Goal: Task Accomplishment & Management: Manage account settings

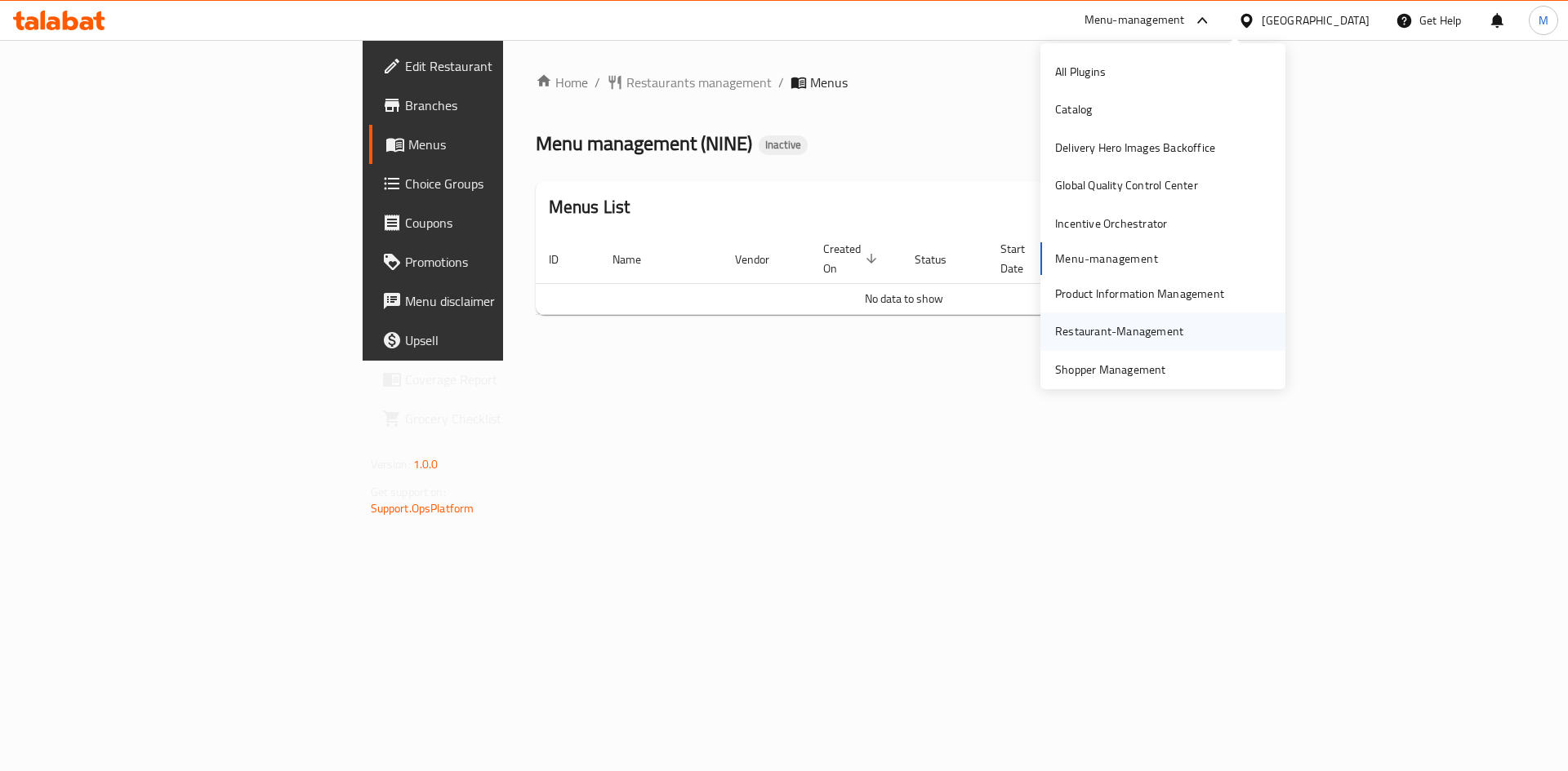
click at [1109, 334] on div "Restaurant-Management" at bounding box center [1119, 331] width 129 height 18
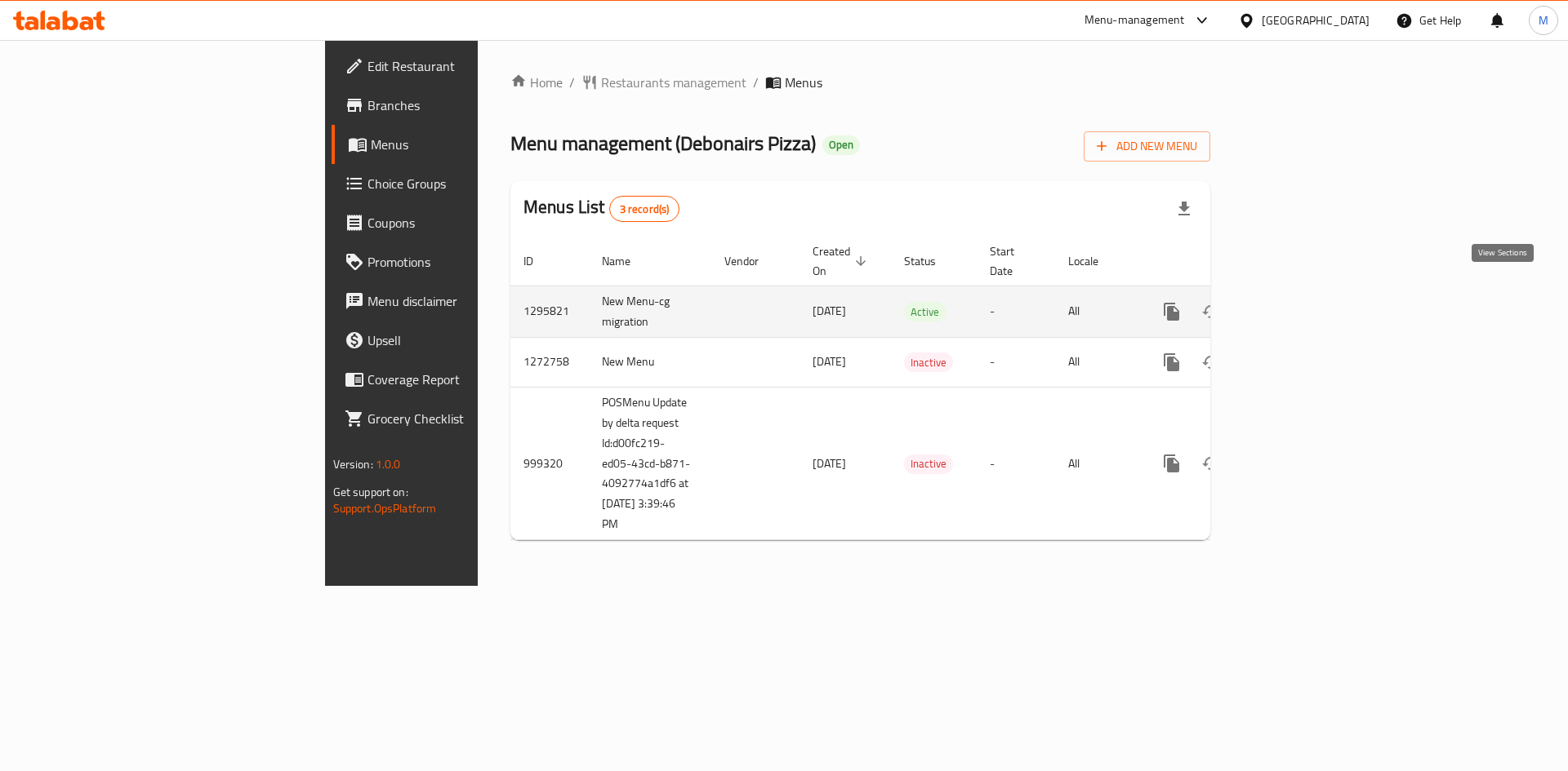
click at [1309, 293] on link "enhanced table" at bounding box center [1289, 312] width 39 height 39
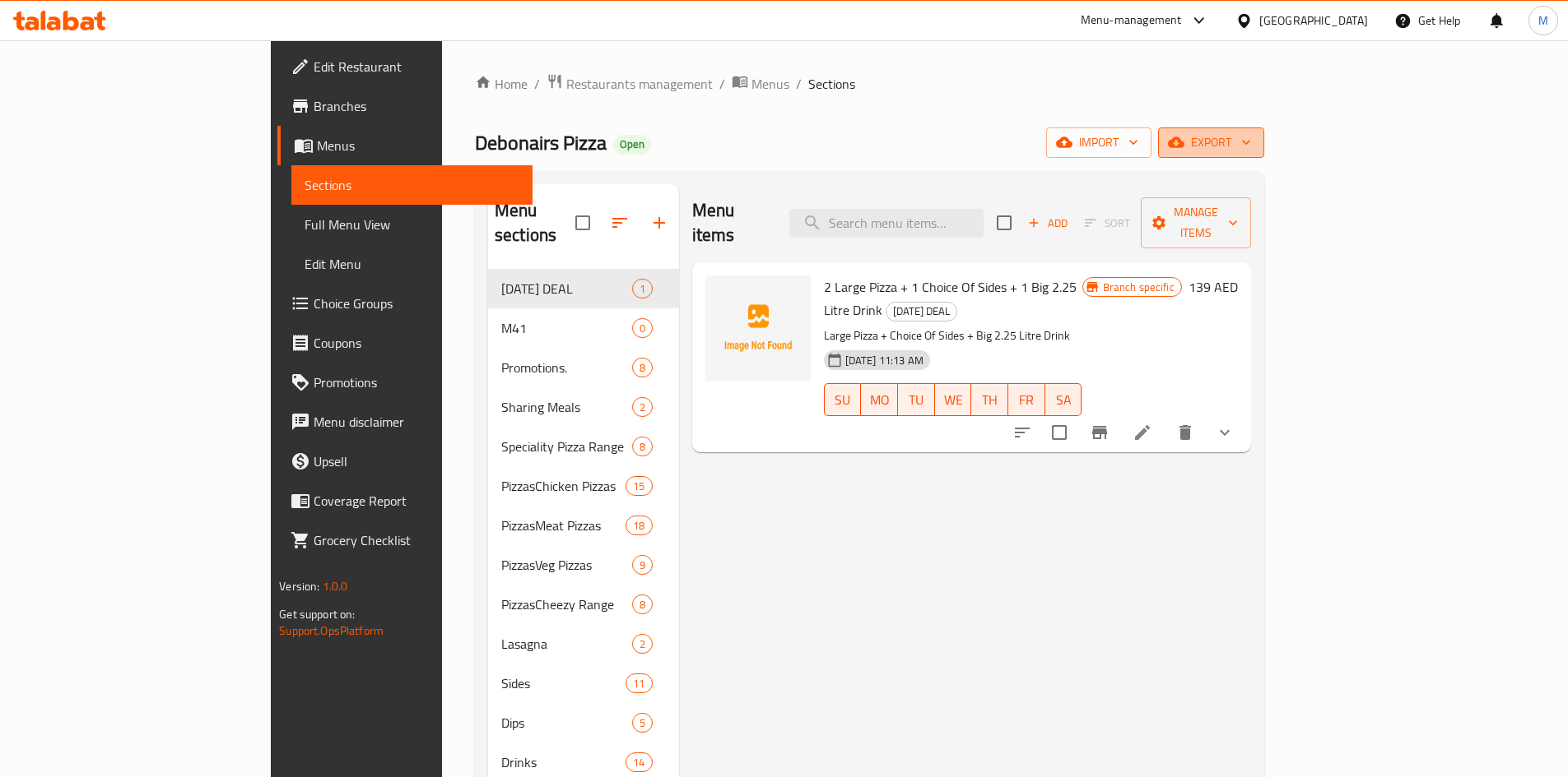
click at [1251, 133] on span "export" at bounding box center [1211, 142] width 80 height 20
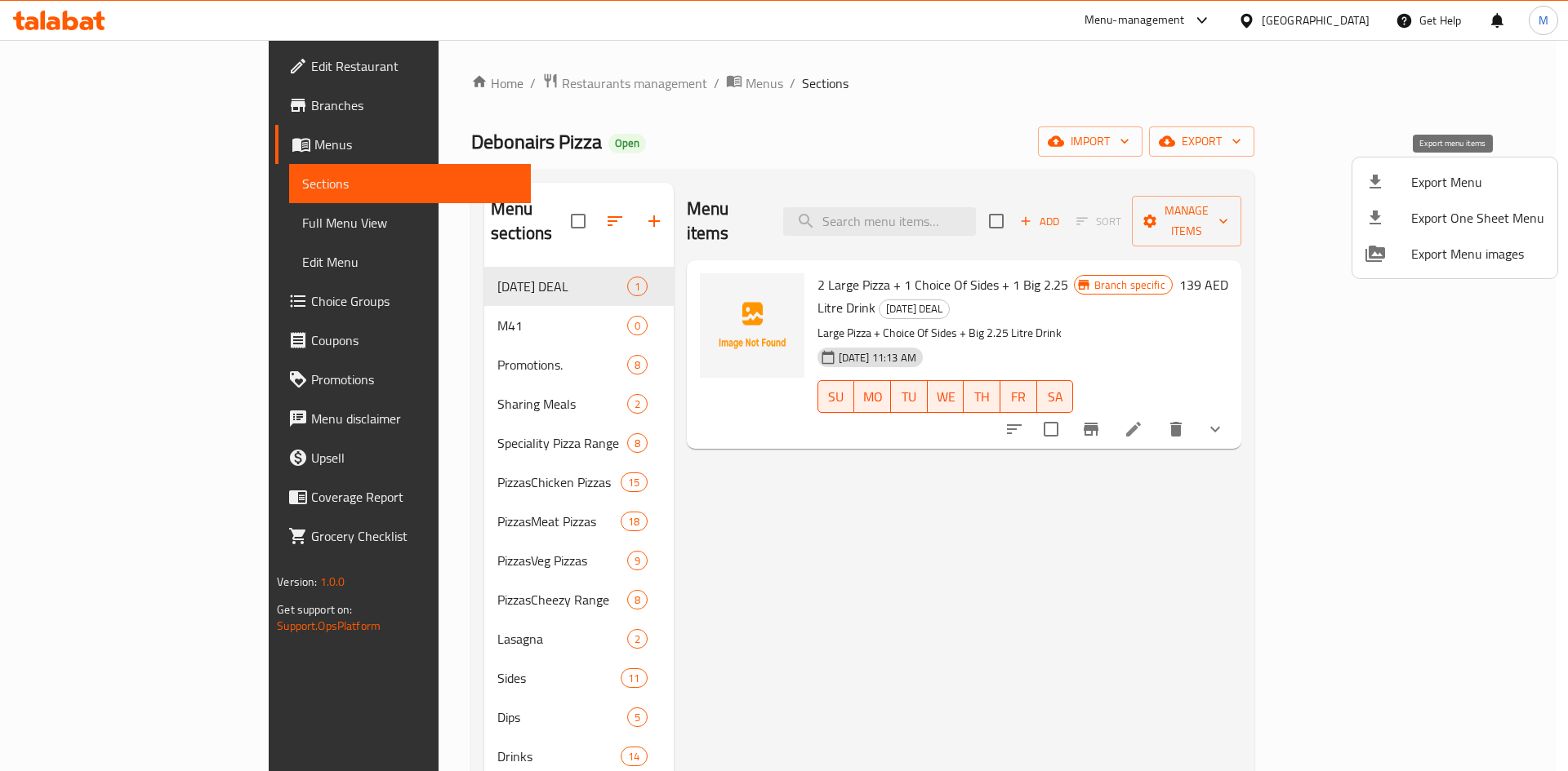
click at [1401, 186] on div at bounding box center [1388, 181] width 46 height 20
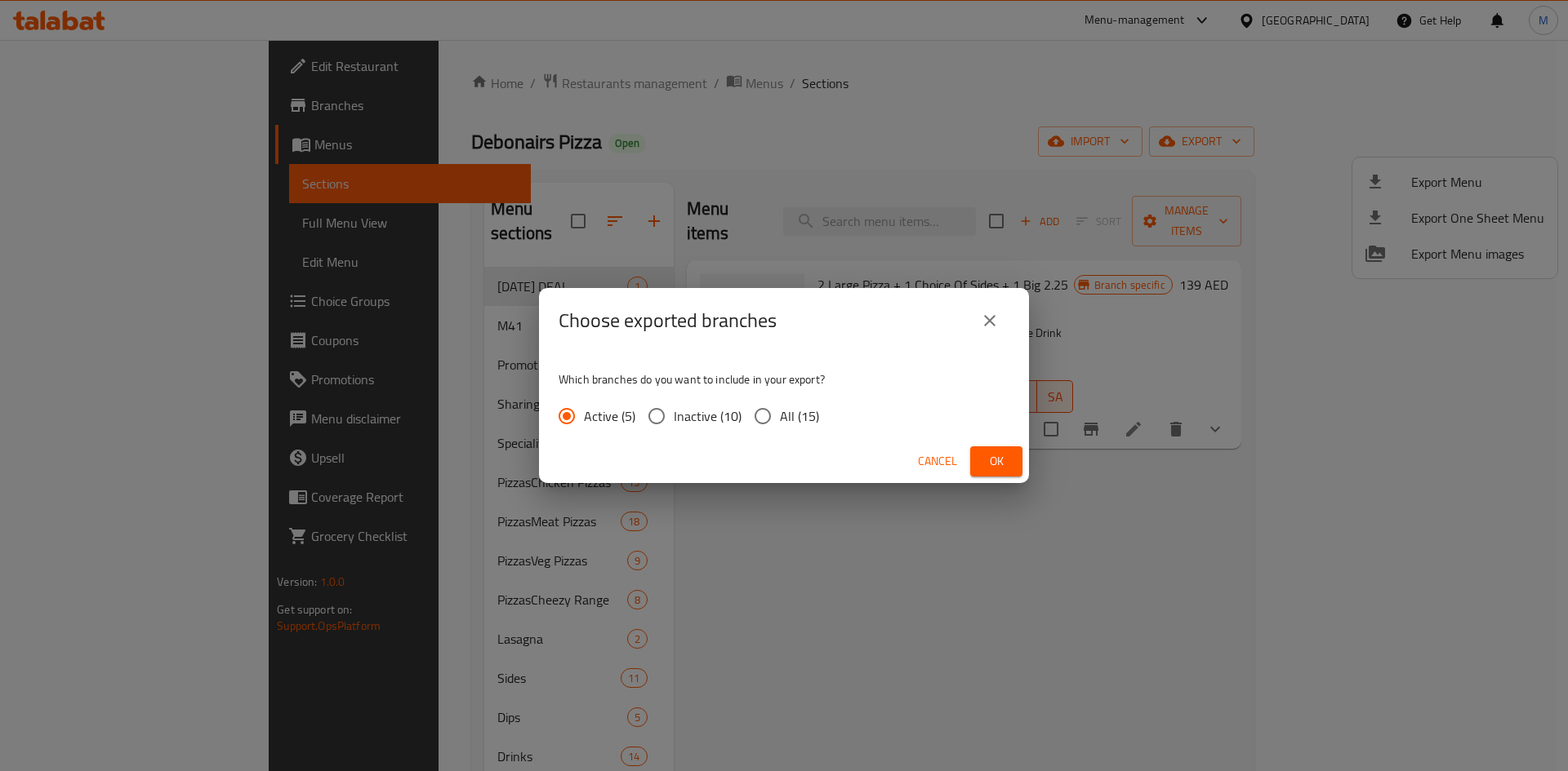
click at [994, 471] on span "Ok" at bounding box center [996, 461] width 26 height 20
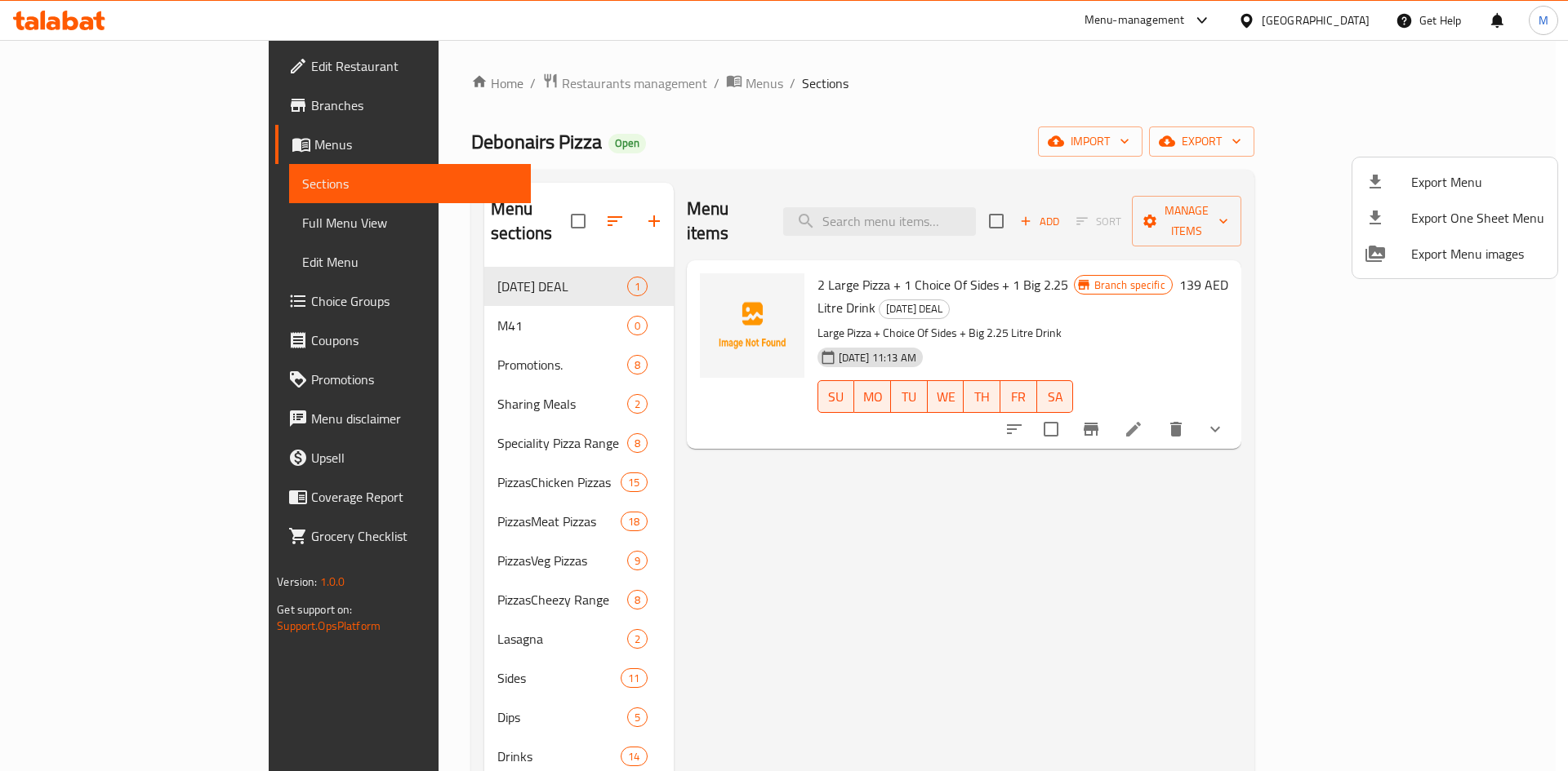
click at [428, 84] on div at bounding box center [784, 386] width 1568 height 771
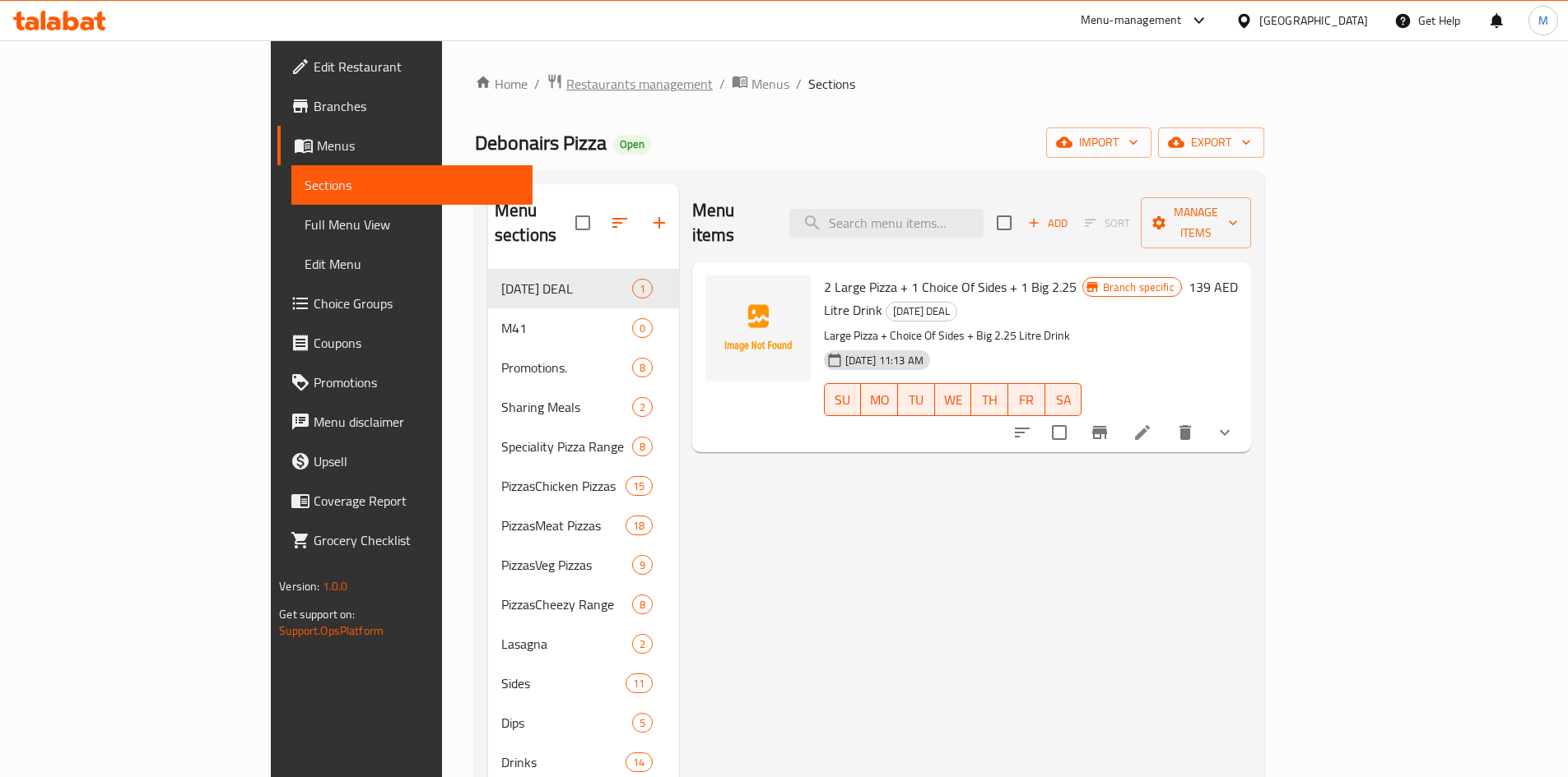
click at [566, 74] on span "Restaurants management" at bounding box center [639, 84] width 146 height 20
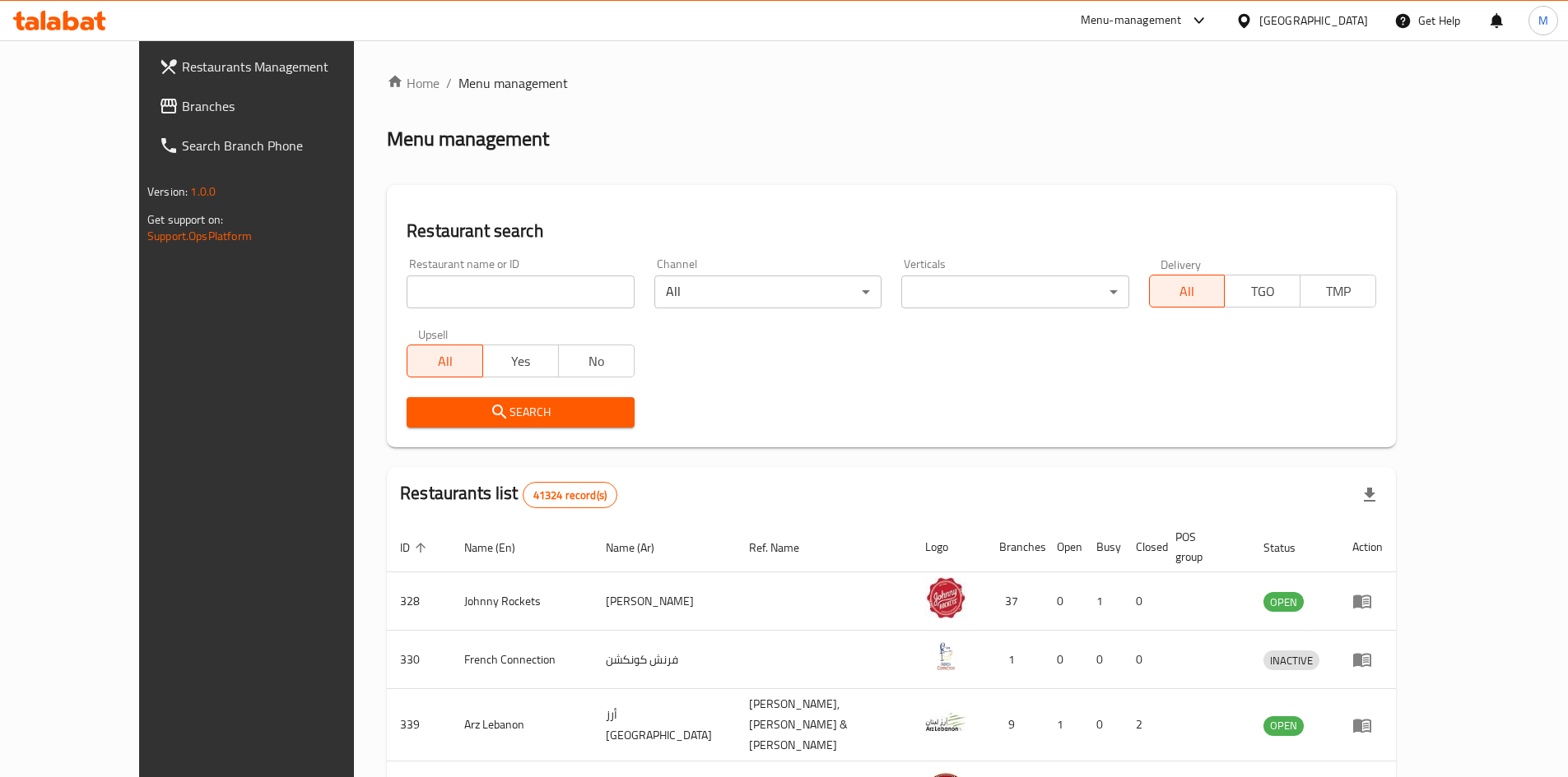
click at [182, 116] on span "Branches" at bounding box center [285, 106] width 206 height 20
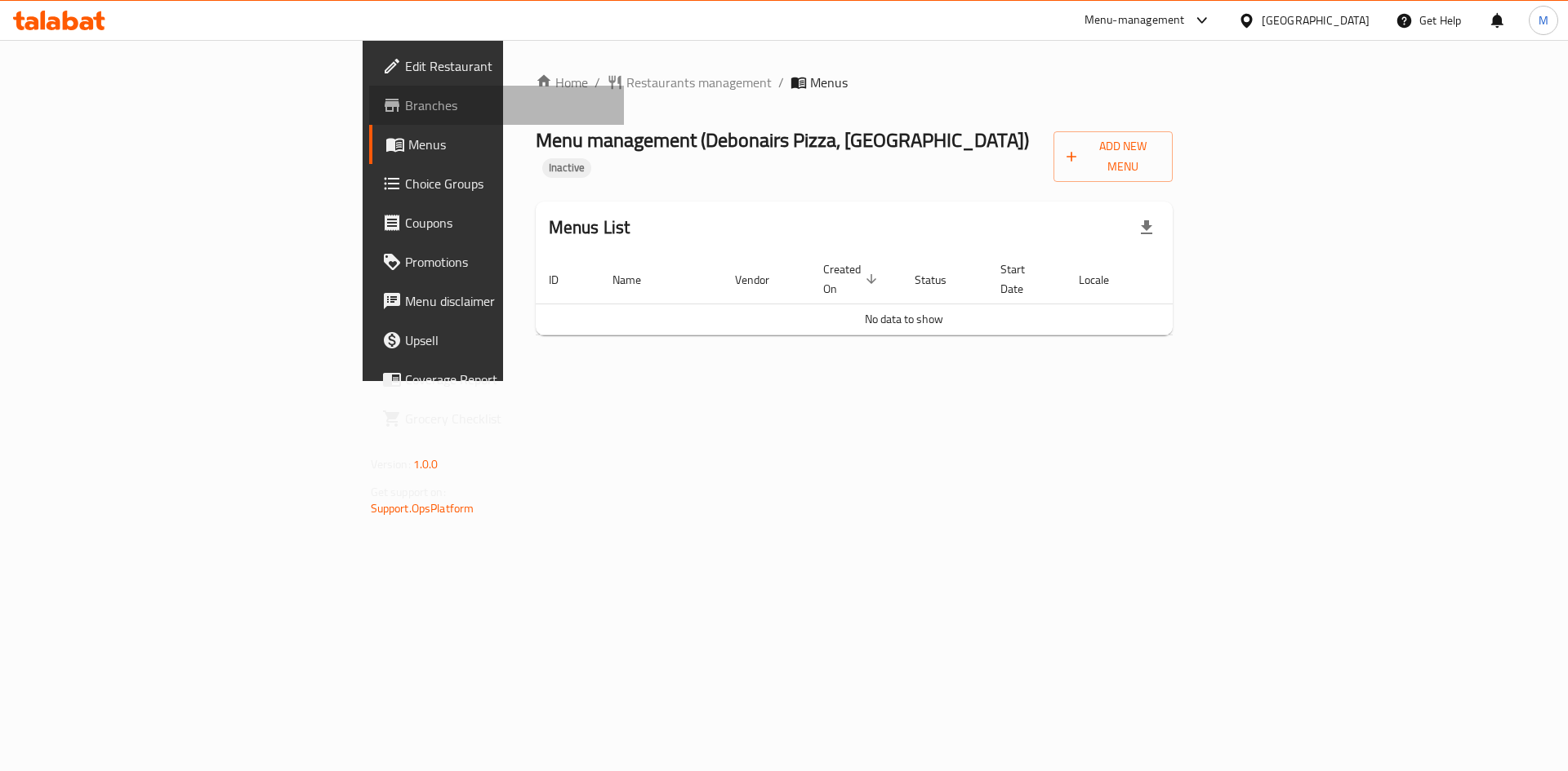
click at [405, 103] on span "Branches" at bounding box center [508, 105] width 207 height 20
click at [1173, 158] on button "Add New Menu" at bounding box center [1113, 156] width 119 height 50
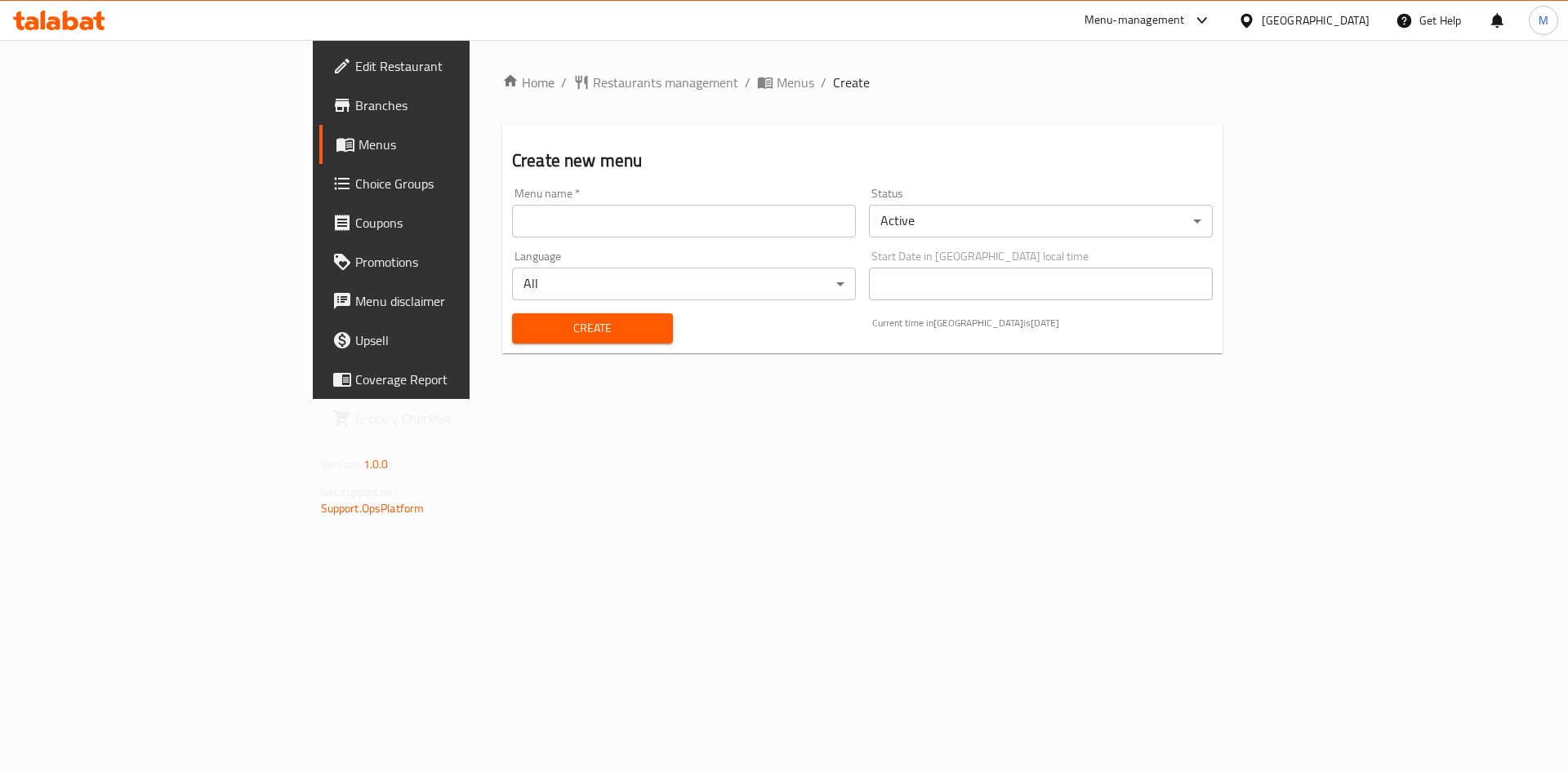
click at [1222, 181] on div "Create new menu Menu name   * Menu name * Status Active ​ Language All ​ Start …" at bounding box center [862, 239] width 720 height 228
drag, startPoint x: 682, startPoint y: 206, endPoint x: 542, endPoint y: 220, distance: 140.7
click at [682, 206] on input "text" at bounding box center [684, 221] width 344 height 33
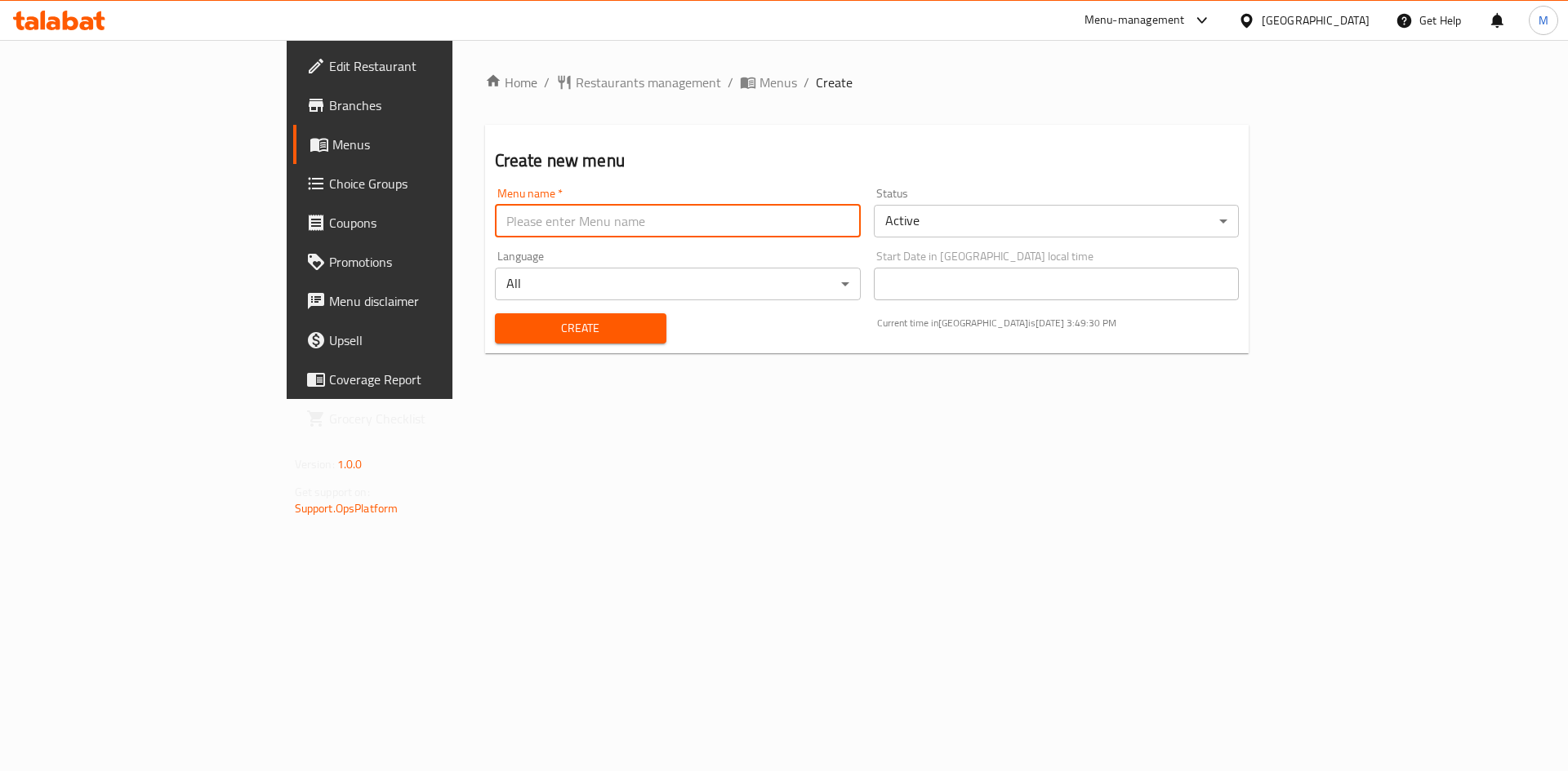
type input "new"
click at [489, 310] on div "Create" at bounding box center [580, 328] width 191 height 49
click at [502, 316] on button "Create" at bounding box center [580, 328] width 171 height 30
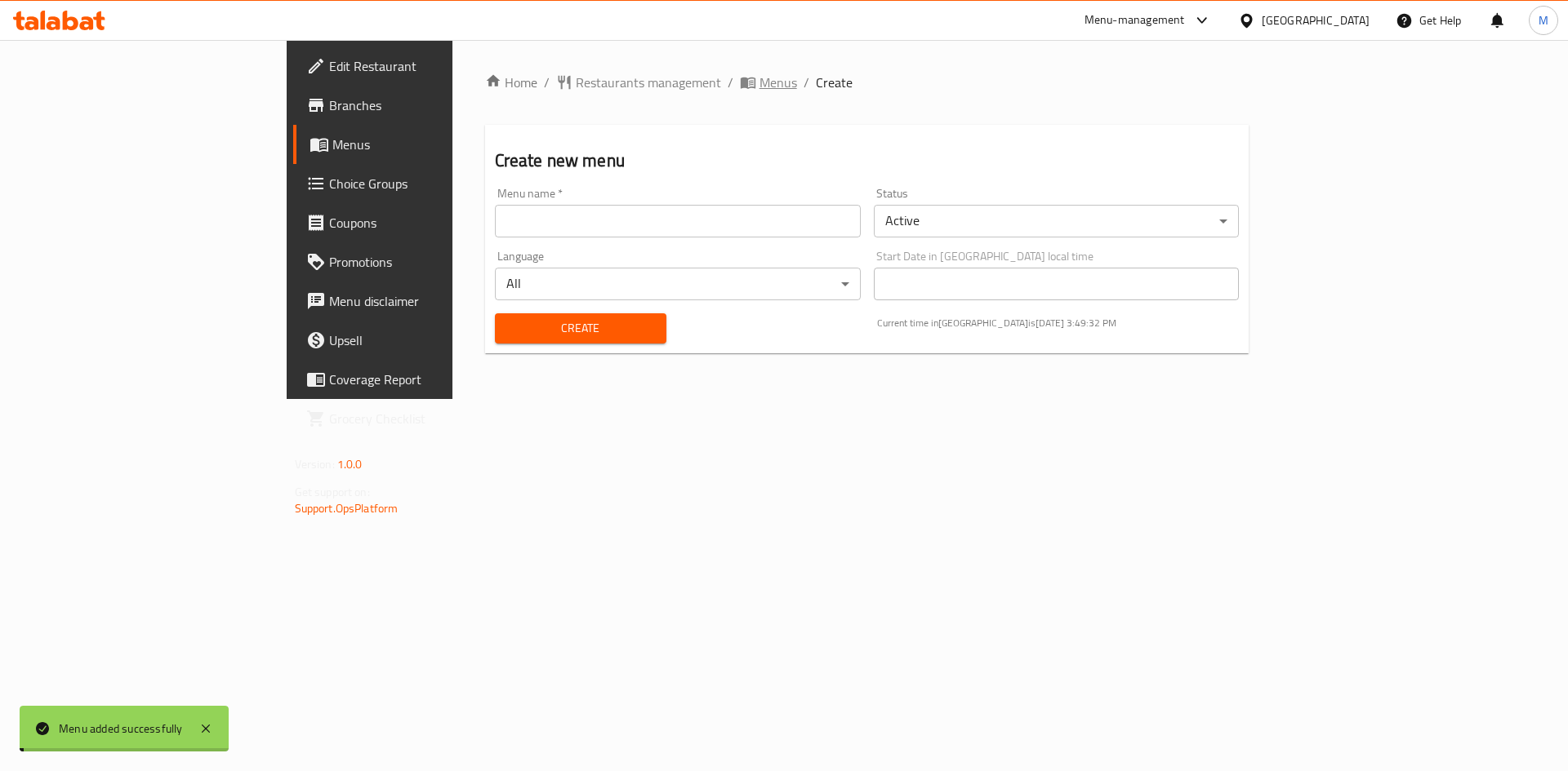
click at [759, 81] on span "Menus" at bounding box center [777, 82] width 37 height 20
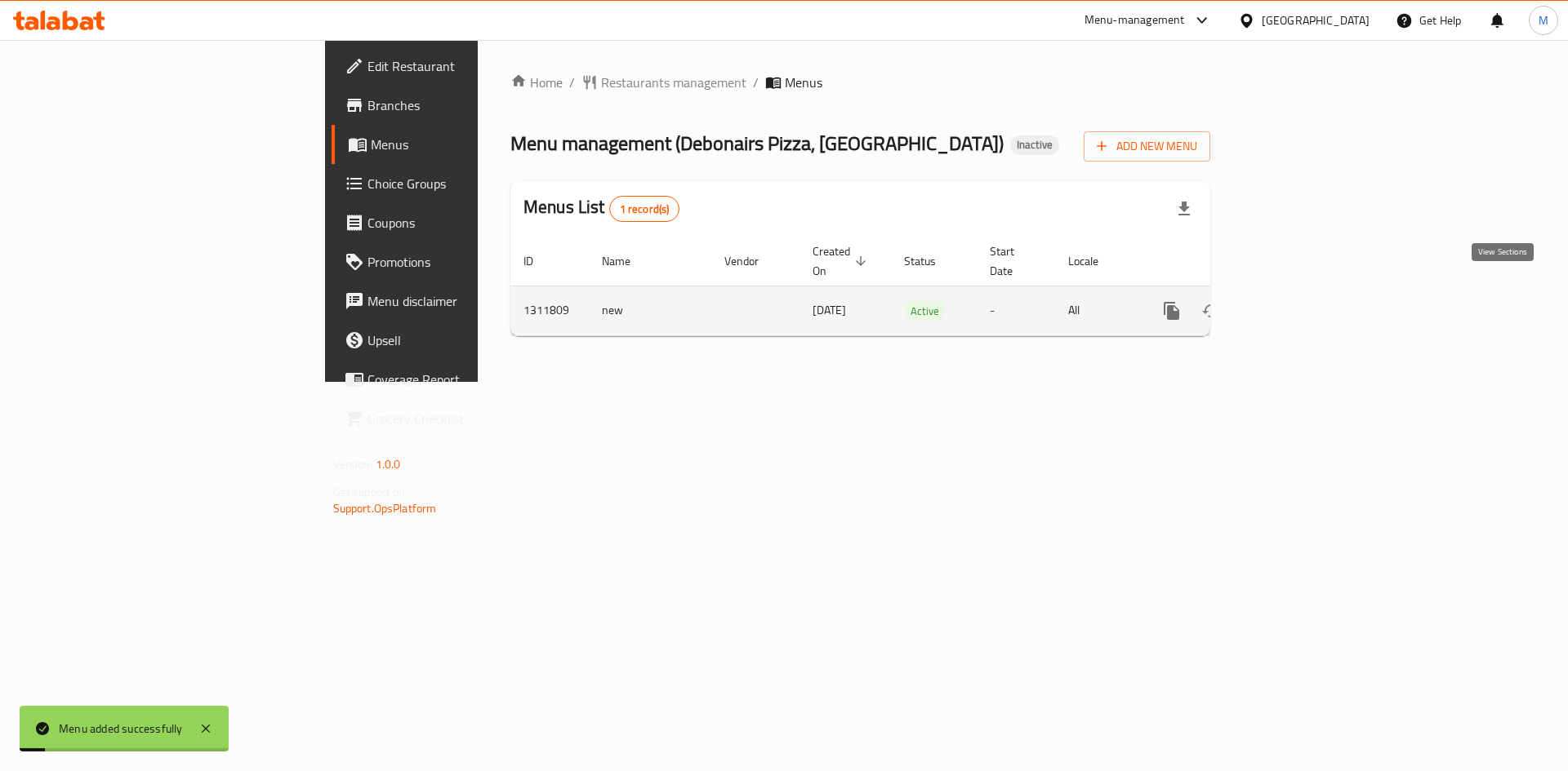
click at [1309, 292] on link "enhanced table" at bounding box center [1289, 311] width 39 height 39
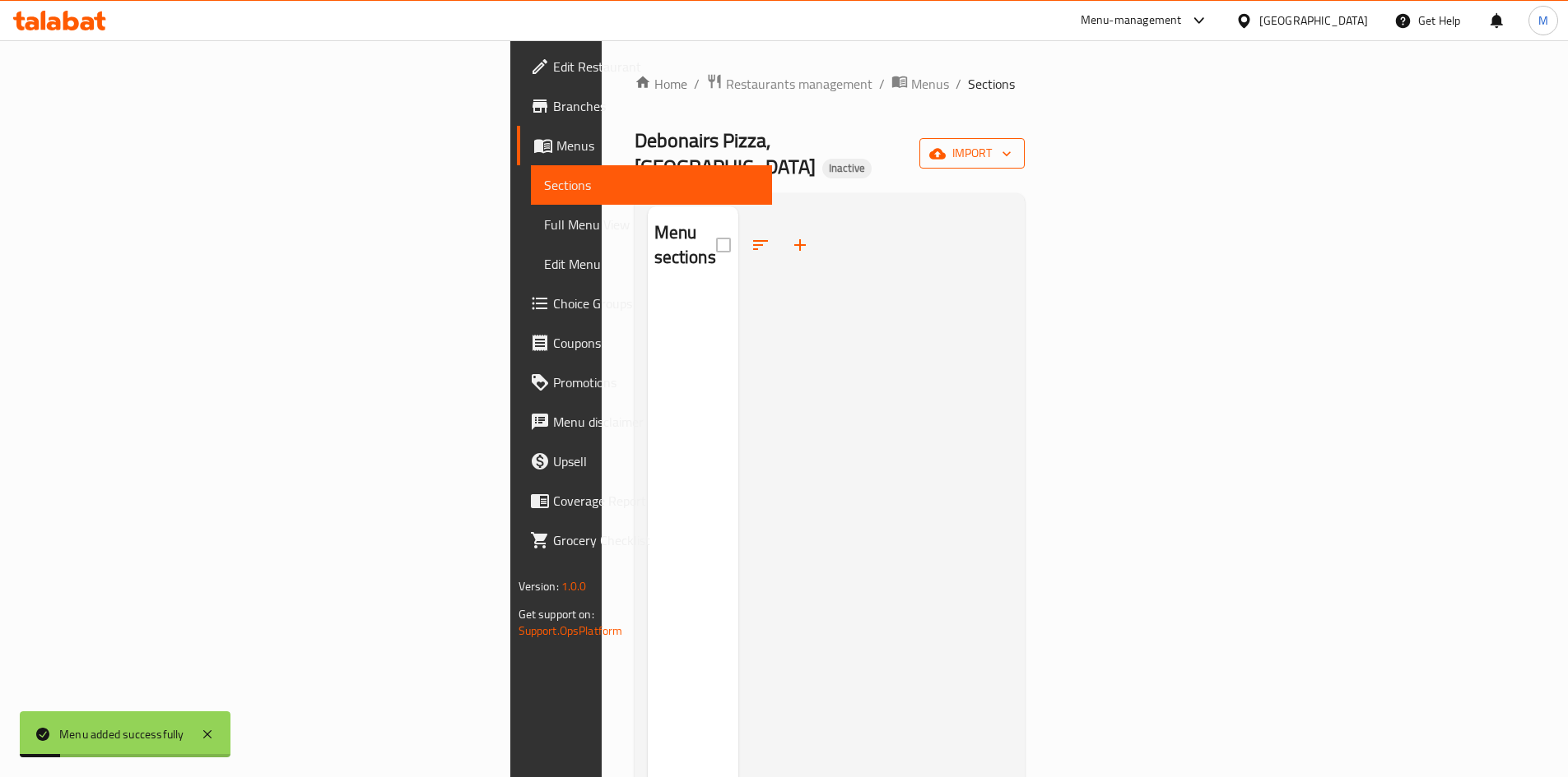
click at [1011, 144] on span "import" at bounding box center [972, 153] width 79 height 20
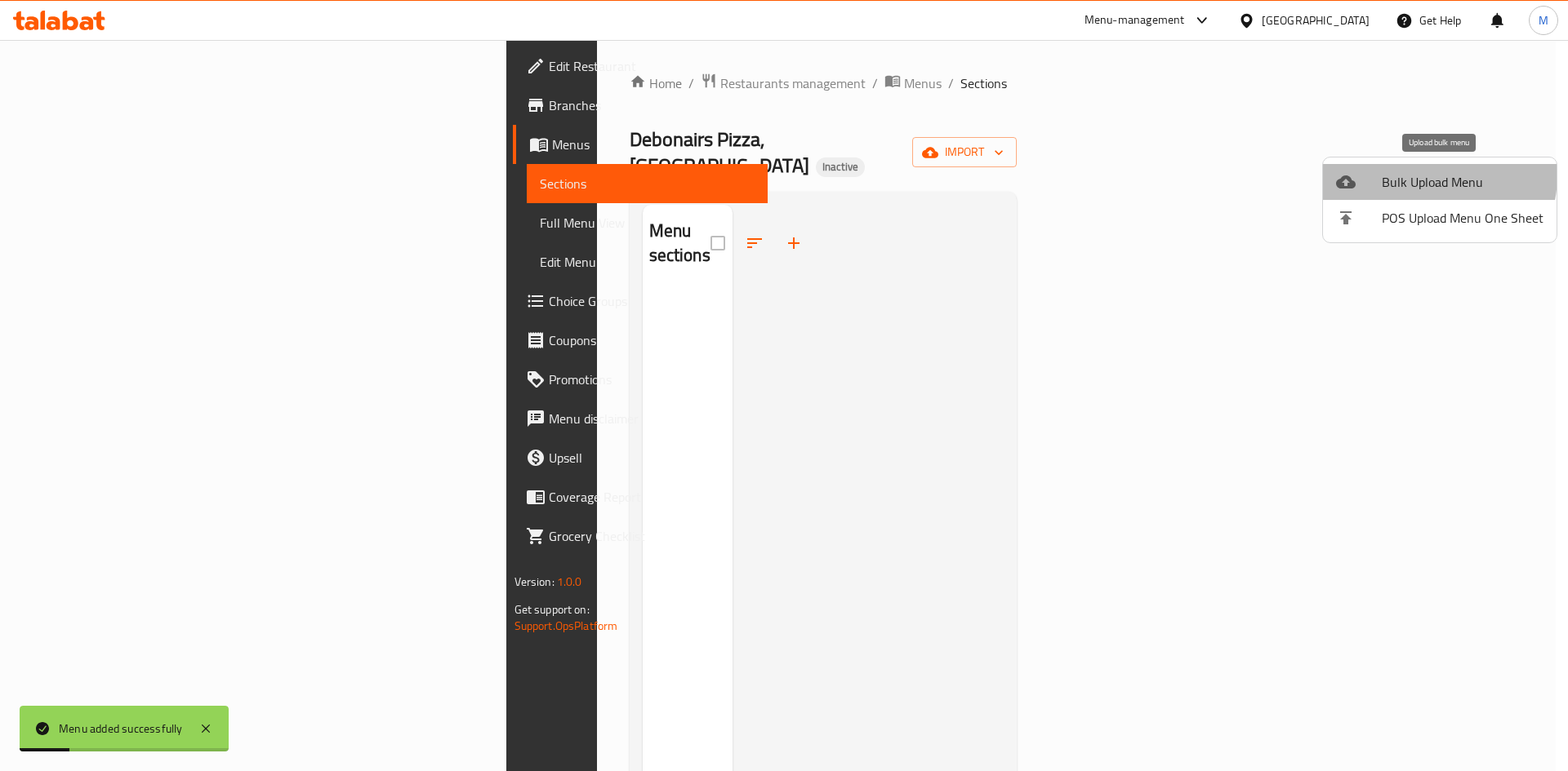
click at [1419, 175] on span "Bulk Upload Menu" at bounding box center [1462, 181] width 162 height 20
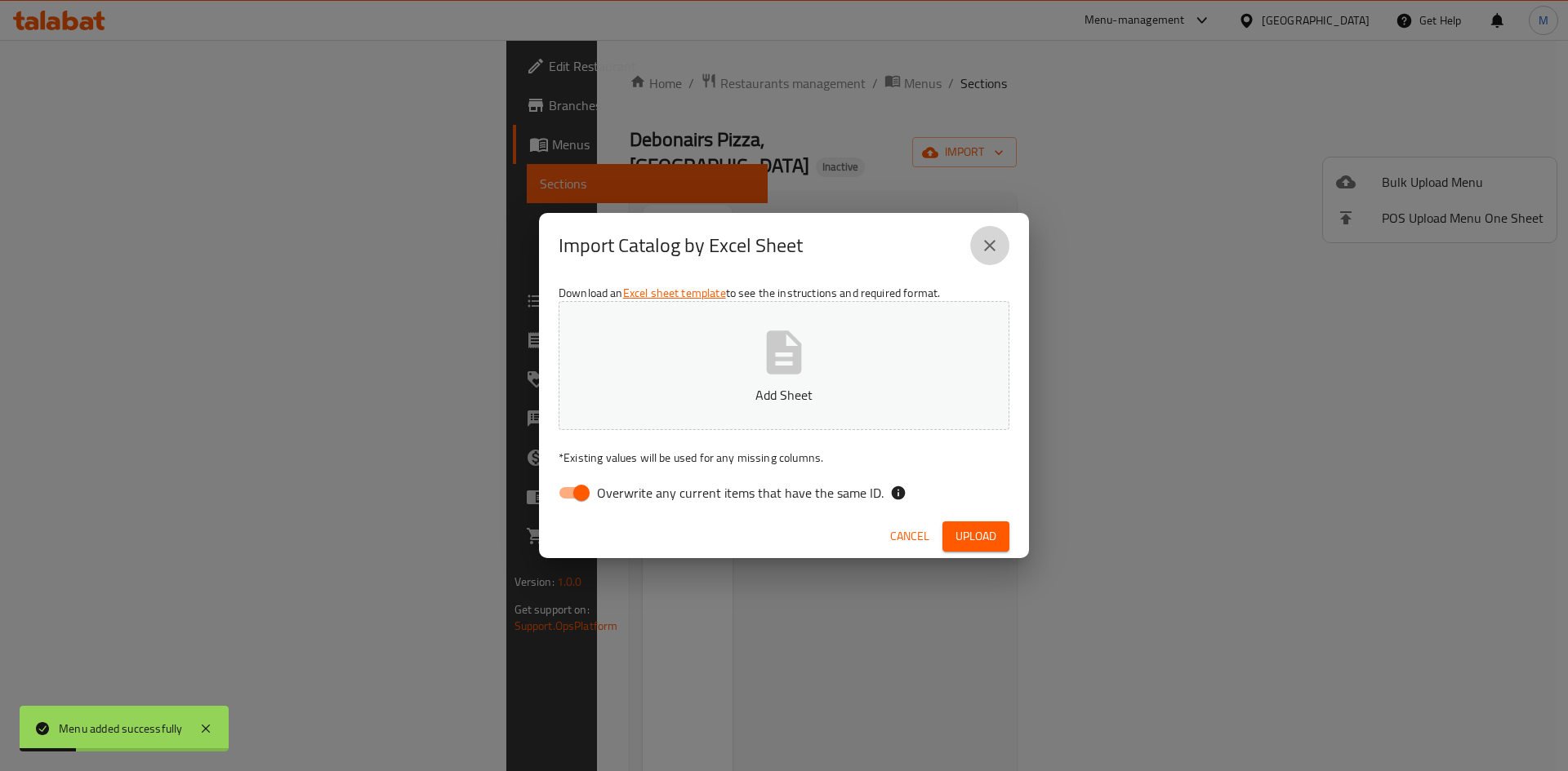
click at [974, 254] on button "close" at bounding box center [989, 245] width 39 height 39
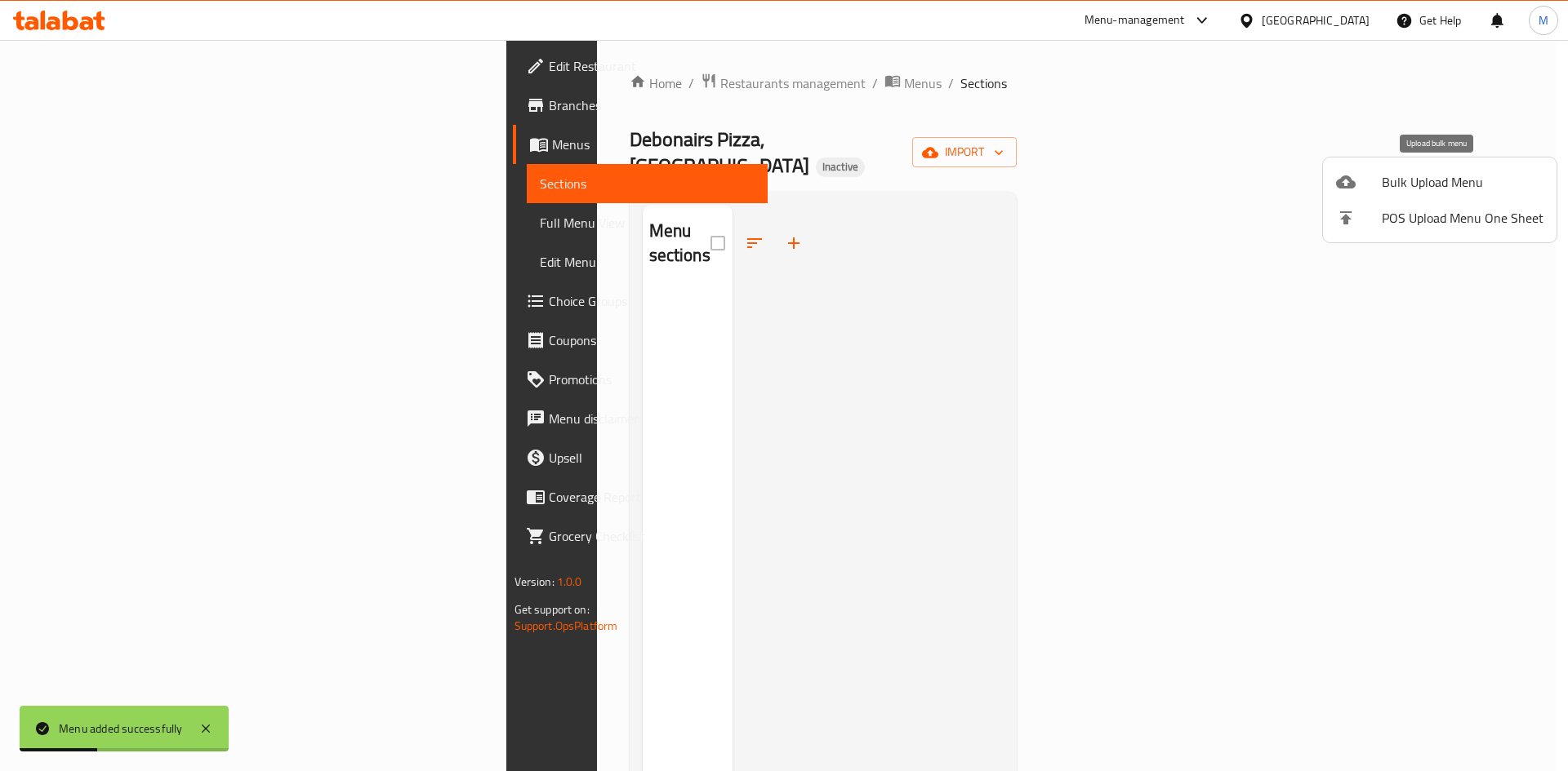
click at [1444, 191] on span "Bulk Upload Menu" at bounding box center [1462, 181] width 162 height 20
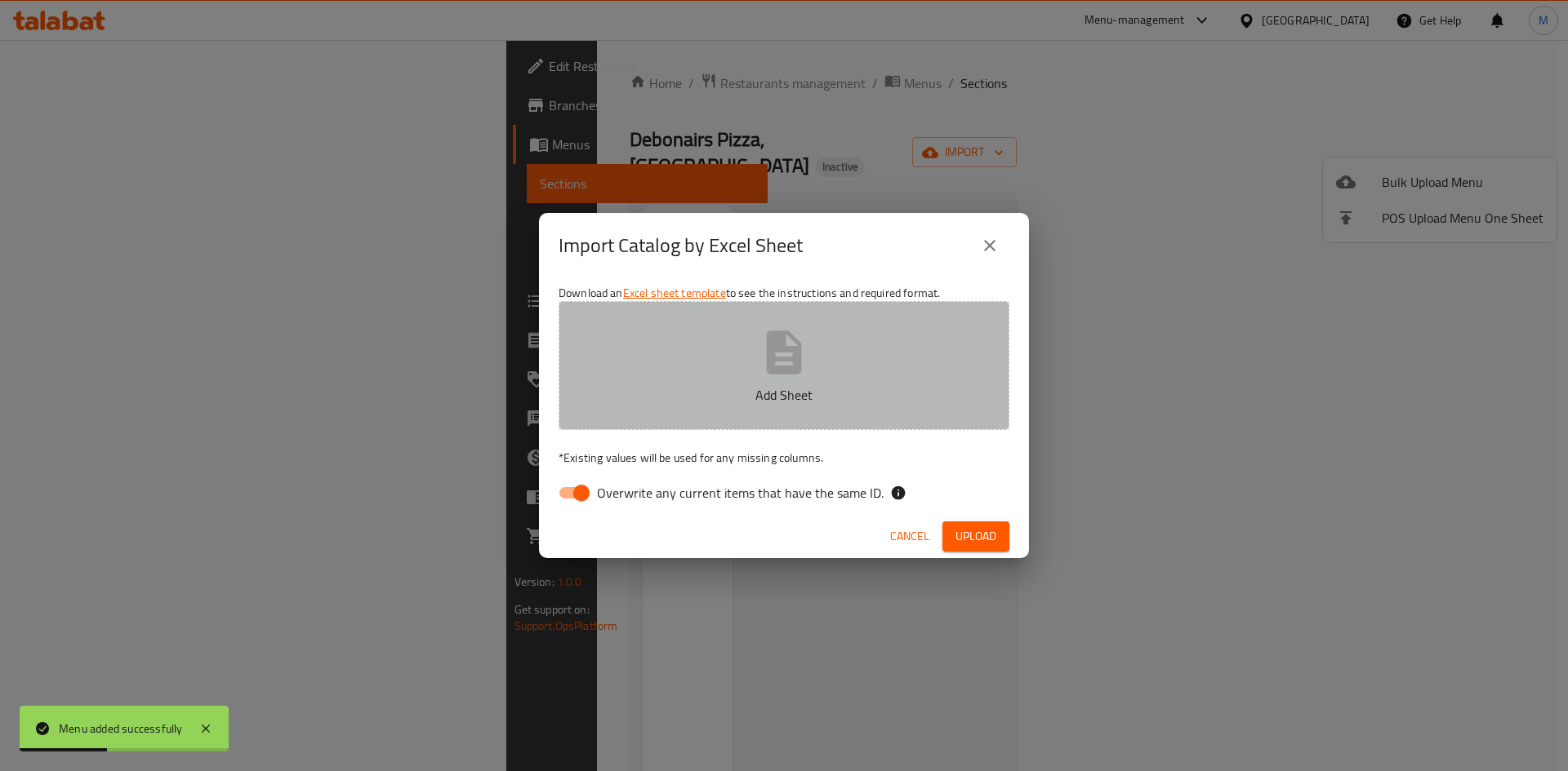
click at [822, 359] on button "Add Sheet" at bounding box center [784, 366] width 451 height 129
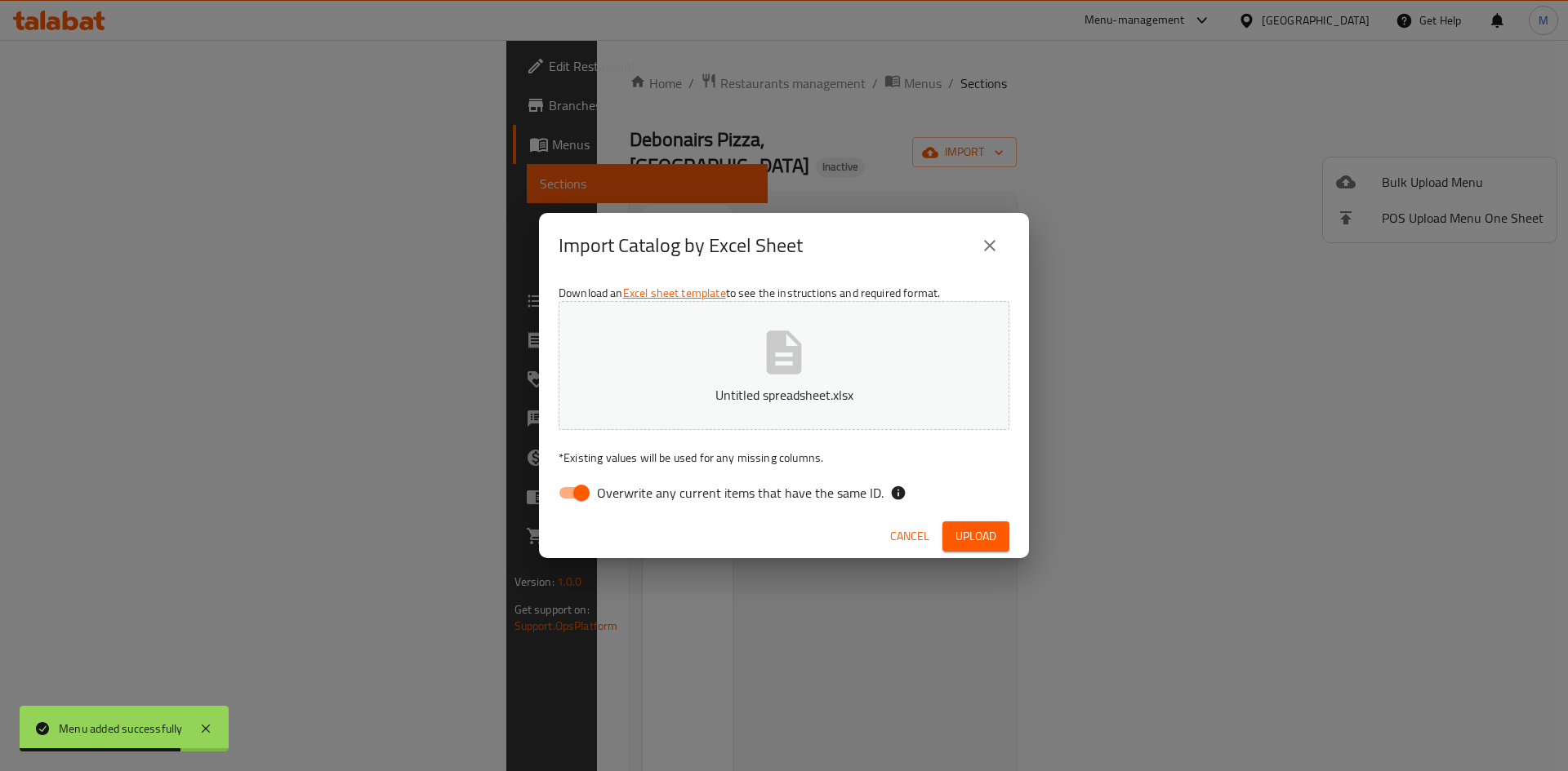
drag, startPoint x: 748, startPoint y: 491, endPoint x: 779, endPoint y: 501, distance: 32.6
click at [750, 491] on span "Overwrite any current items that have the same ID." at bounding box center [740, 492] width 287 height 20
click at [628, 491] on input "Overwrite any current items that have the same ID." at bounding box center [581, 493] width 93 height 31
checkbox input "false"
click at [997, 542] on button "Upload" at bounding box center [976, 537] width 67 height 30
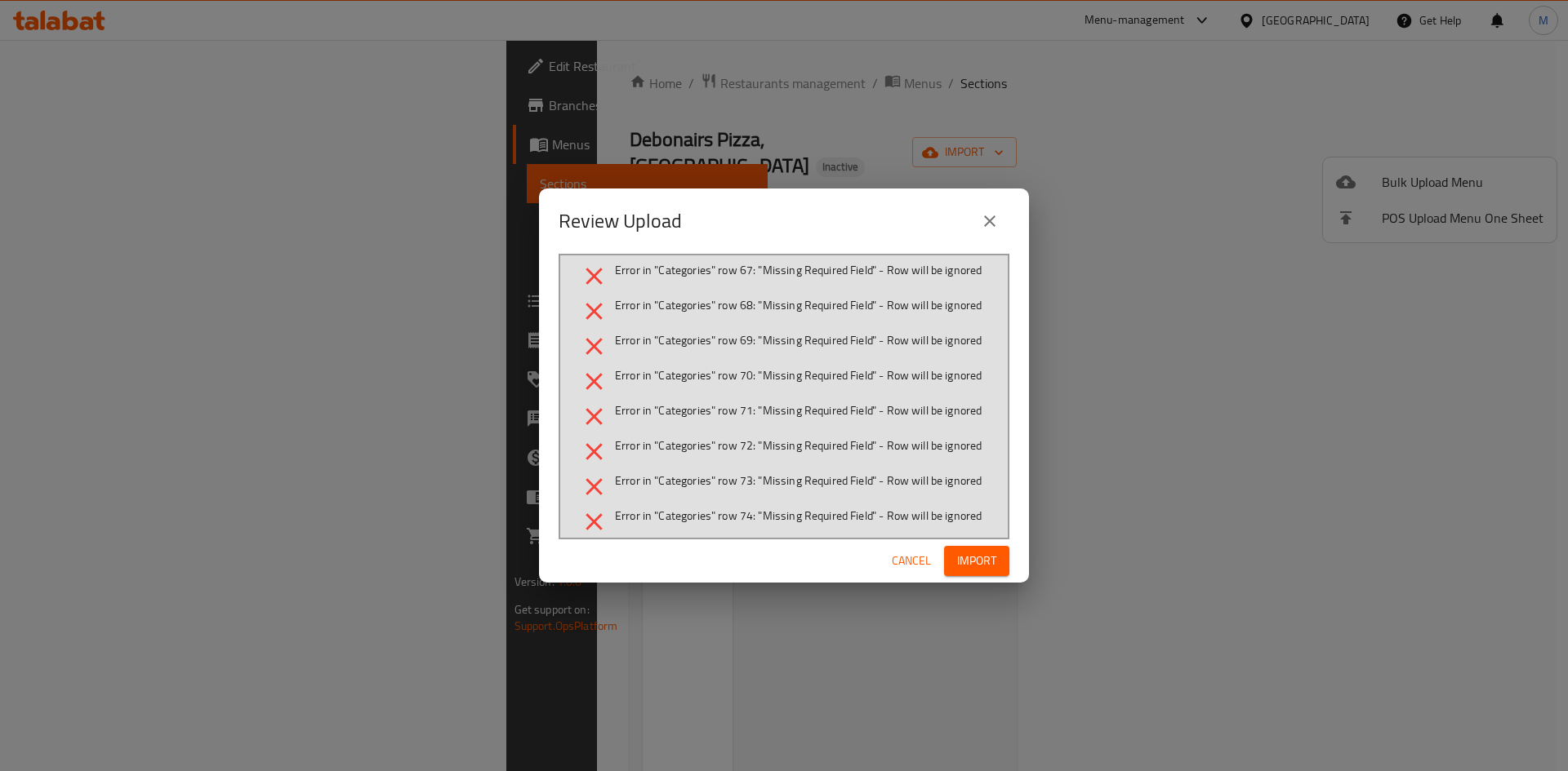
scroll to position [1306, 0]
click at [911, 558] on span "Cancel" at bounding box center [910, 560] width 39 height 20
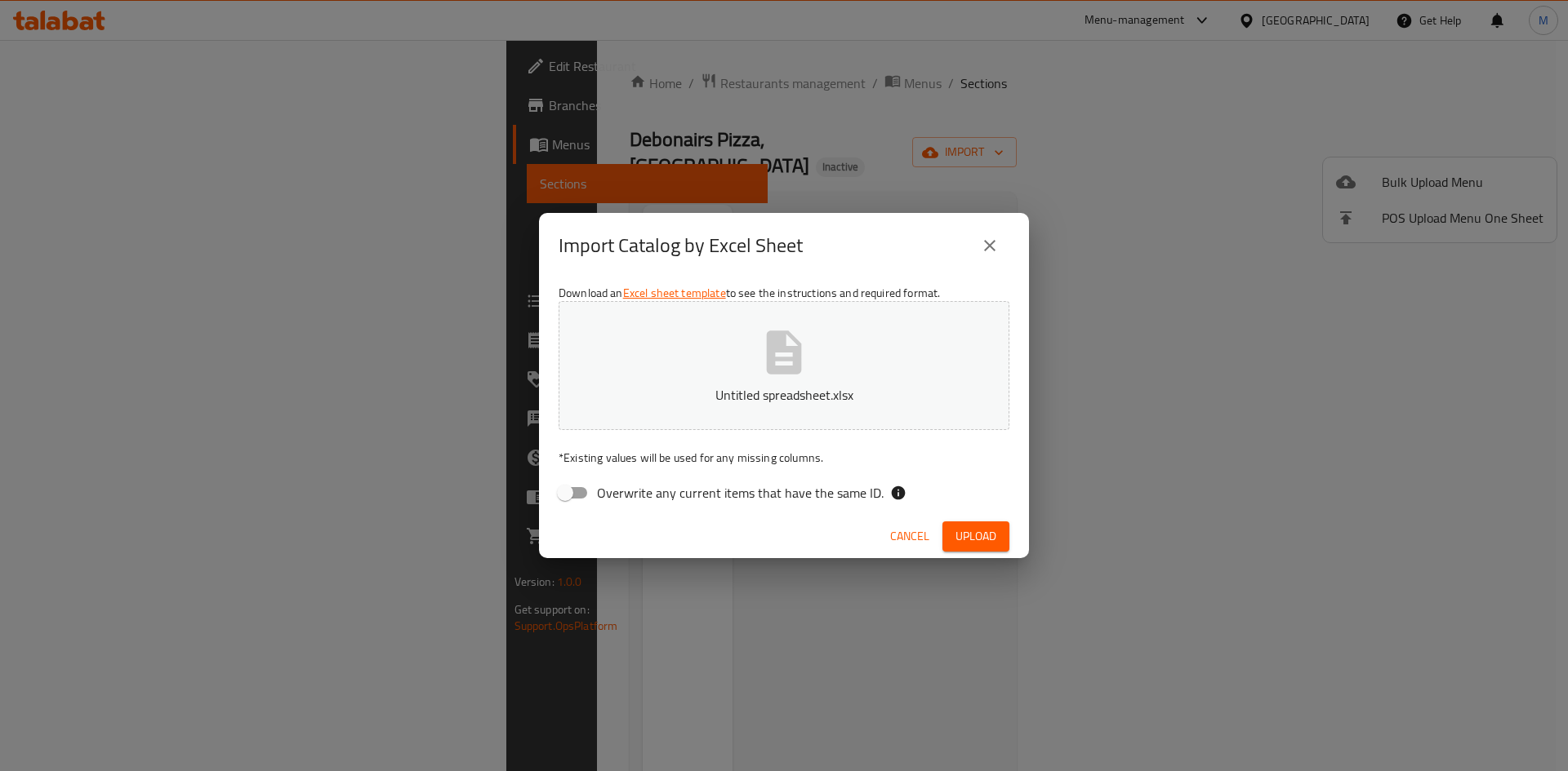
click at [899, 533] on span "Cancel" at bounding box center [910, 536] width 39 height 20
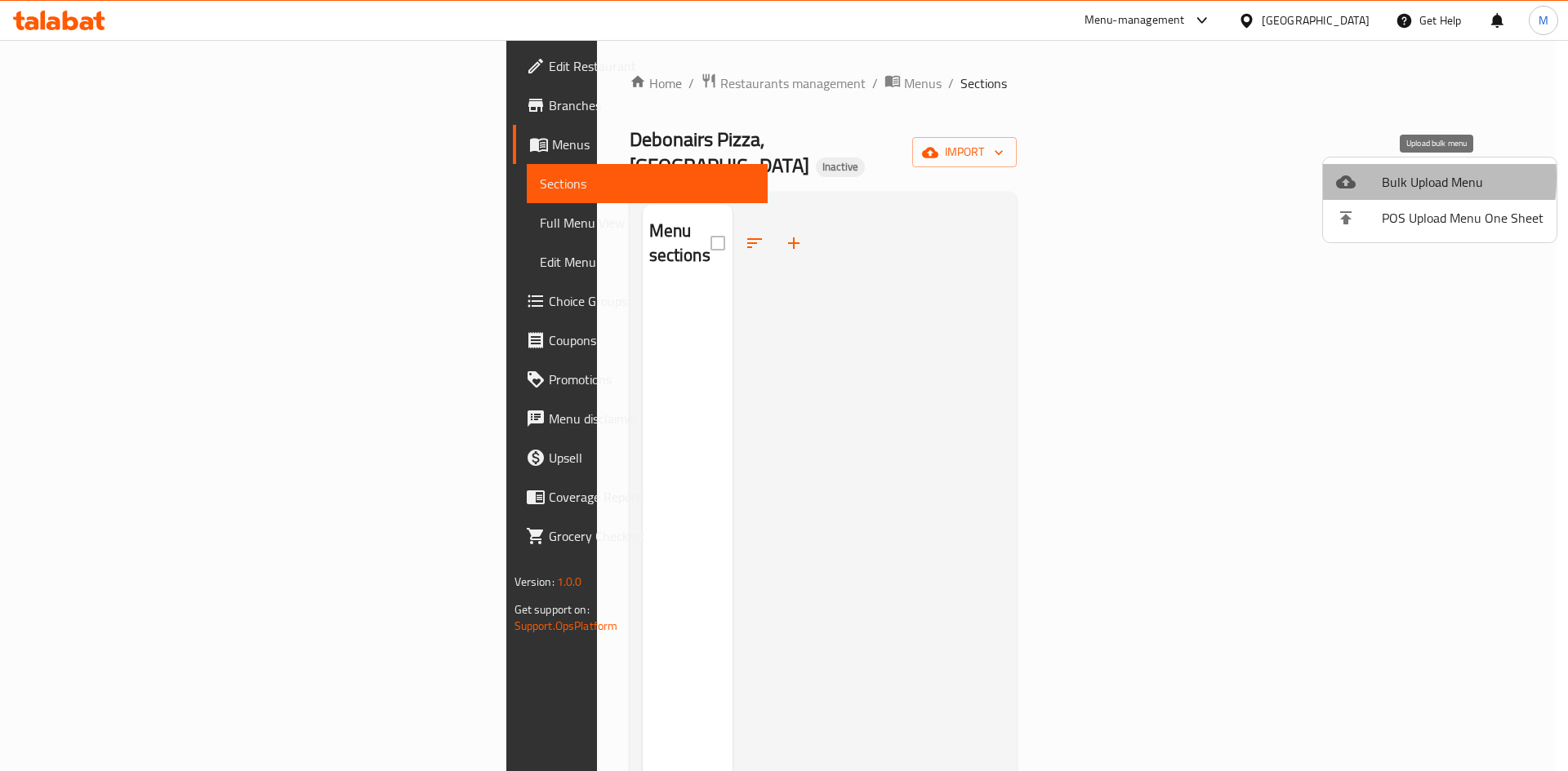
click at [1354, 178] on icon at bounding box center [1346, 181] width 20 height 20
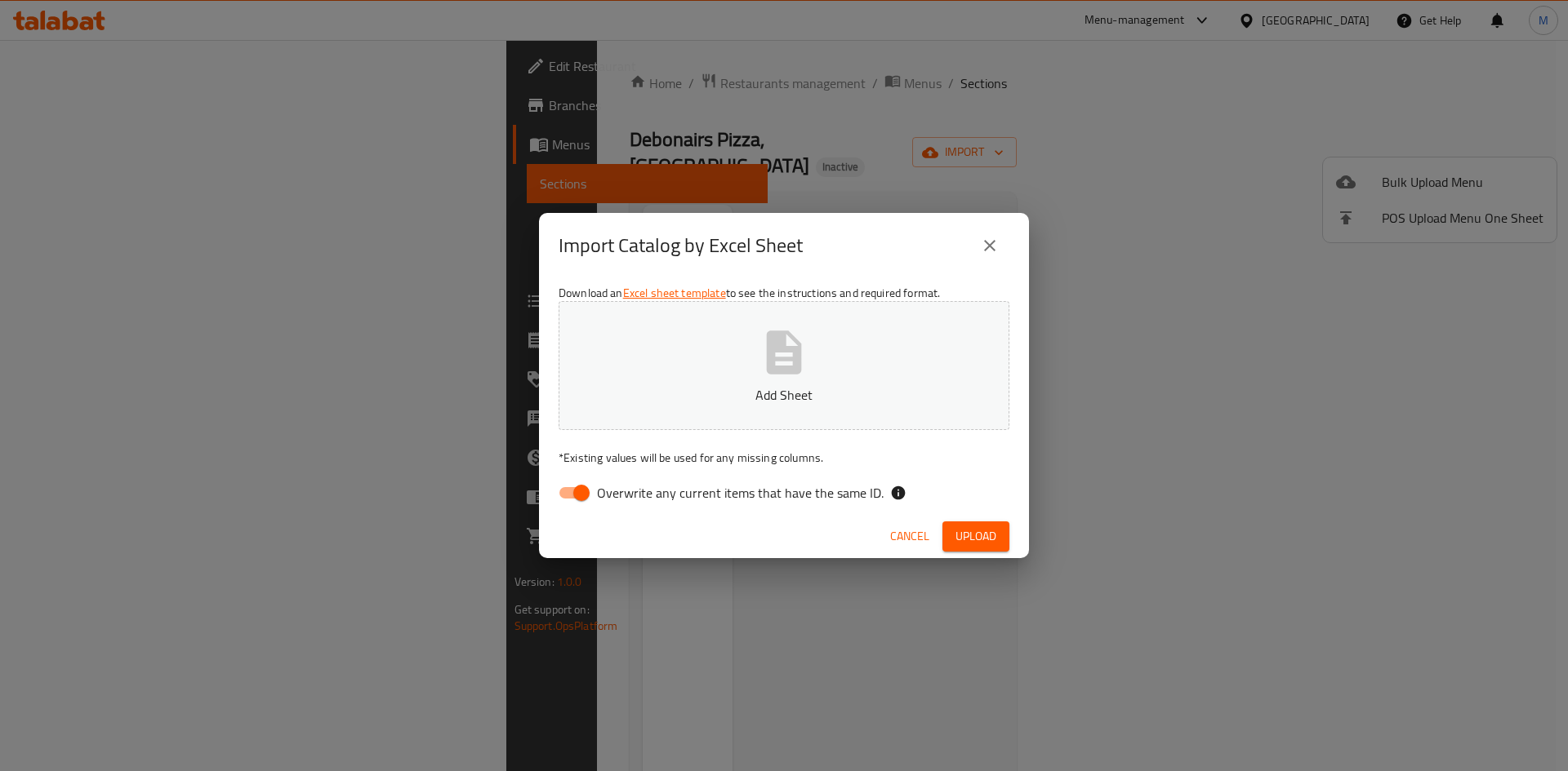
click at [972, 317] on button "Add Sheet" at bounding box center [784, 366] width 451 height 129
click at [823, 493] on span "Overwrite any current items that have the same ID." at bounding box center [740, 492] width 287 height 20
click at [628, 493] on input "Overwrite any current items that have the same ID." at bounding box center [581, 493] width 93 height 31
checkbox input "false"
click at [979, 544] on span "Upload" at bounding box center [976, 536] width 41 height 20
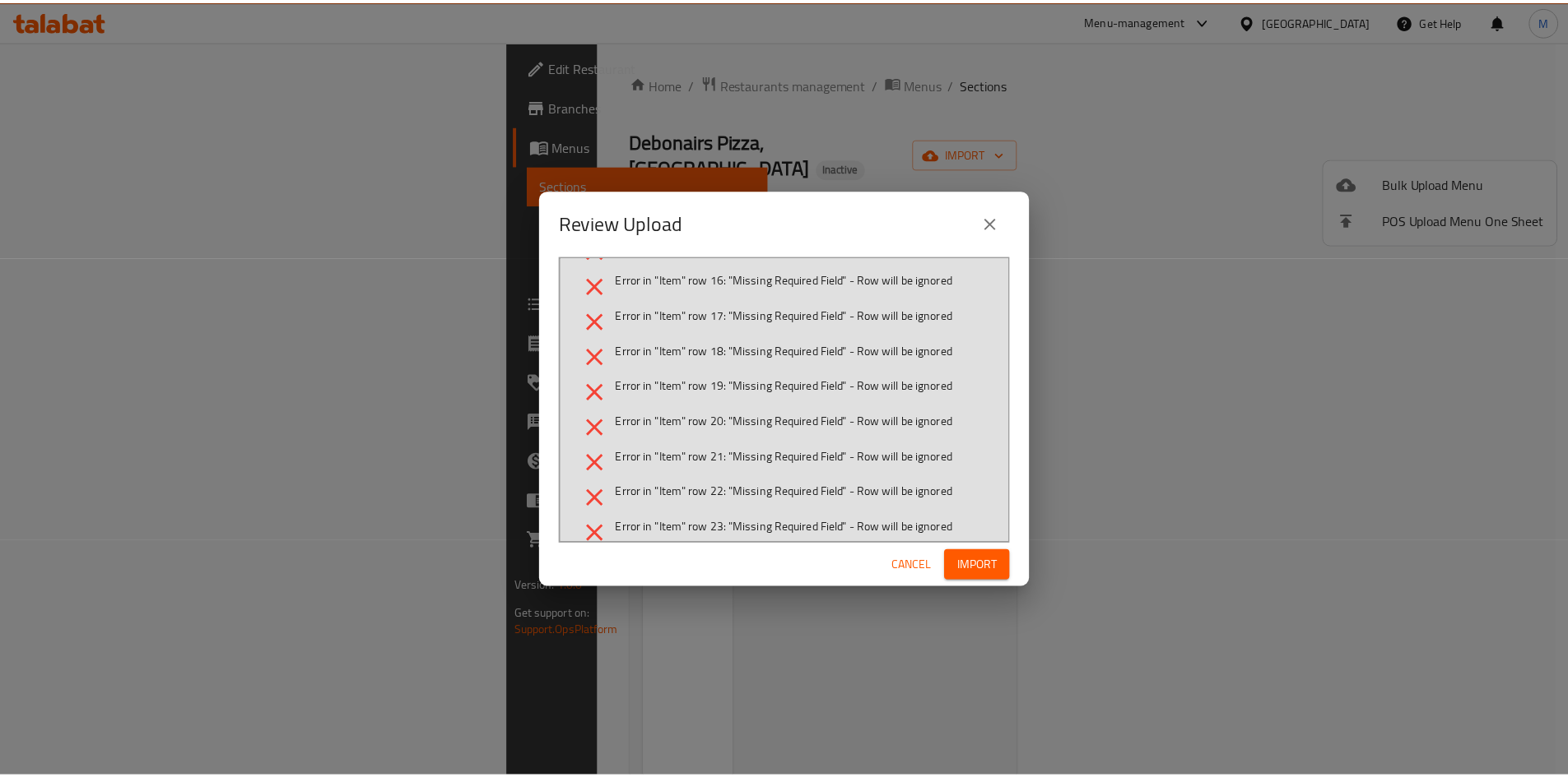
scroll to position [0, 0]
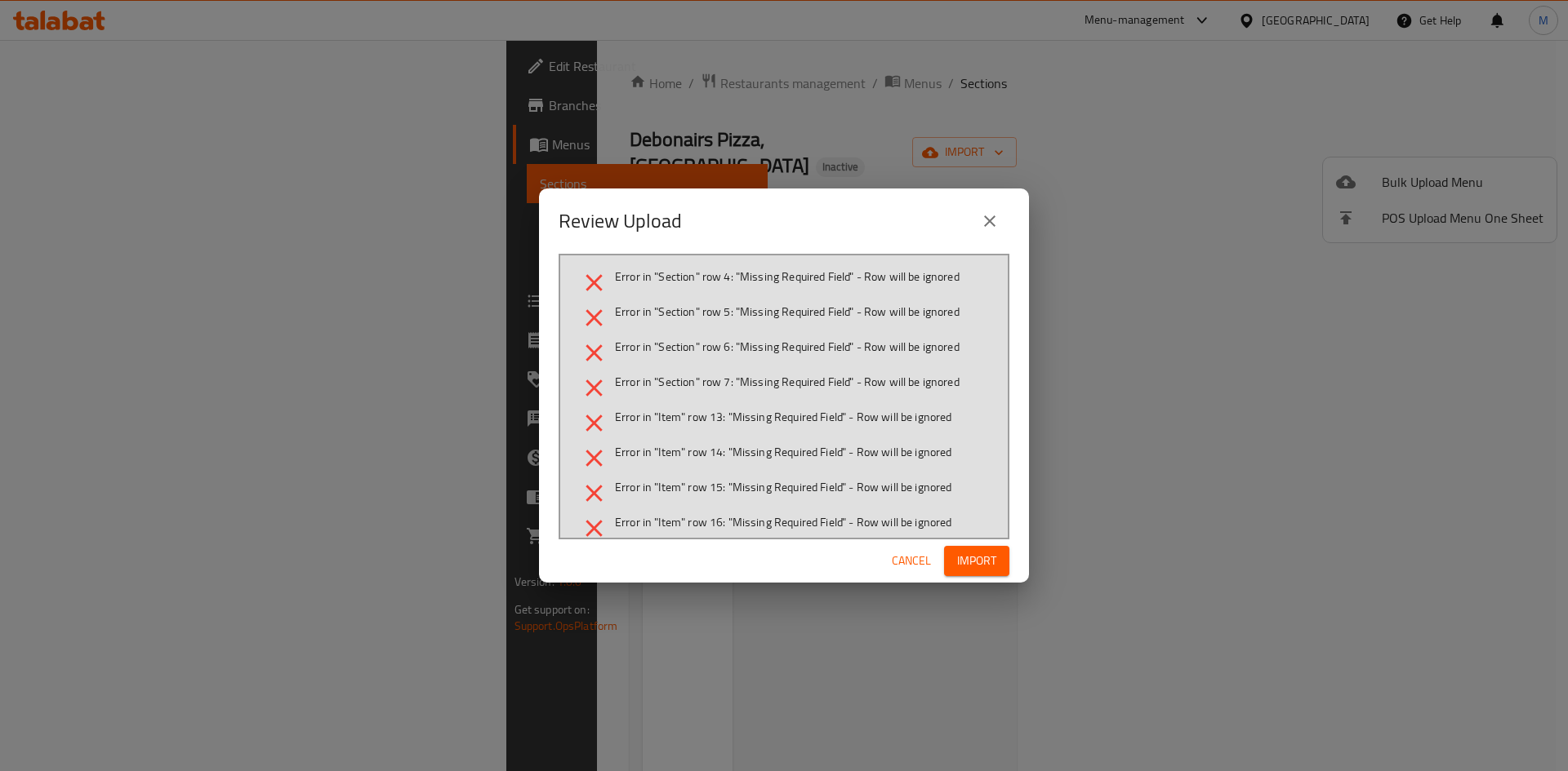
click at [904, 560] on span "Cancel" at bounding box center [910, 560] width 39 height 20
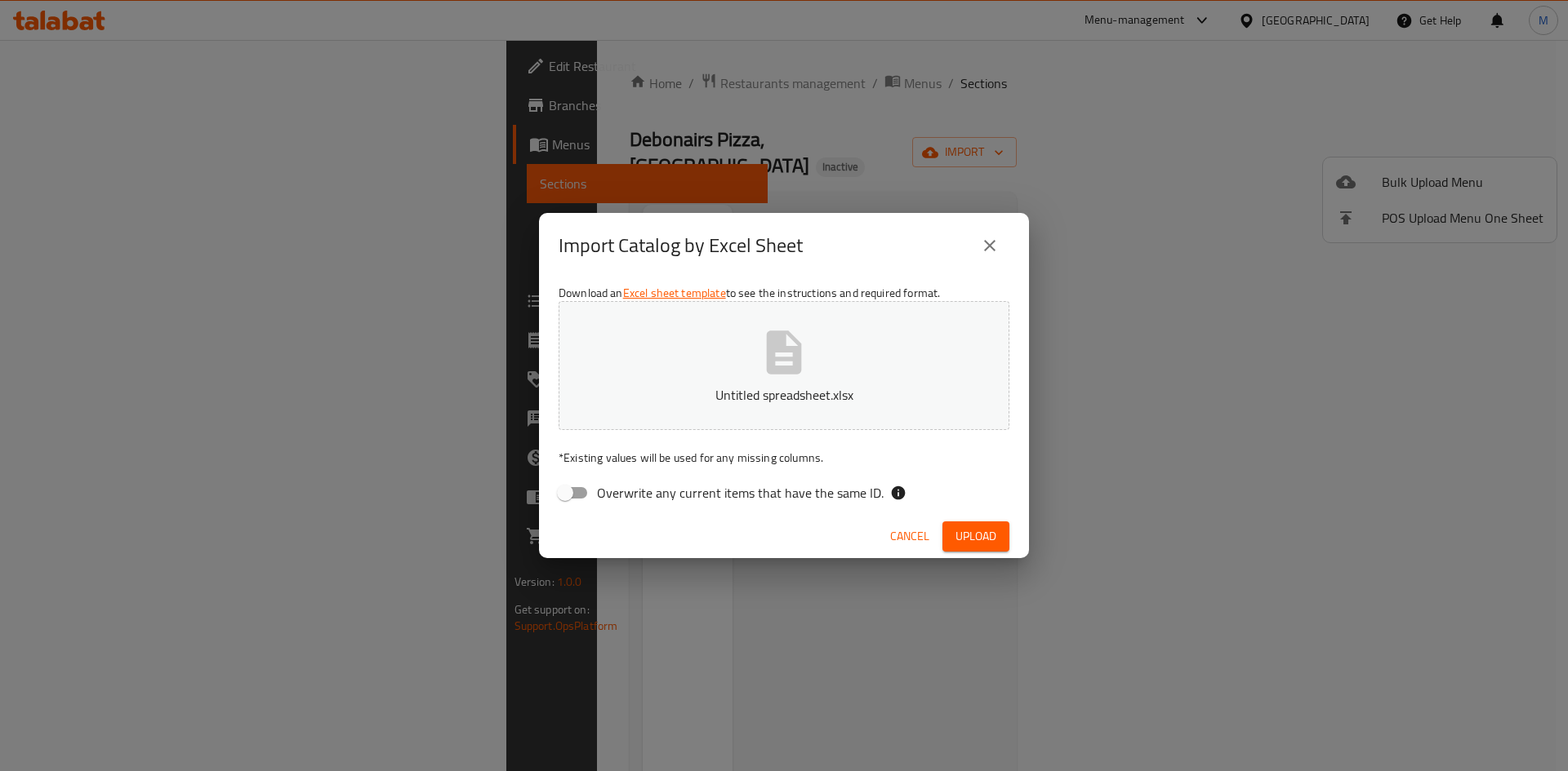
drag, startPoint x: 807, startPoint y: 296, endPoint x: 823, endPoint y: 326, distance: 34.0
click at [807, 296] on div "Download an Excel sheet template to see the instructions and required format. U…" at bounding box center [784, 397] width 490 height 237
click at [829, 341] on button "Untitled spreadsheet.xlsx" at bounding box center [784, 366] width 451 height 129
click at [980, 537] on span "Upload" at bounding box center [976, 536] width 41 height 20
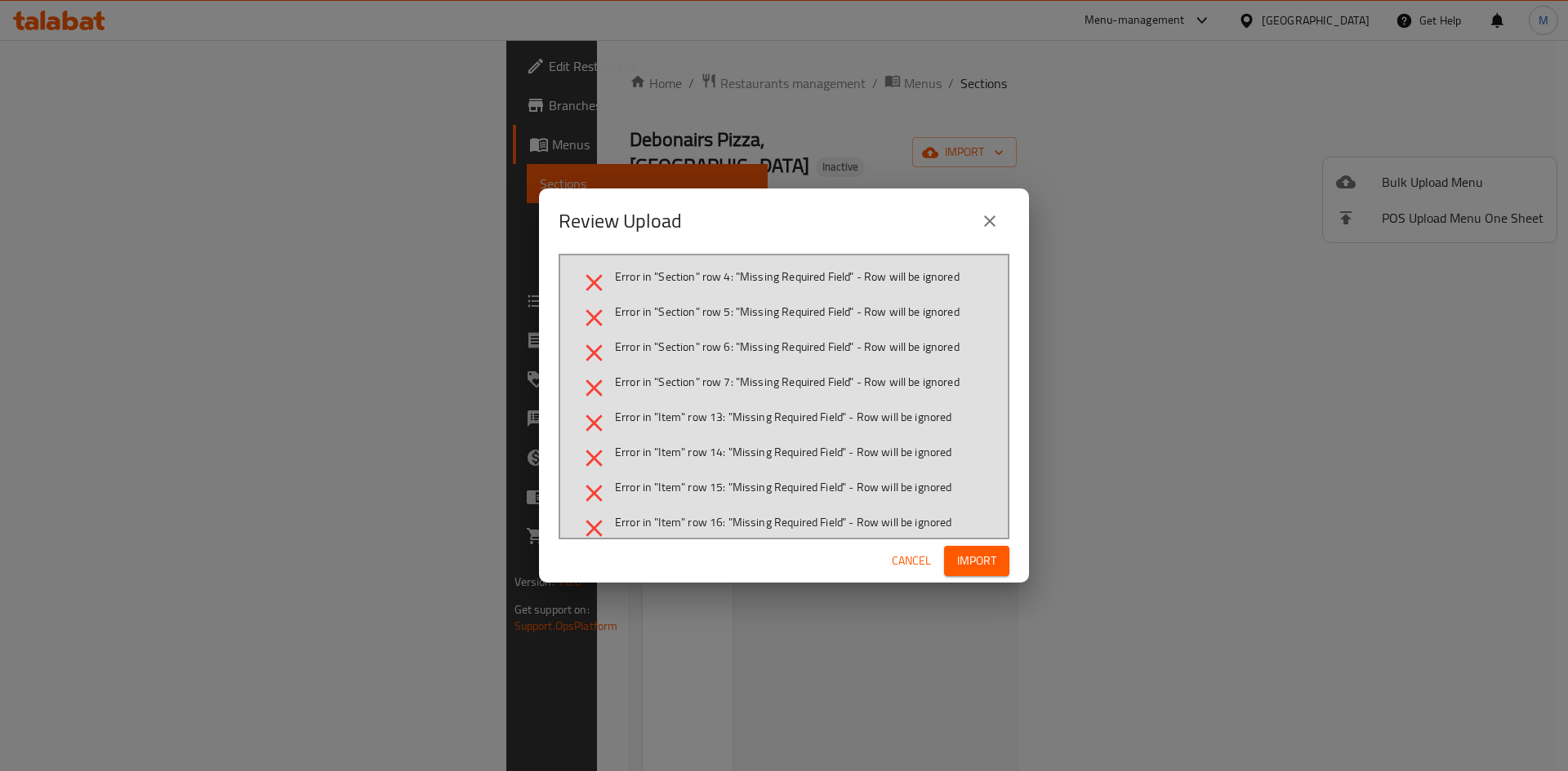
click at [912, 556] on span "Cancel" at bounding box center [910, 560] width 39 height 20
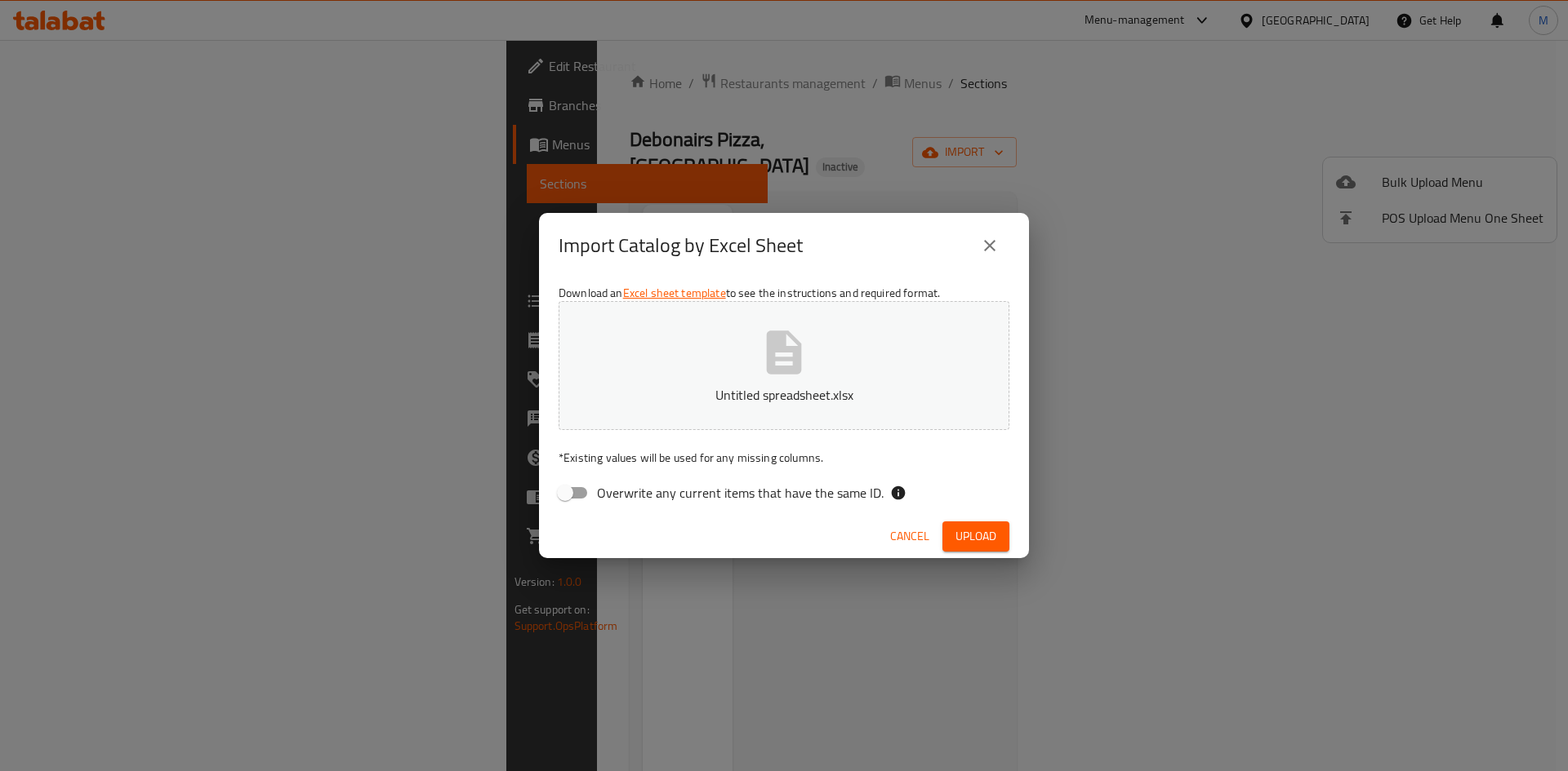
click at [912, 556] on div "Cancel Upload" at bounding box center [784, 537] width 490 height 43
click at [902, 539] on span "Cancel" at bounding box center [910, 536] width 39 height 20
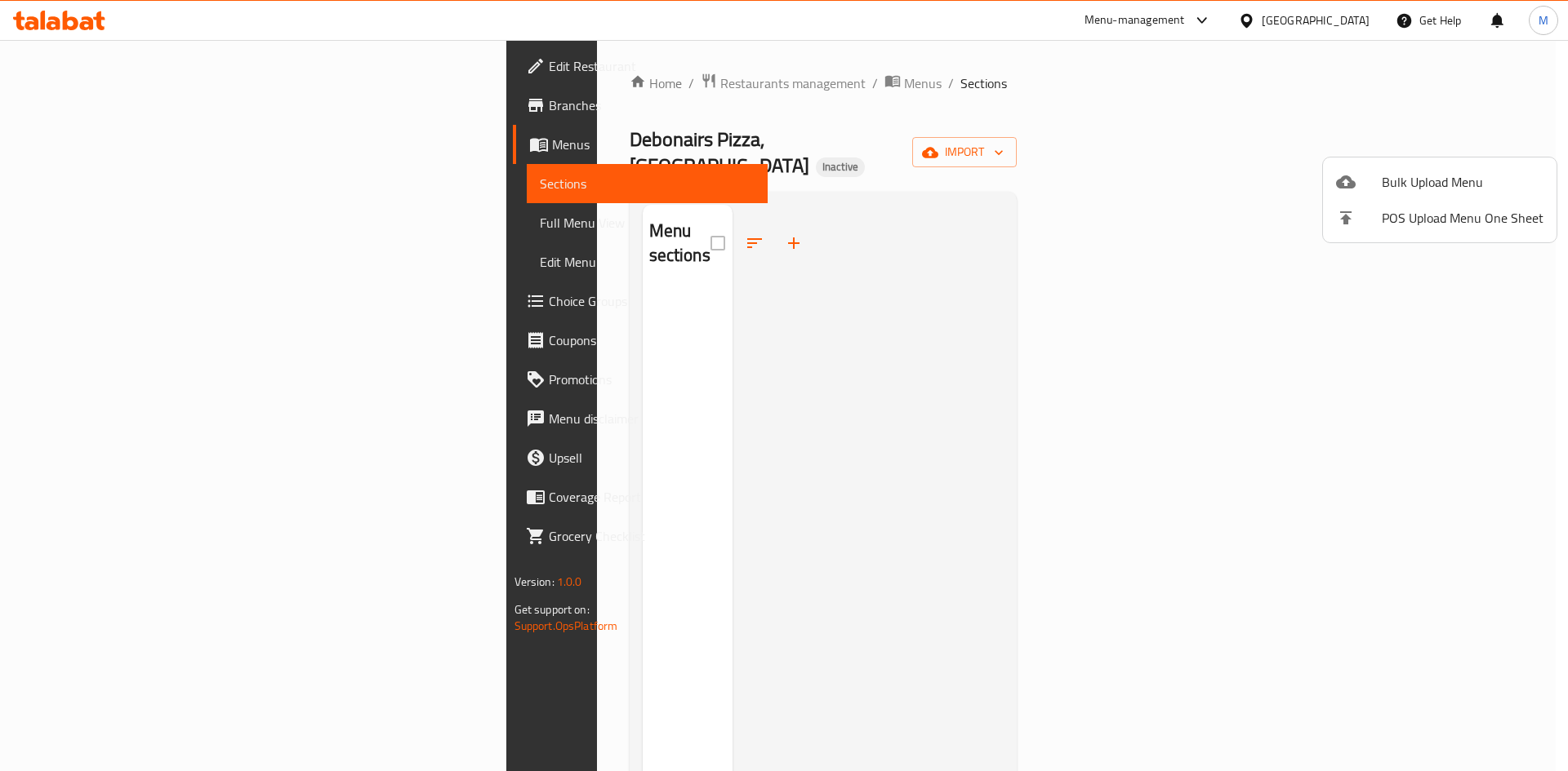
click at [428, 83] on div at bounding box center [784, 386] width 1568 height 771
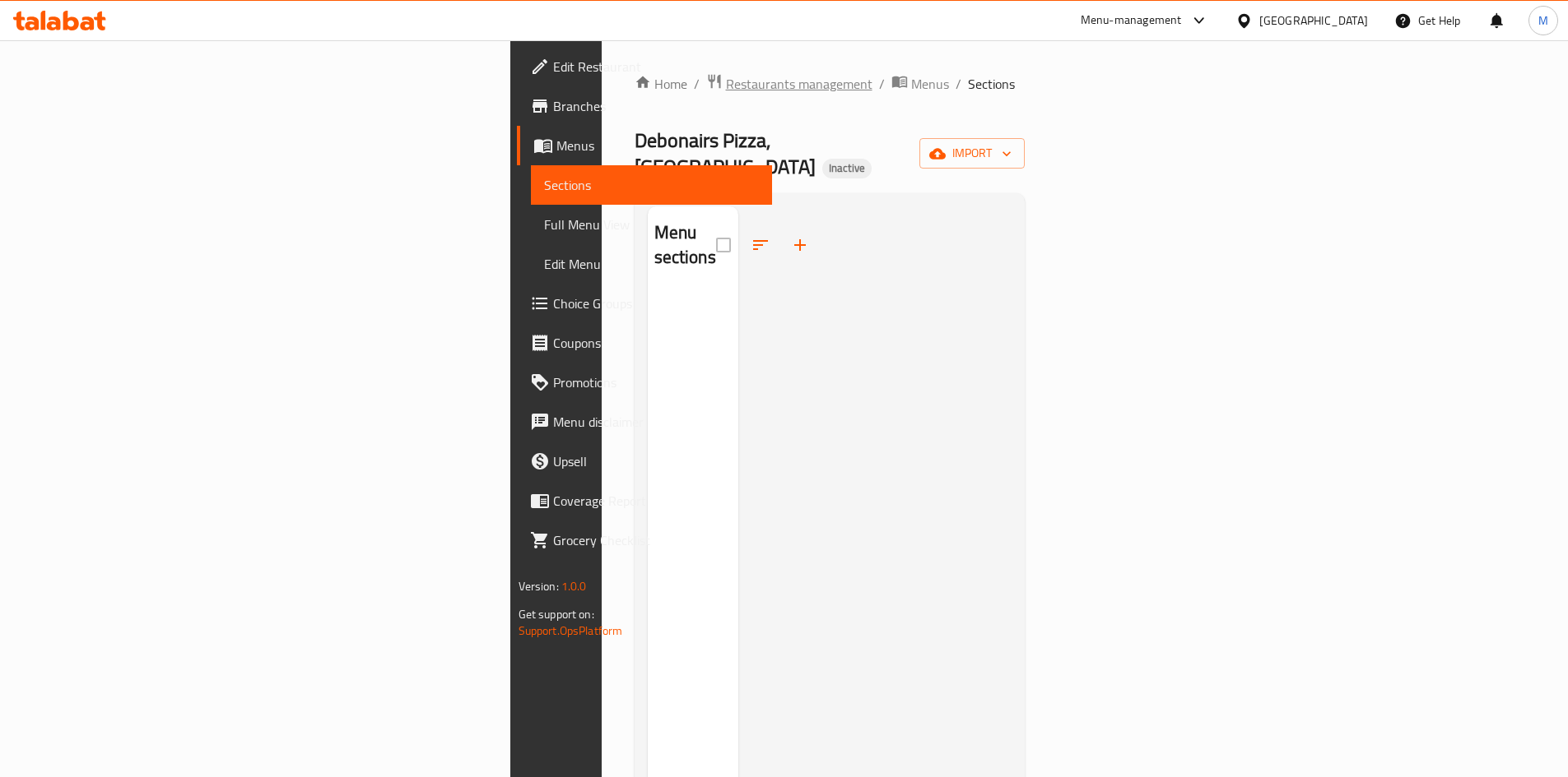
click at [726, 86] on span "Restaurants management" at bounding box center [798, 84] width 146 height 20
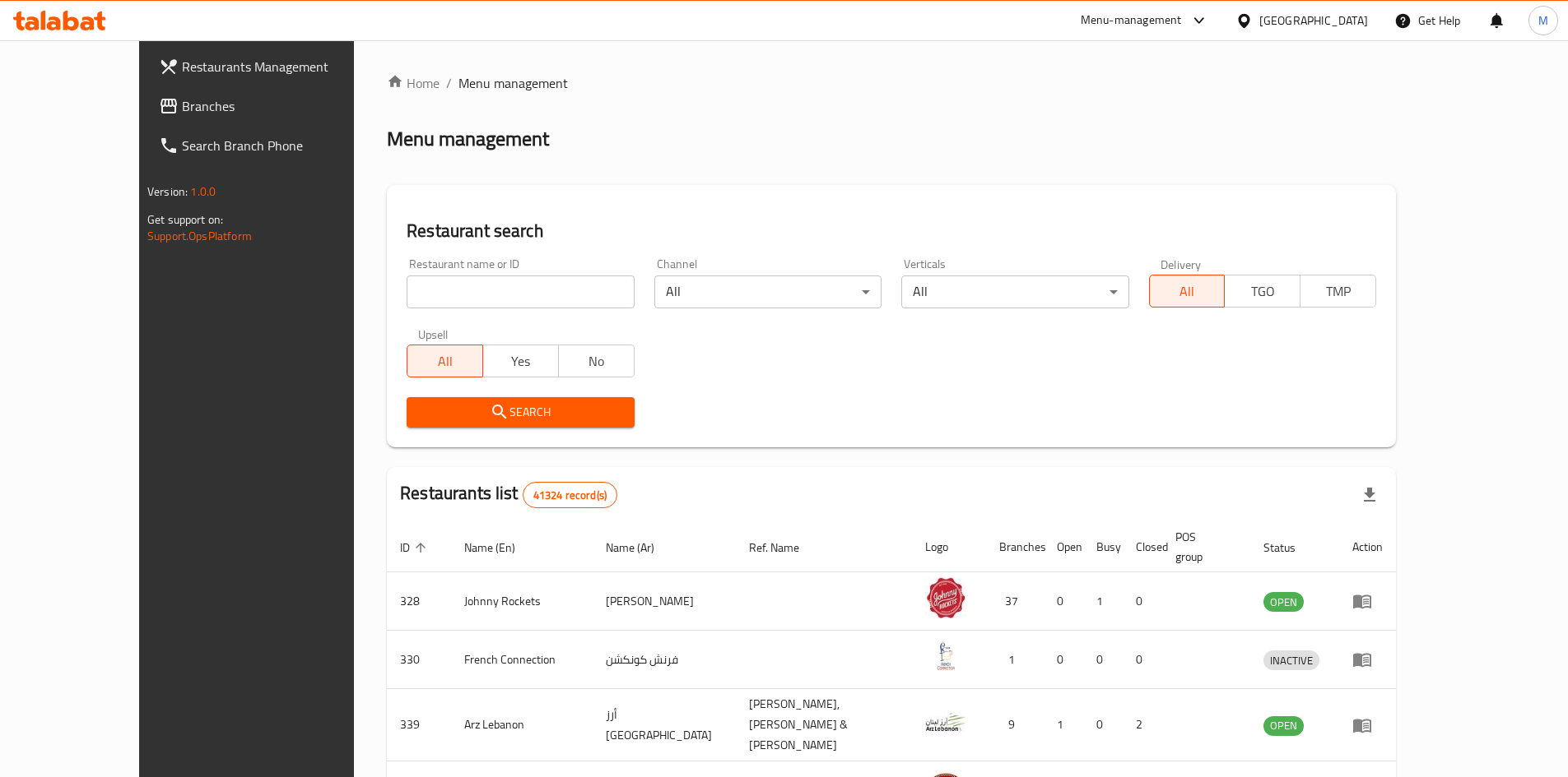
click at [182, 96] on span "Branches" at bounding box center [285, 106] width 206 height 20
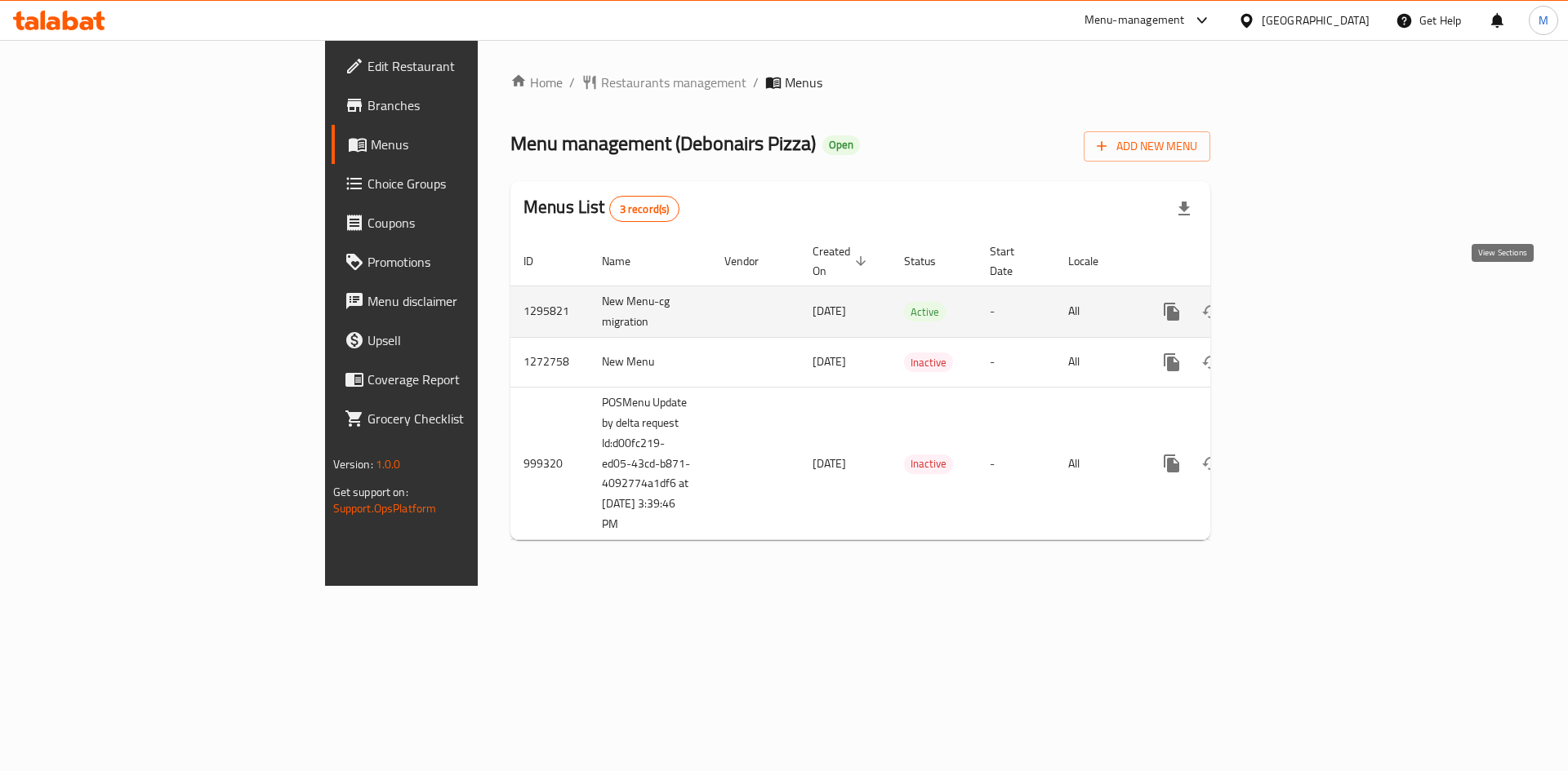
click at [1309, 293] on link "enhanced table" at bounding box center [1289, 312] width 39 height 39
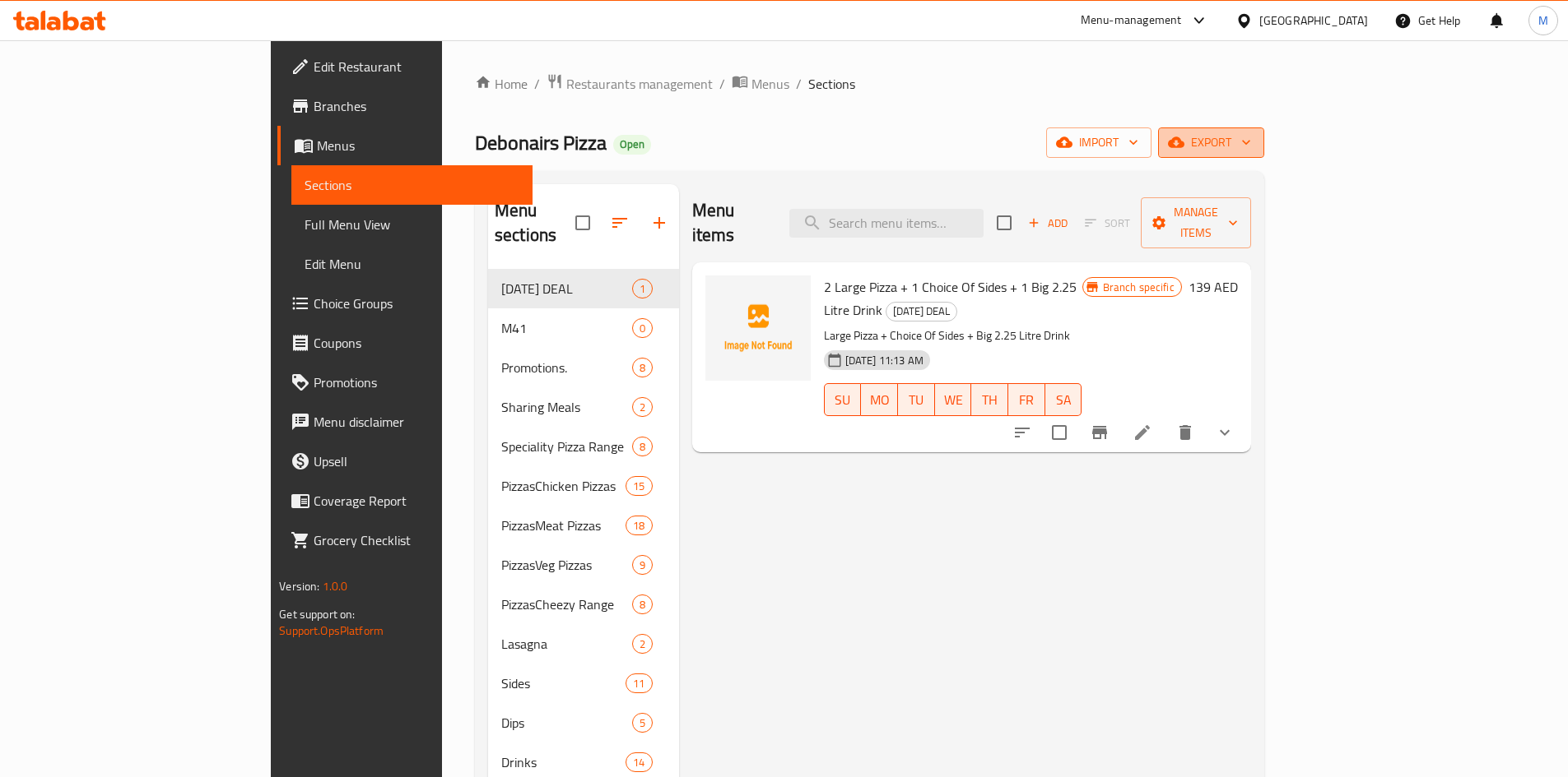
click at [1251, 136] on span "export" at bounding box center [1211, 142] width 80 height 20
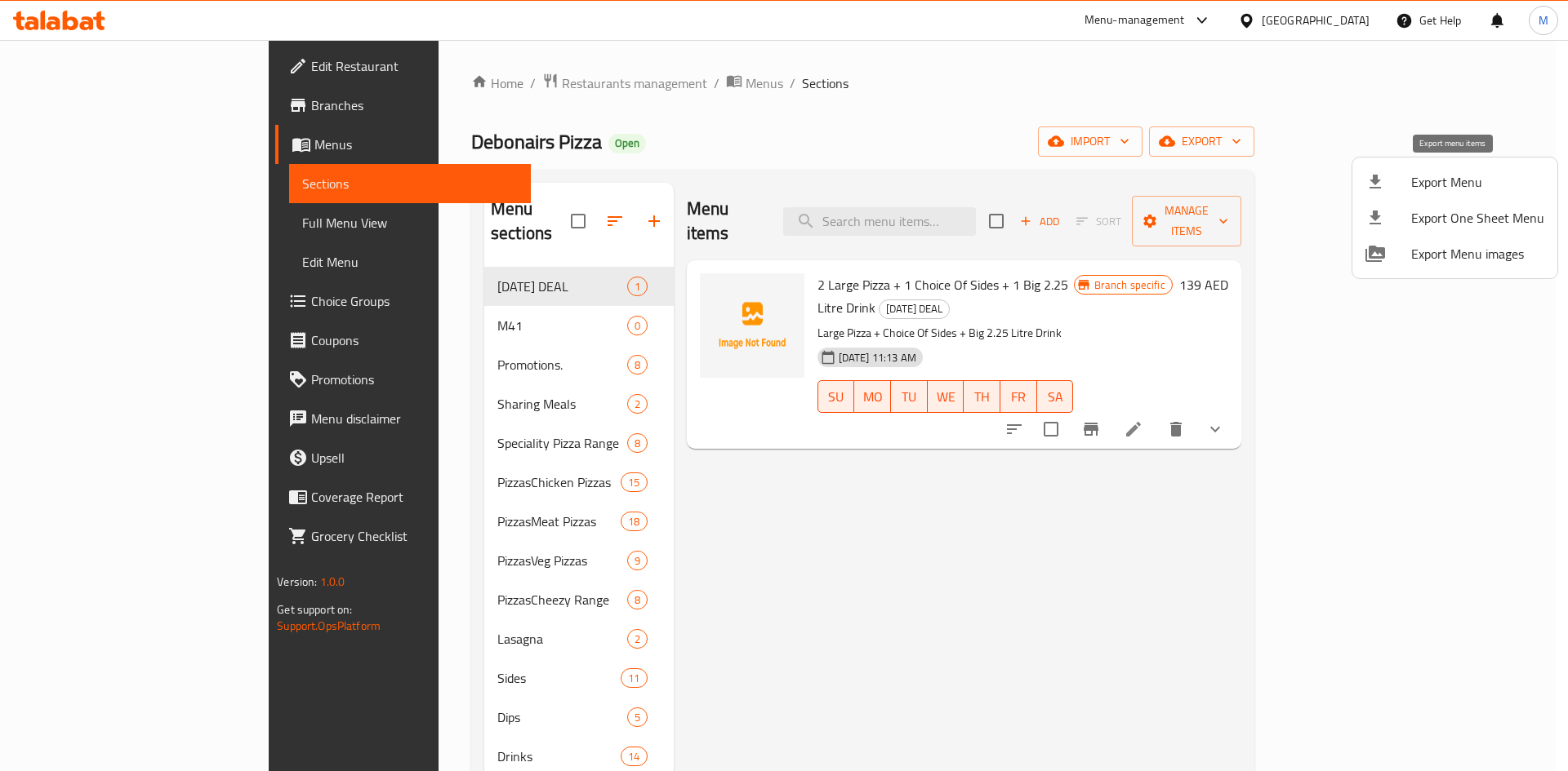
click at [1461, 184] on span "Export Menu" at bounding box center [1477, 181] width 133 height 20
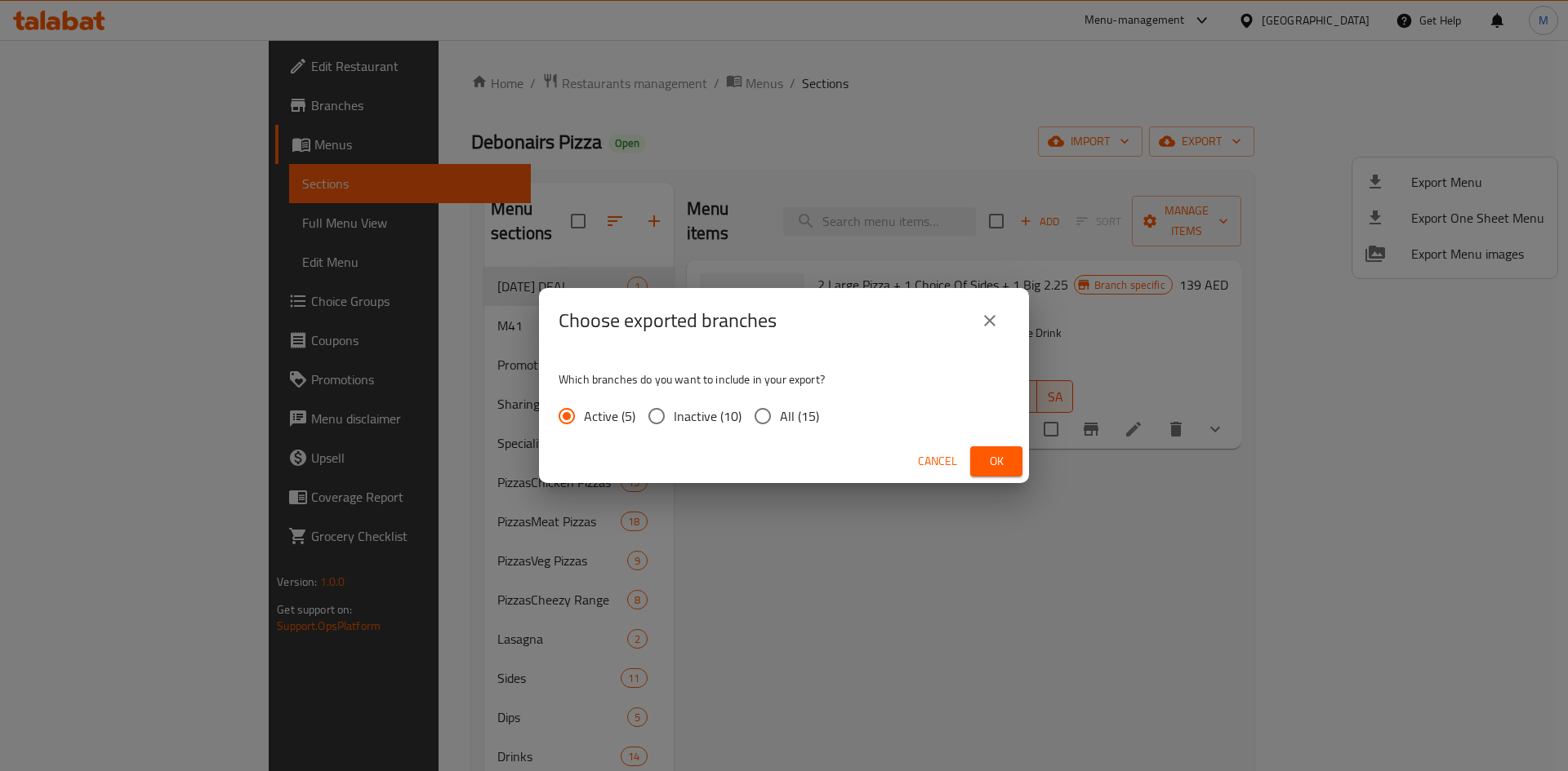
click at [753, 420] on input "All (15)" at bounding box center [762, 416] width 34 height 34
radio input "true"
click at [1008, 467] on span "Ok" at bounding box center [996, 461] width 26 height 20
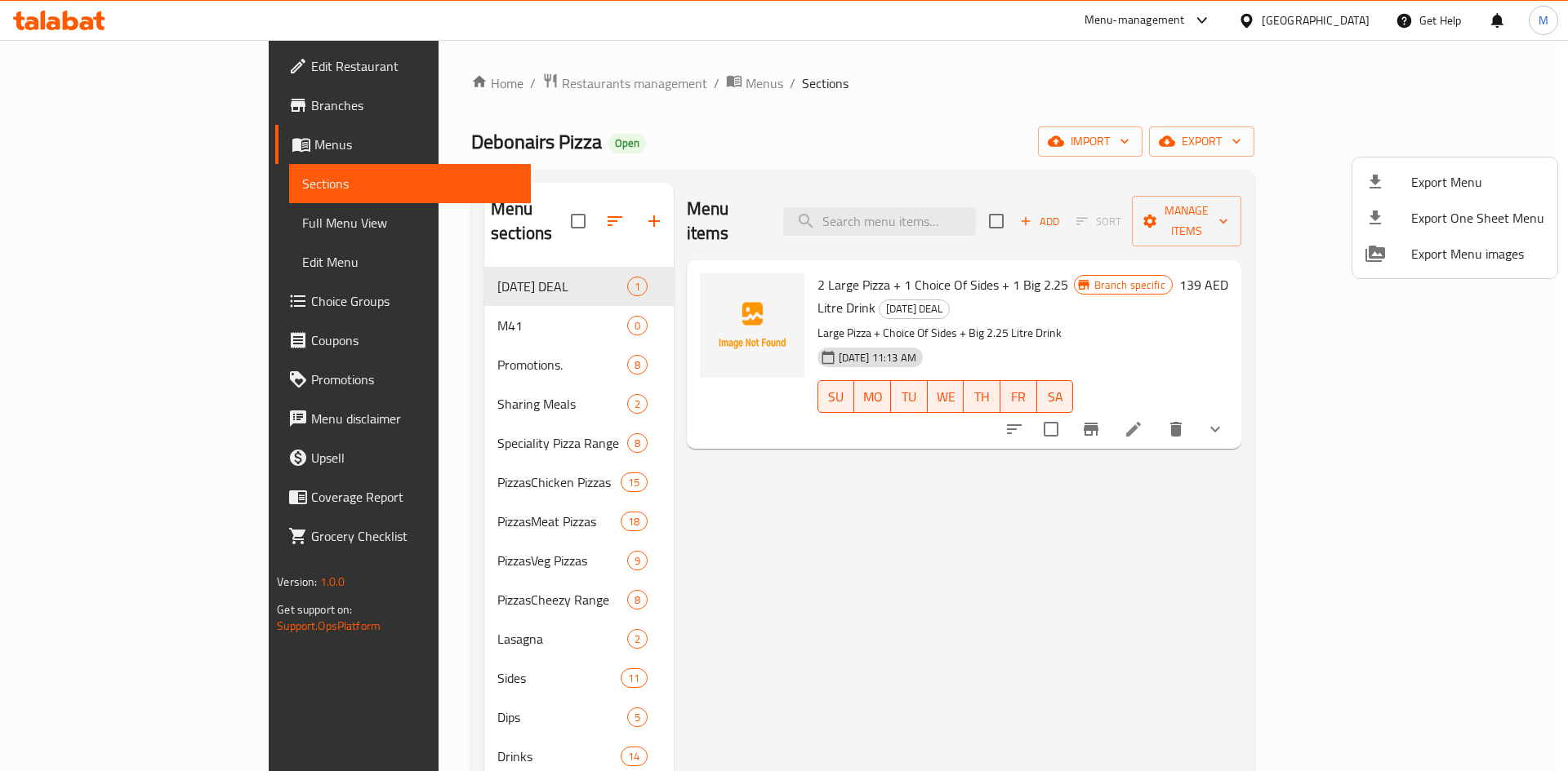
click at [125, 114] on div at bounding box center [784, 386] width 1568 height 771
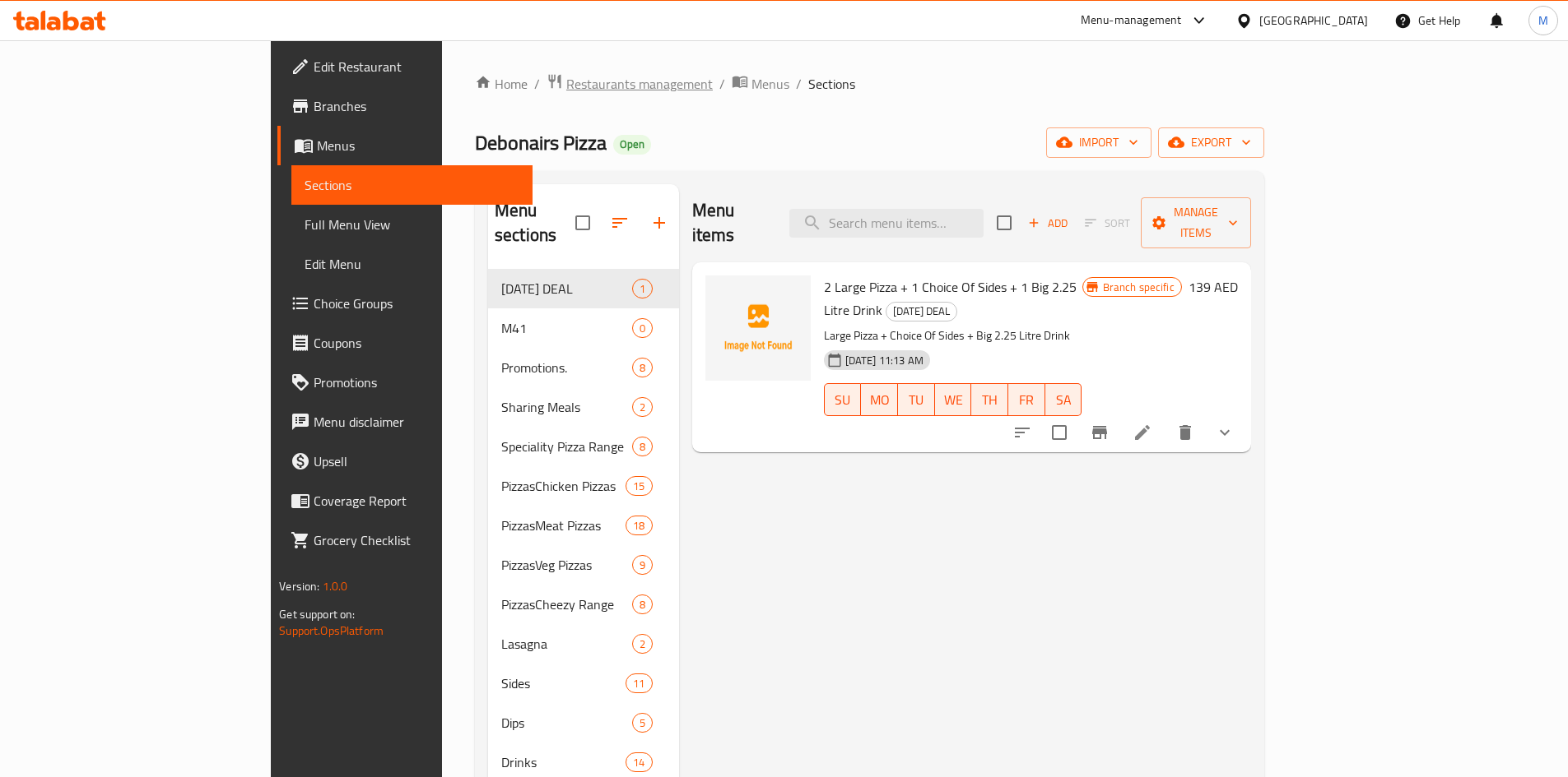
click at [566, 89] on span "Restaurants management" at bounding box center [639, 84] width 146 height 20
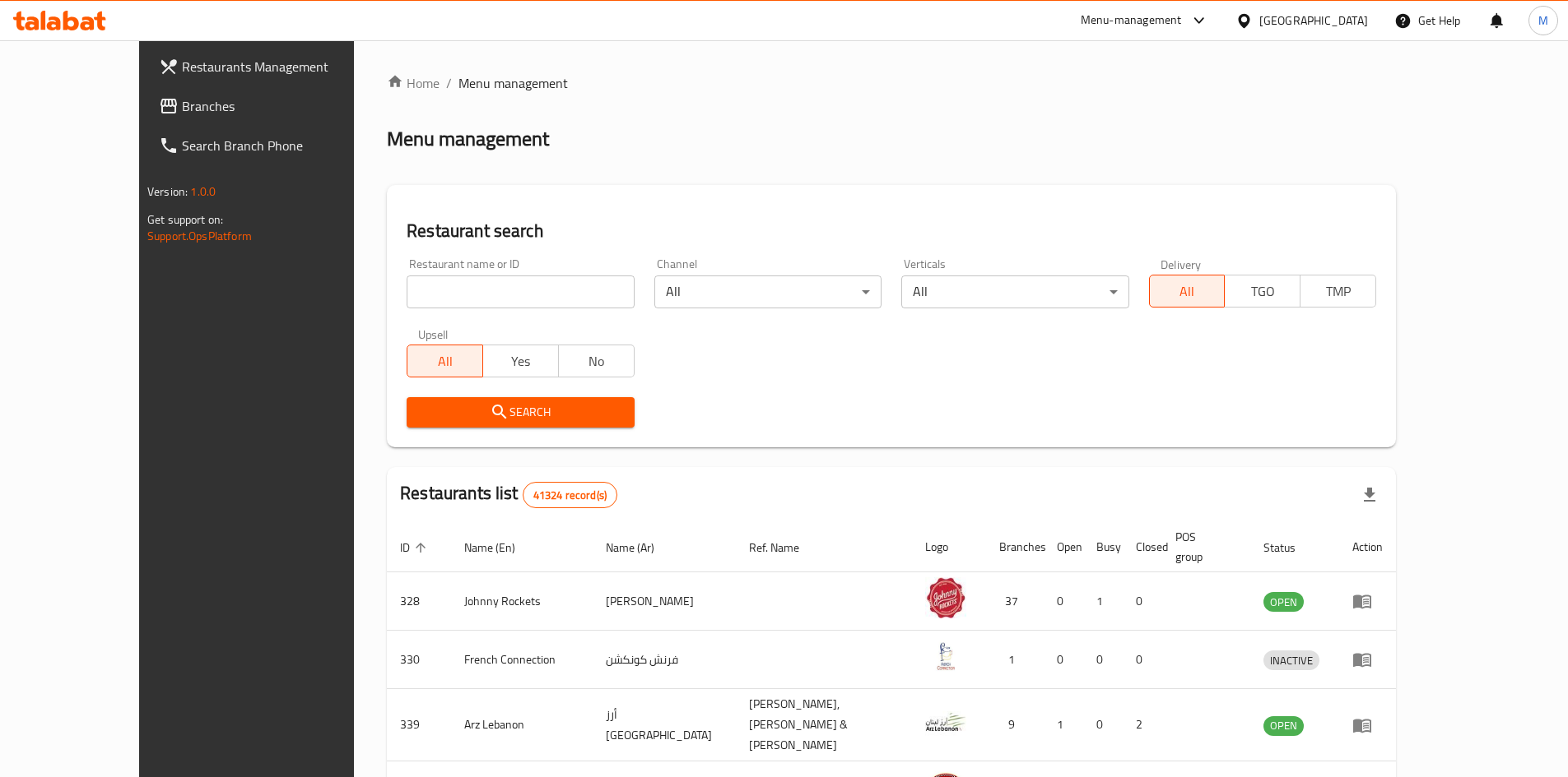
click at [487, 280] on input "search" at bounding box center [519, 292] width 227 height 33
paste input "777506"
type input "777506"
click at [541, 416] on span "Search" at bounding box center [519, 412] width 200 height 20
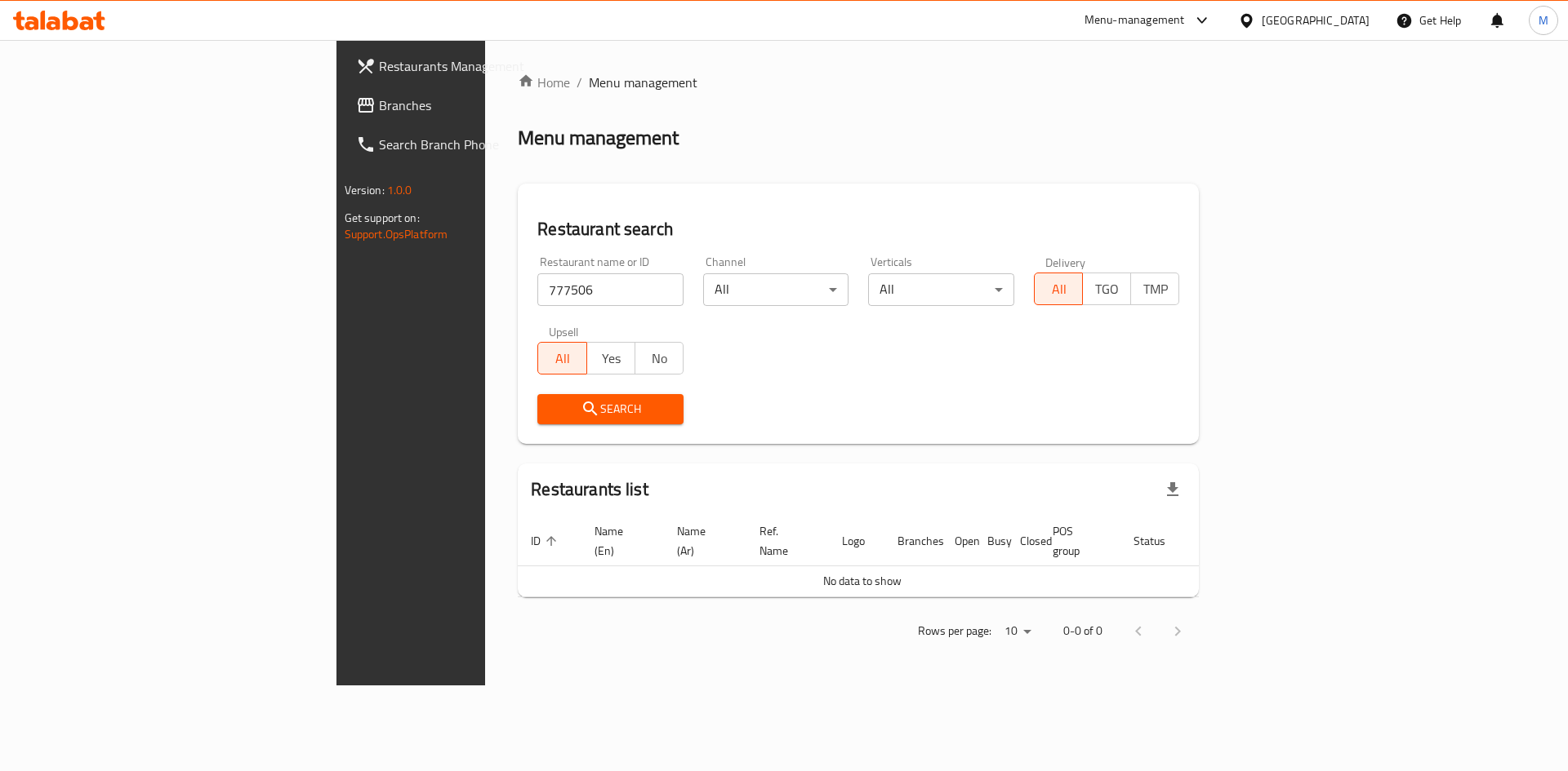
click at [537, 292] on input "777506" at bounding box center [610, 290] width 146 height 33
drag, startPoint x: 103, startPoint y: 145, endPoint x: 103, endPoint y: 126, distance: 19.0
click at [379, 145] on span "Search Branch Phone" at bounding box center [482, 144] width 207 height 20
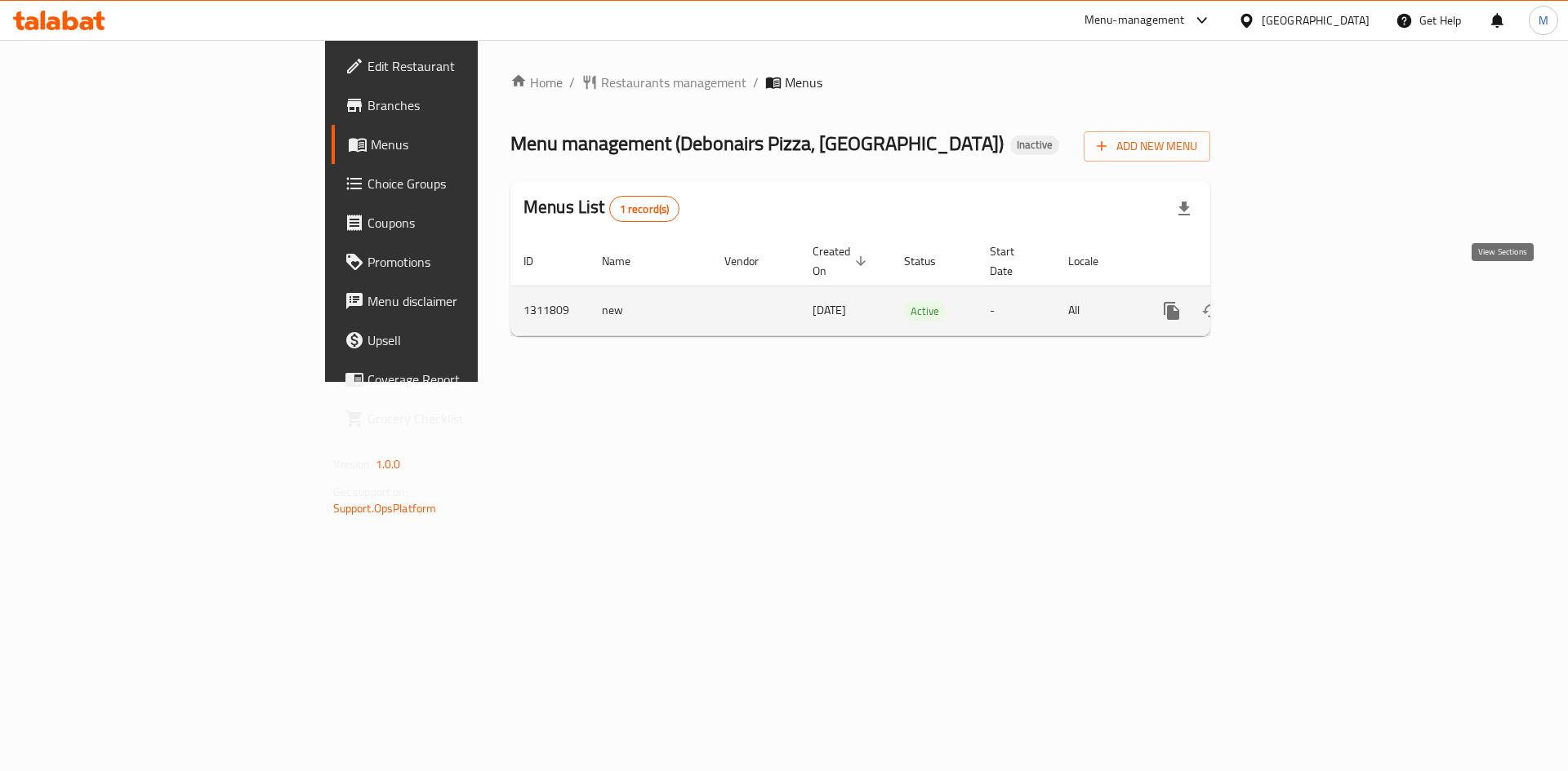
click at [1297, 304] on icon "enhanced table" at bounding box center [1289, 311] width 15 height 15
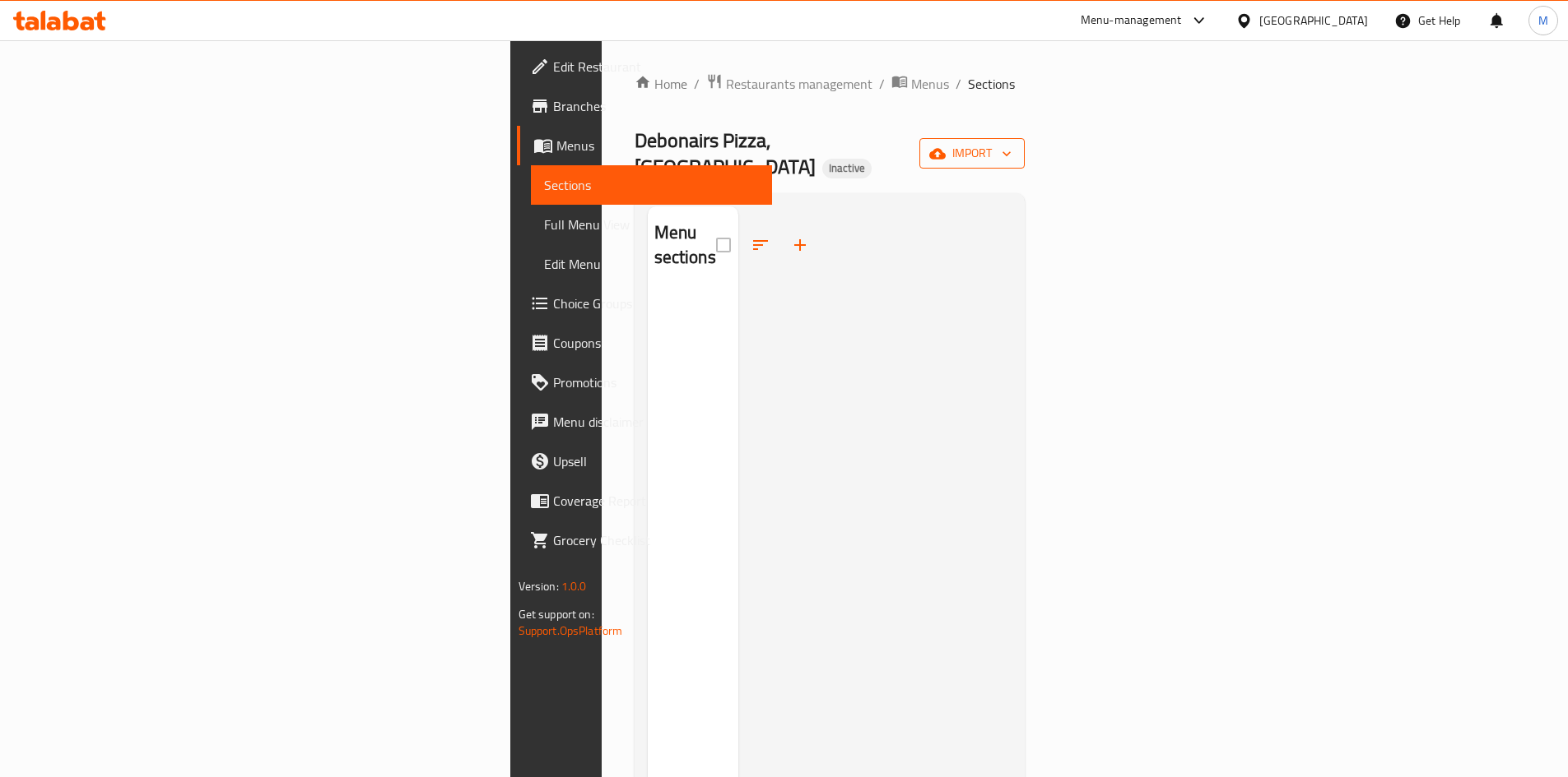
click at [1024, 152] on button "import" at bounding box center [972, 153] width 105 height 31
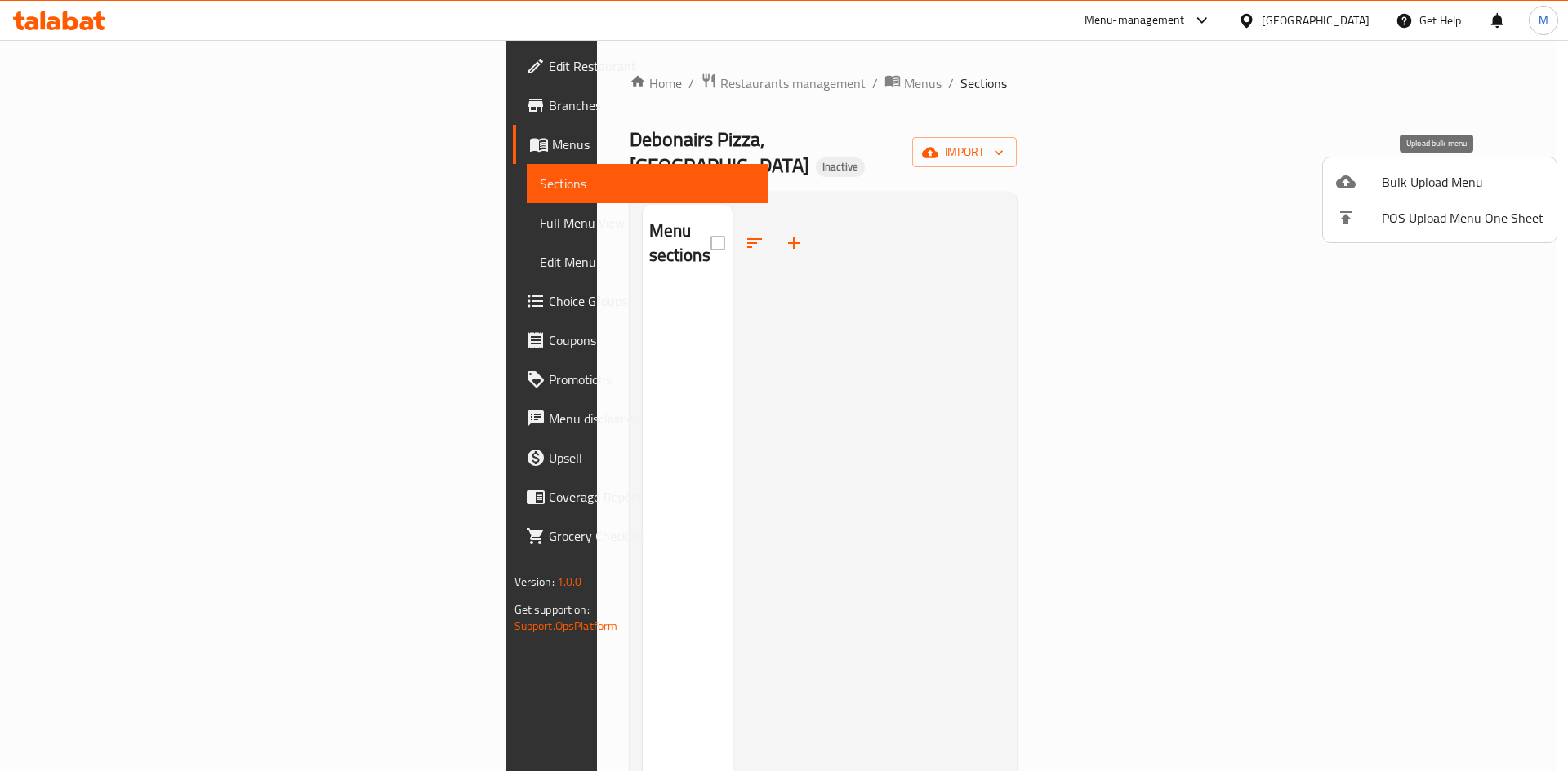
click at [1460, 181] on span "Bulk Upload Menu" at bounding box center [1462, 181] width 162 height 20
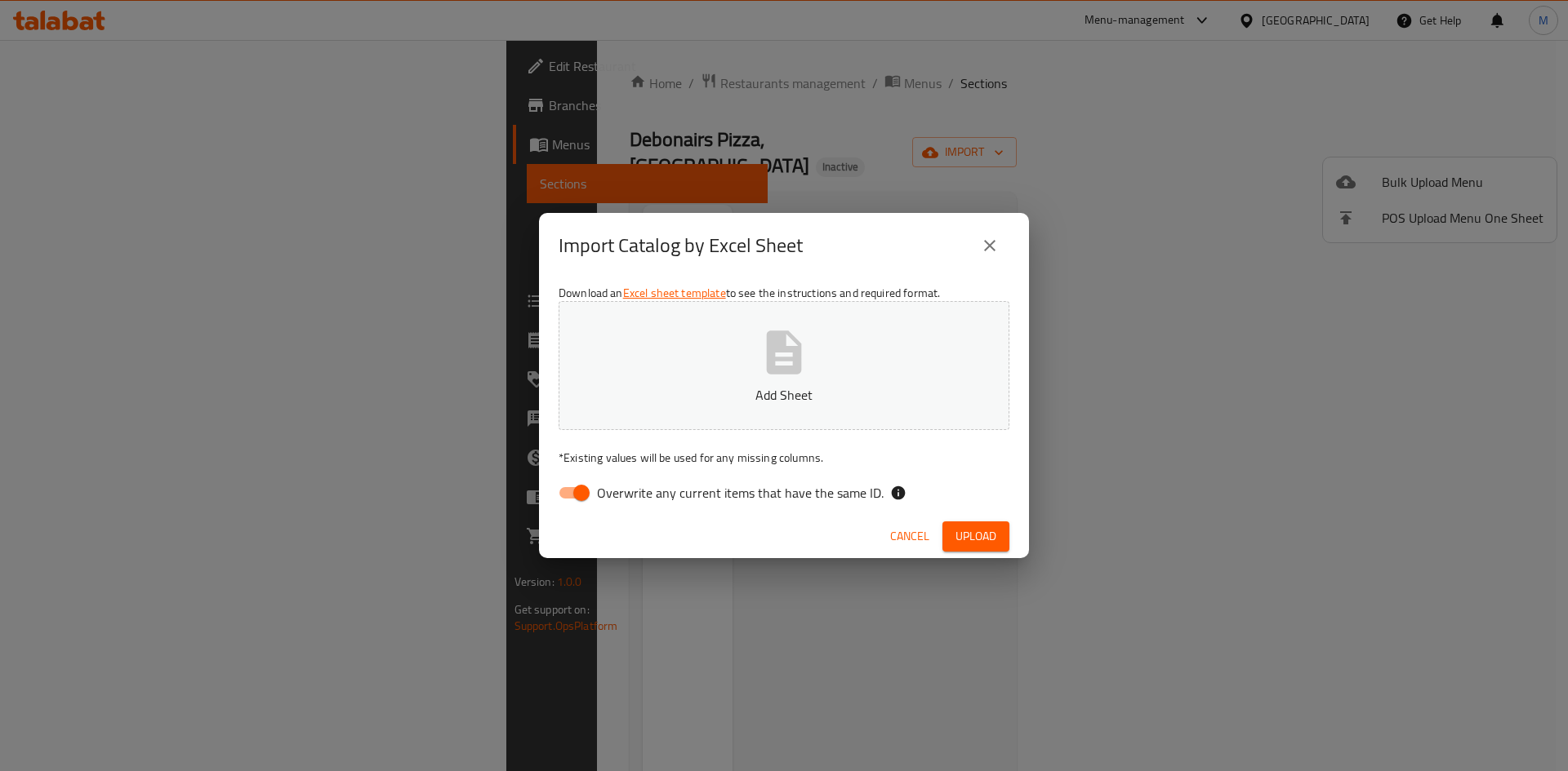
click at [1048, 280] on div "Import Catalog by Excel Sheet Download an Excel sheet template to see the instr…" at bounding box center [784, 386] width 1568 height 771
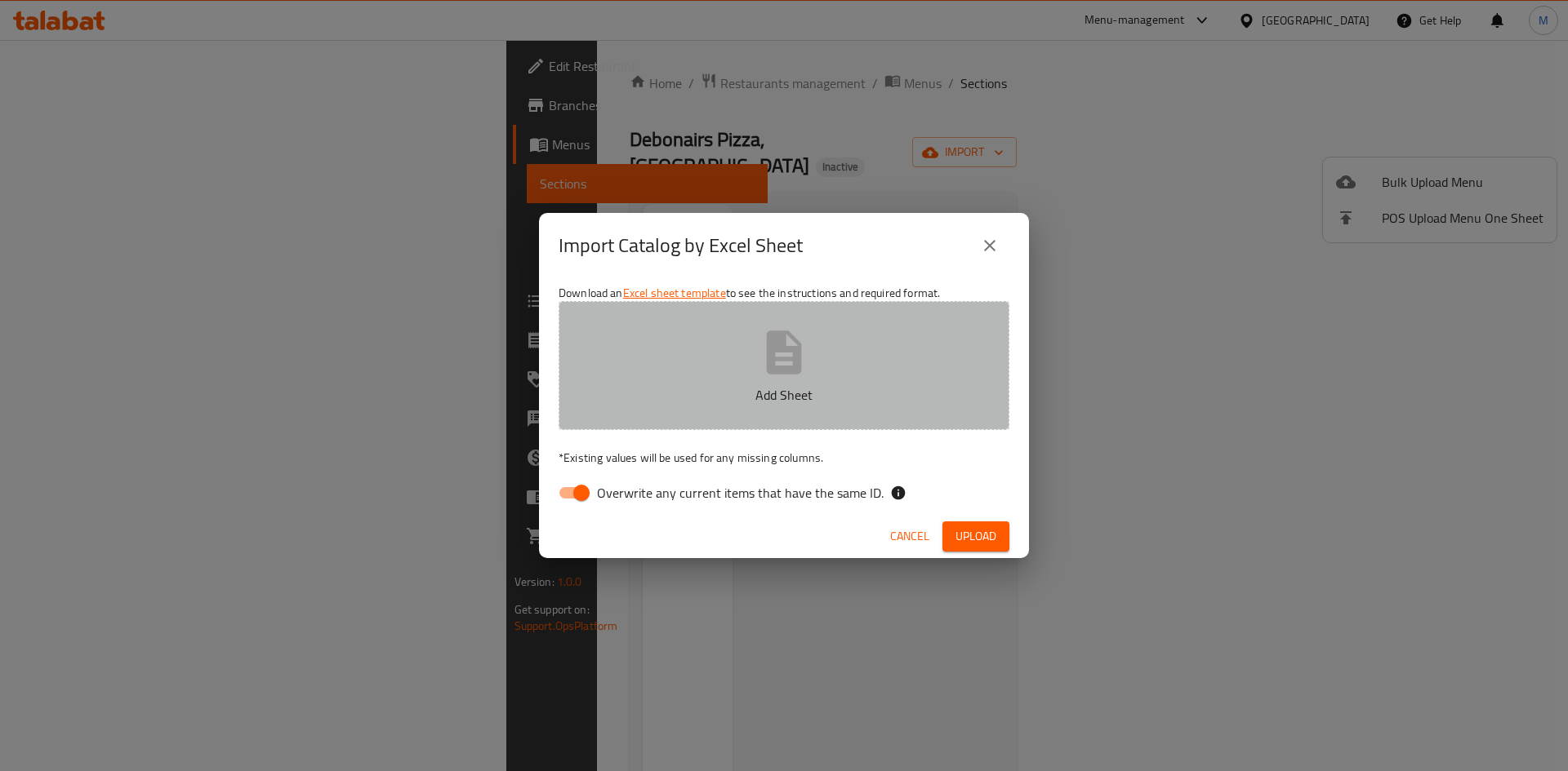
click at [945, 325] on button "Add Sheet" at bounding box center [784, 366] width 451 height 129
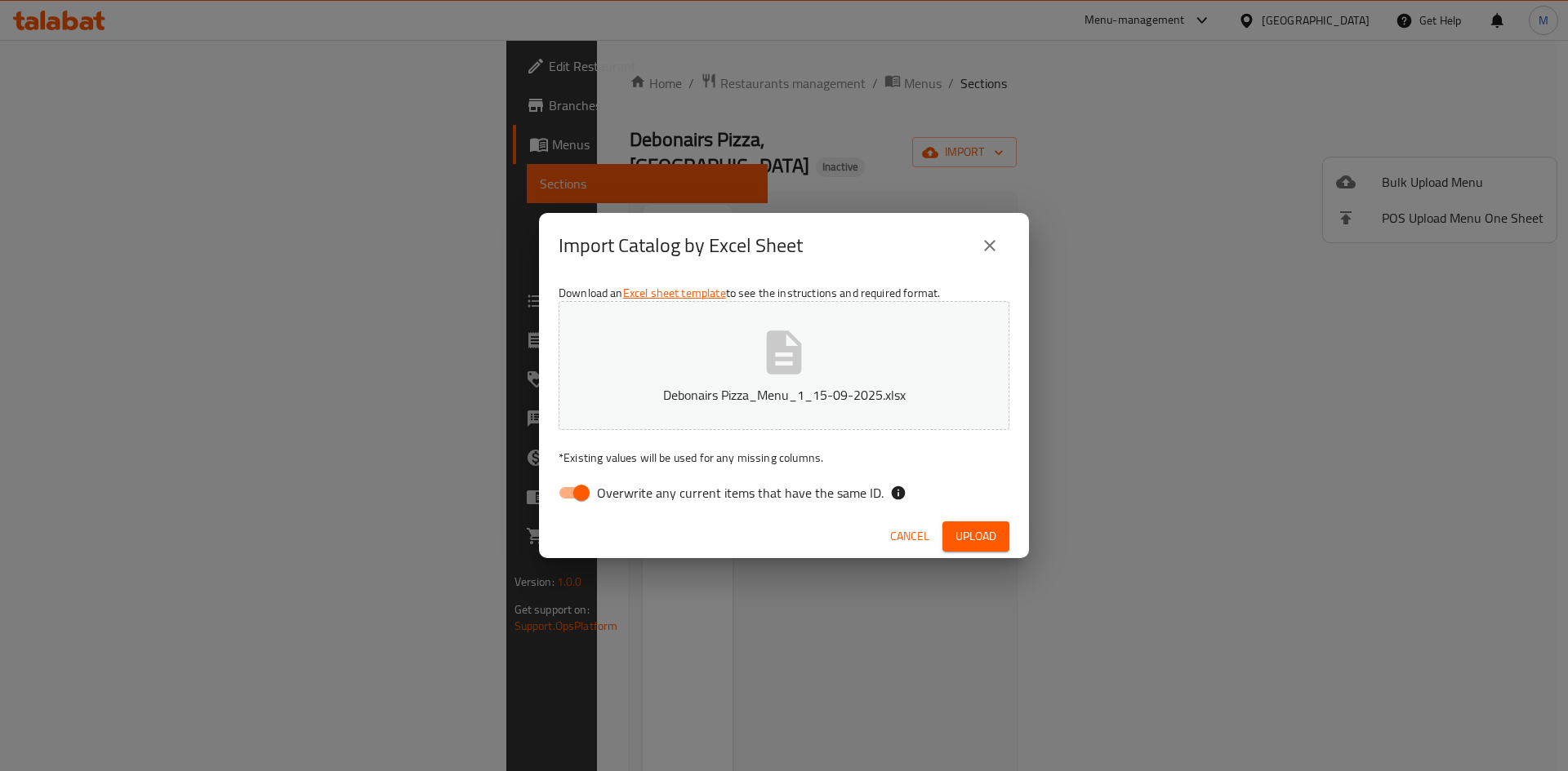
click at [740, 466] on p "* Existing values will be used for any missing columns." at bounding box center [784, 458] width 451 height 16
click at [753, 484] on span "Overwrite any current items that have the same ID." at bounding box center [740, 492] width 287 height 20
click at [628, 484] on input "Overwrite any current items that have the same ID." at bounding box center [581, 493] width 93 height 31
checkbox input "false"
click at [974, 528] on span "Upload" at bounding box center [976, 536] width 41 height 20
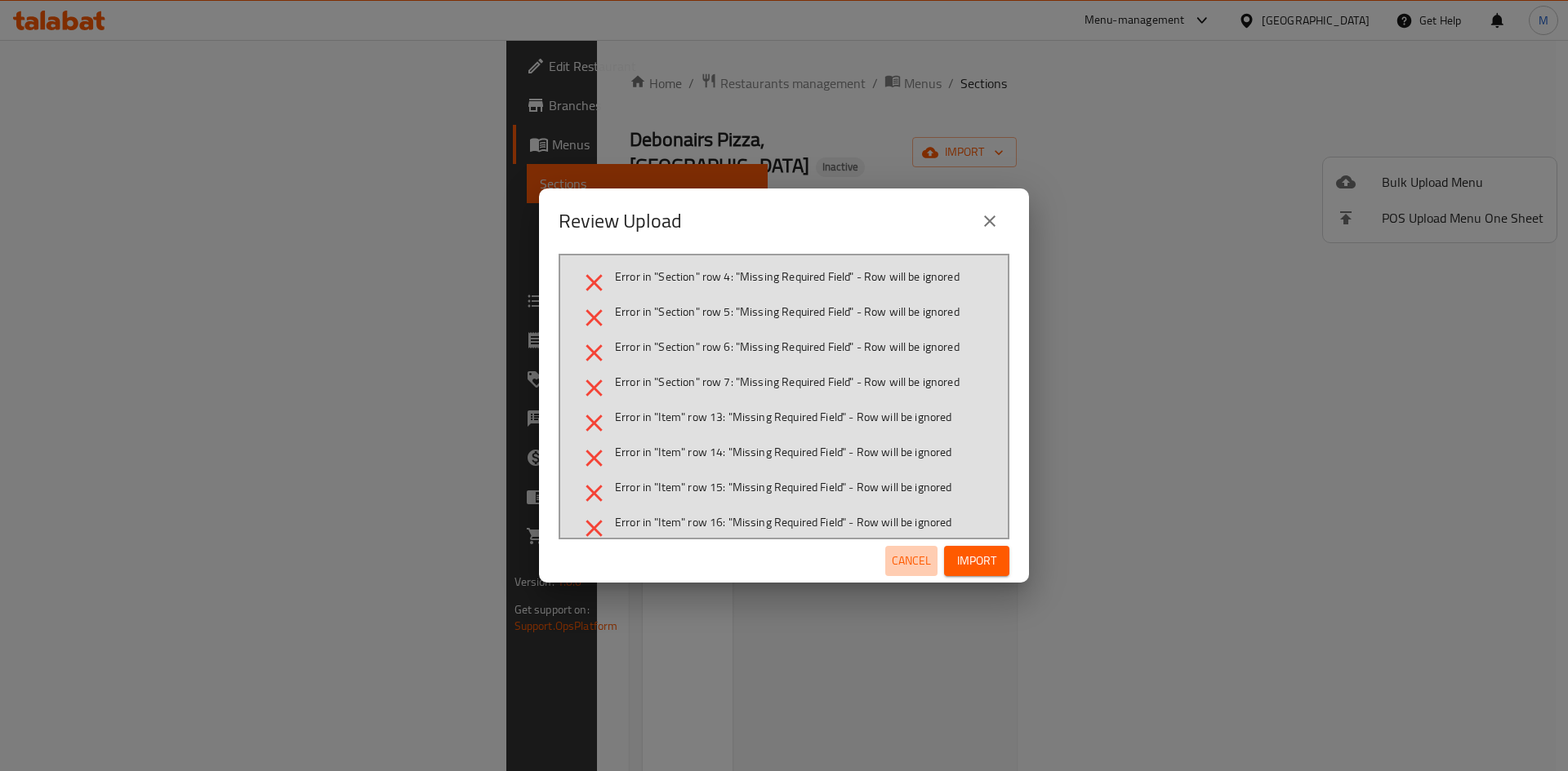
click at [900, 570] on span "Cancel" at bounding box center [910, 560] width 39 height 20
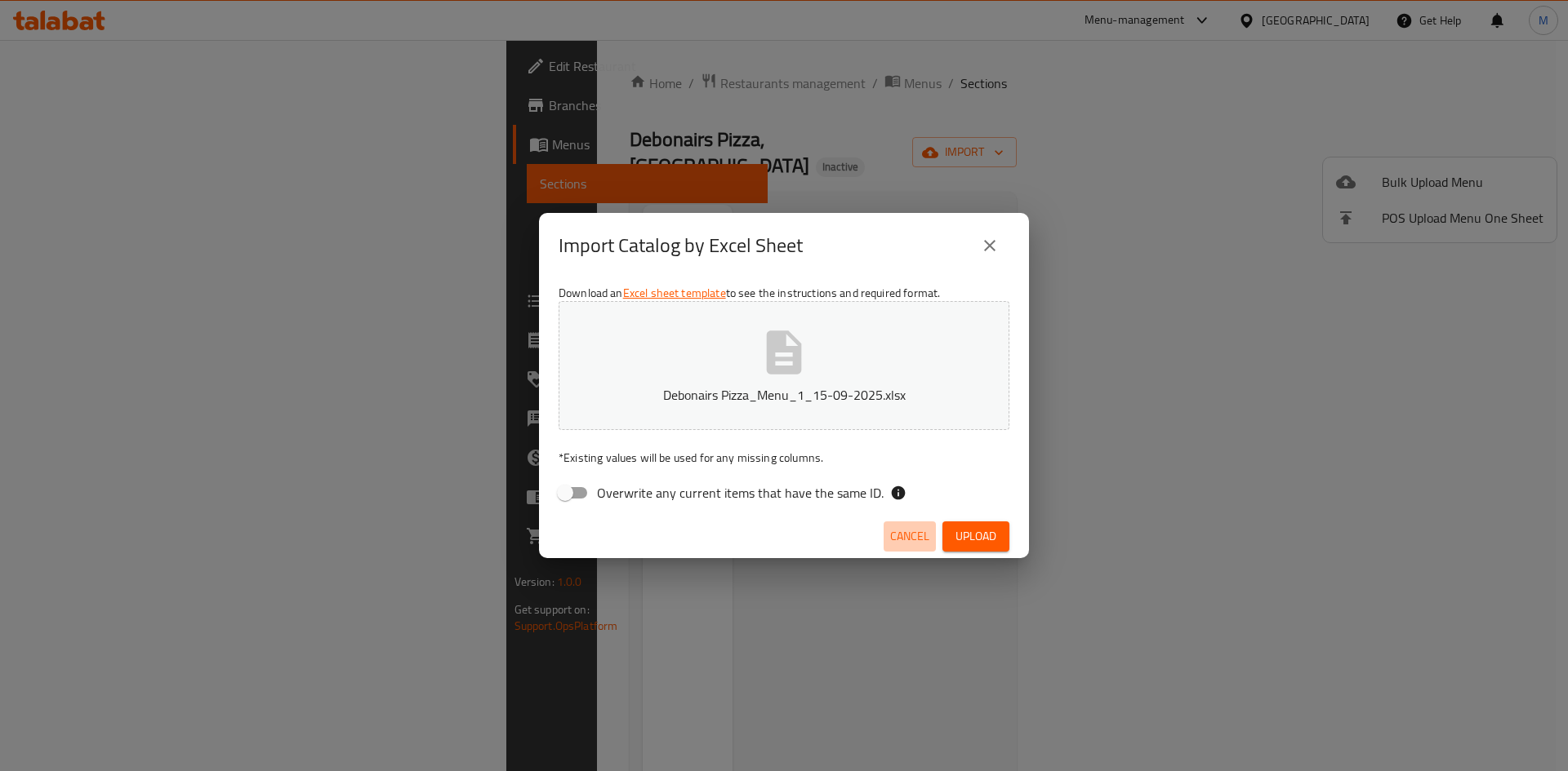
click at [910, 537] on span "Cancel" at bounding box center [910, 536] width 39 height 20
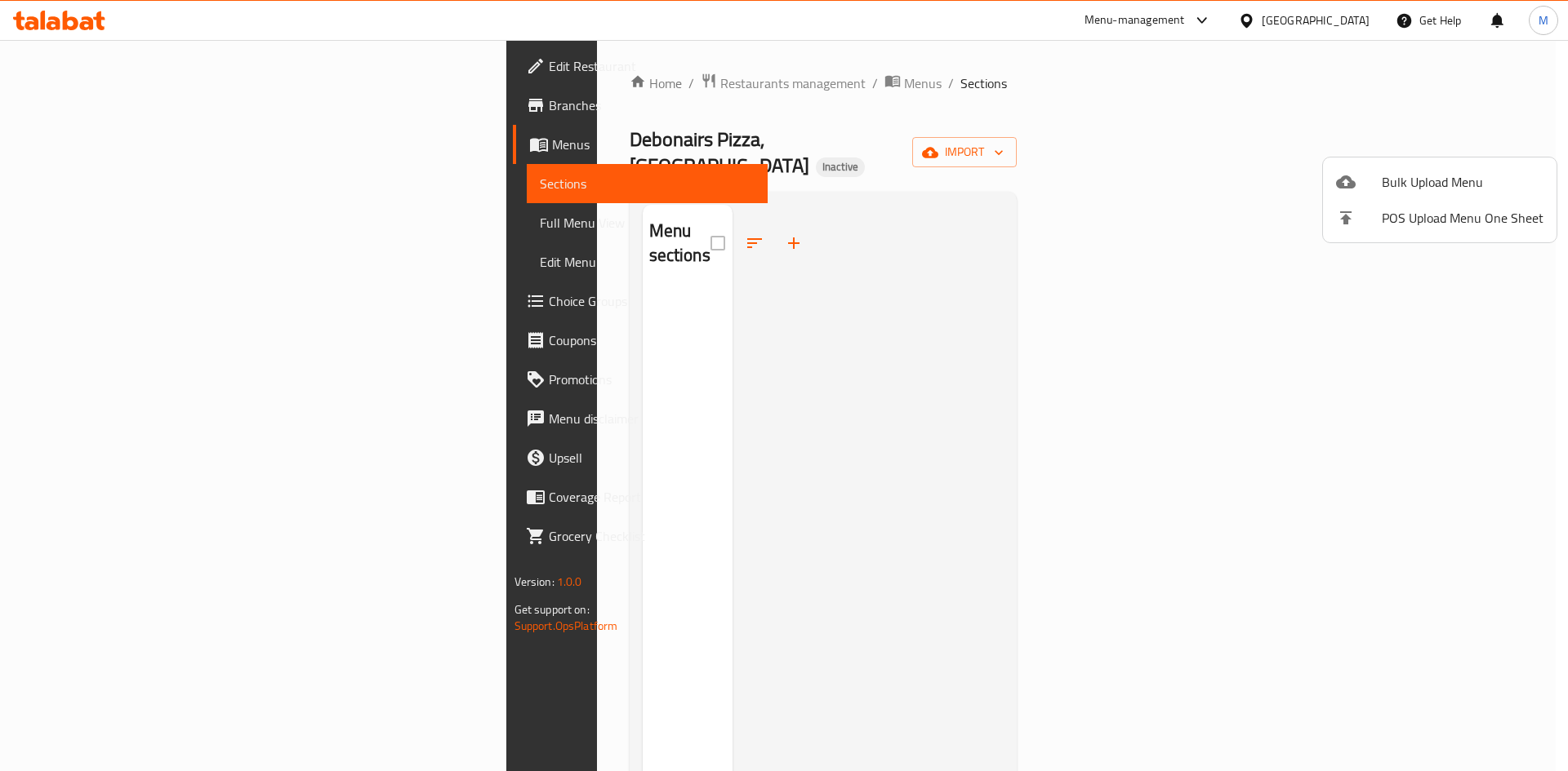
click at [117, 91] on div at bounding box center [784, 386] width 1568 height 771
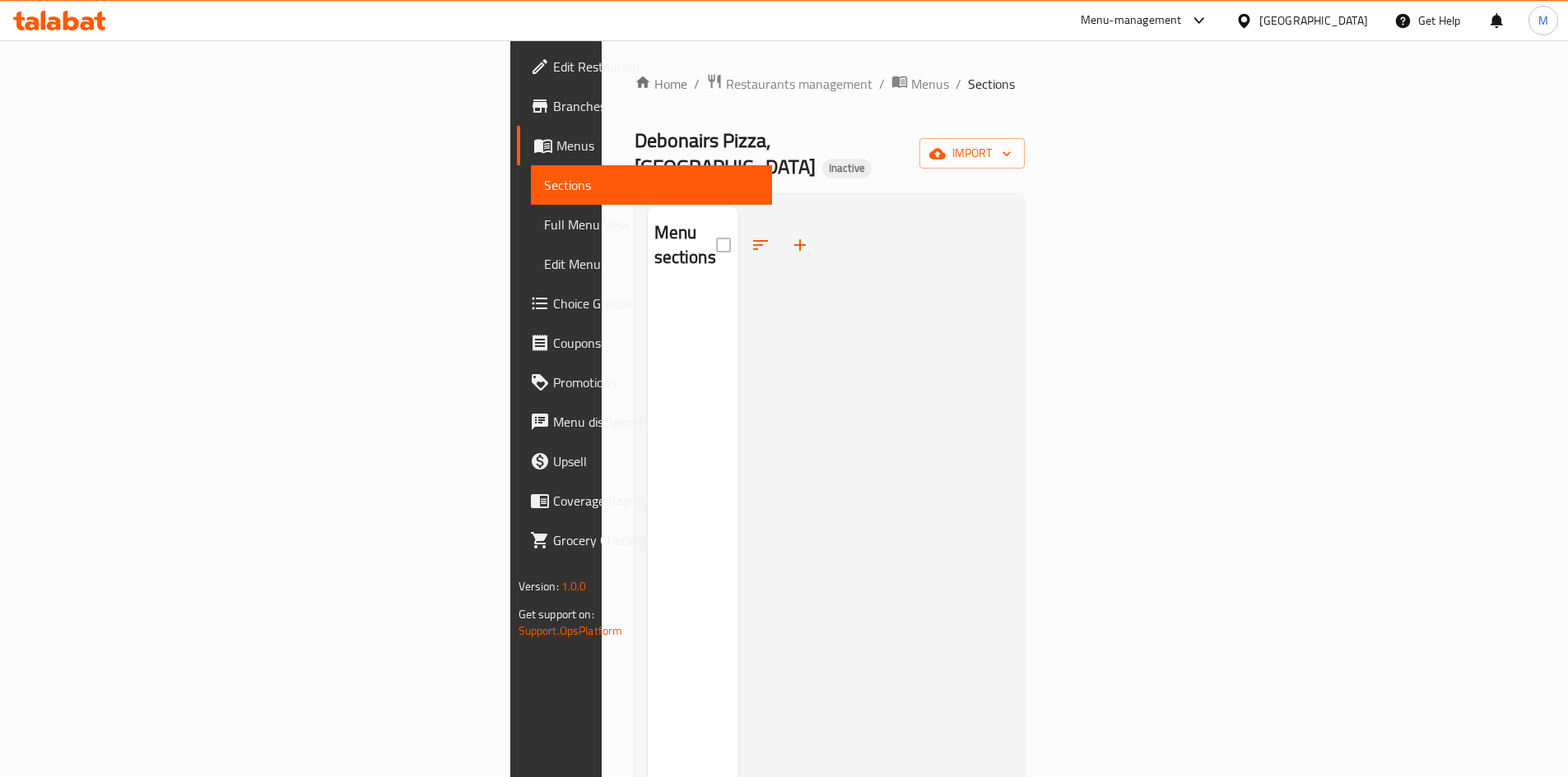
click at [517, 94] on link "Branches" at bounding box center [643, 106] width 255 height 39
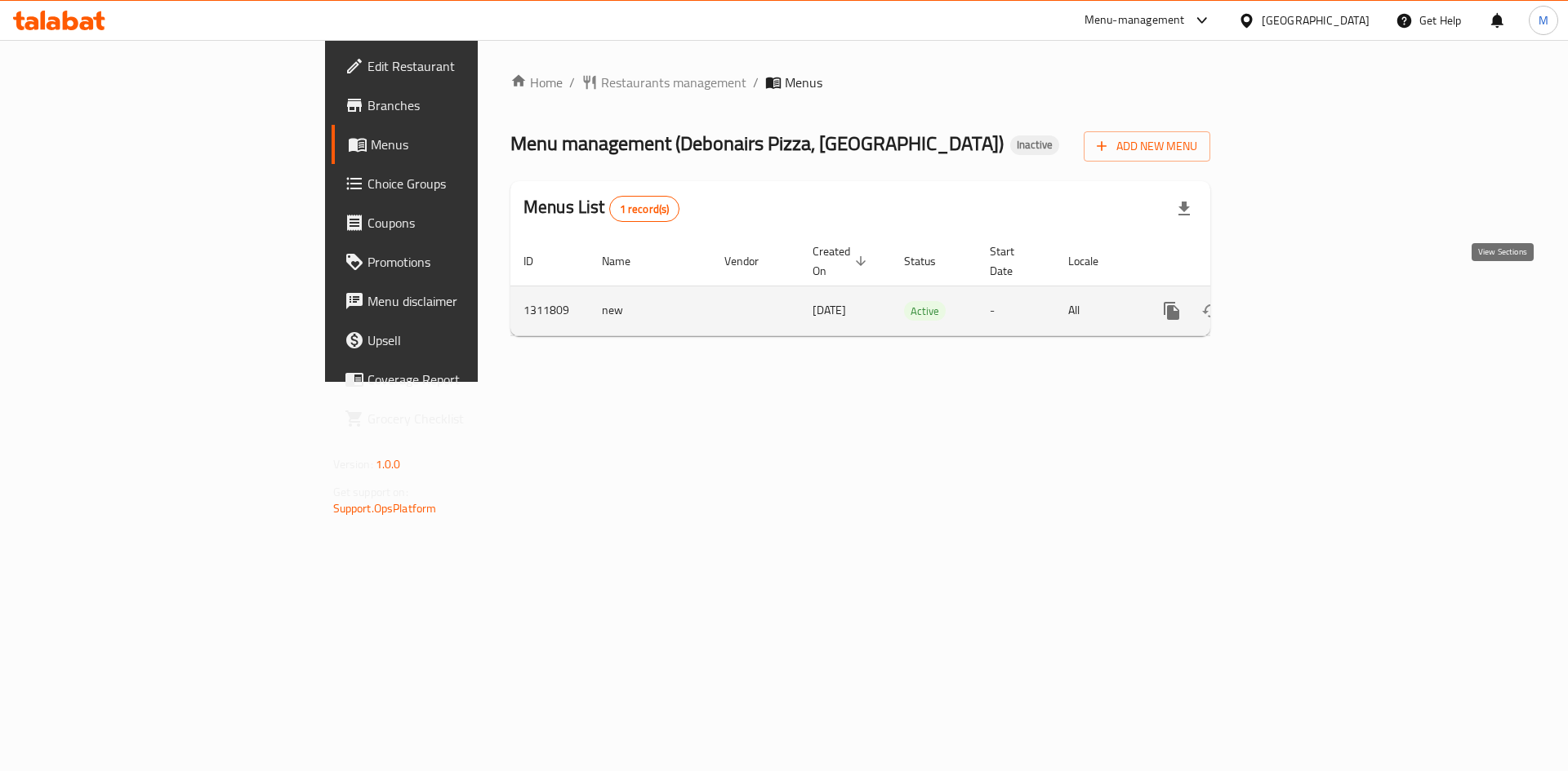
click at [1299, 301] on icon "enhanced table" at bounding box center [1289, 311] width 20 height 20
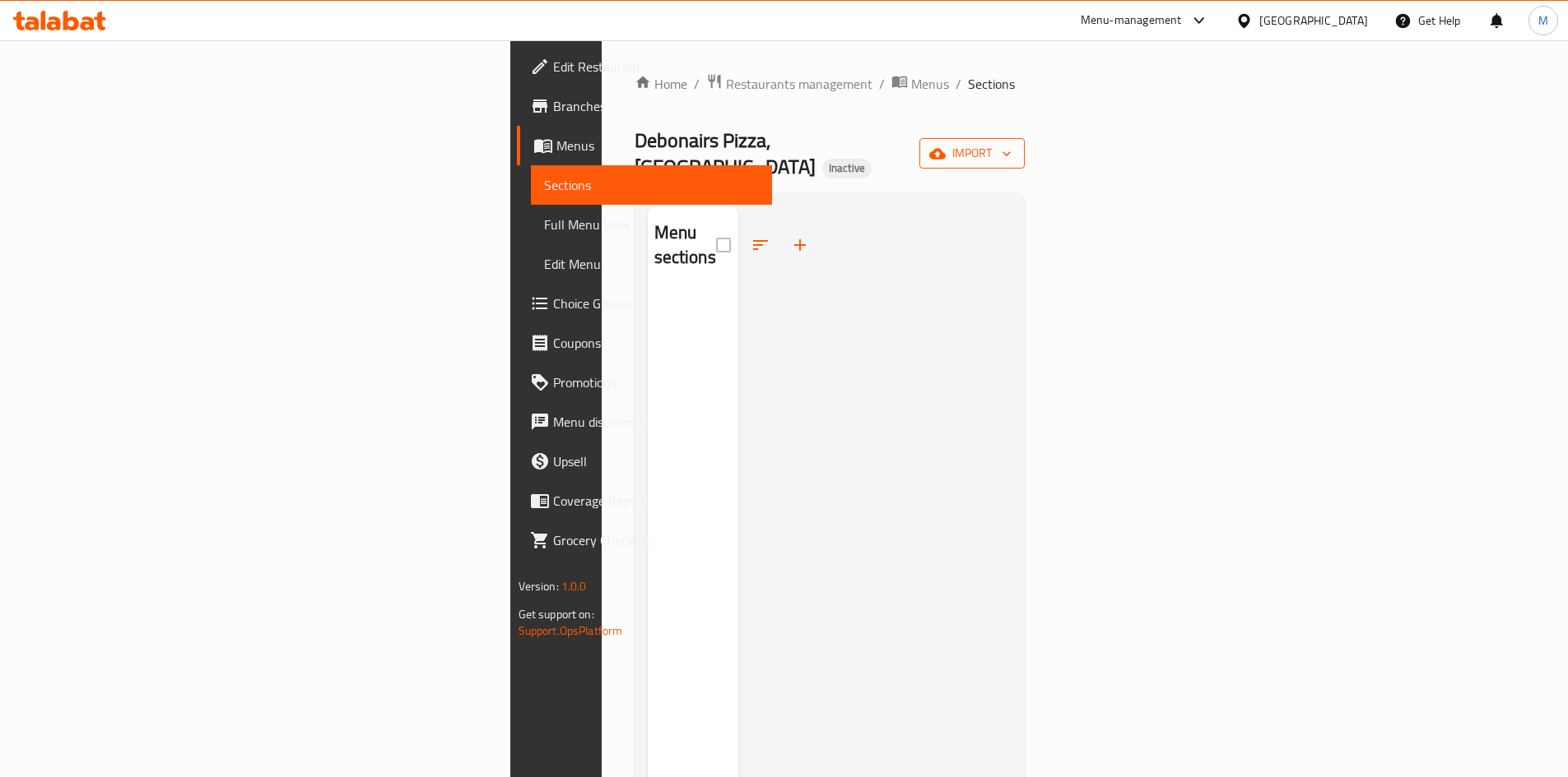
click at [1011, 144] on span "import" at bounding box center [972, 153] width 79 height 20
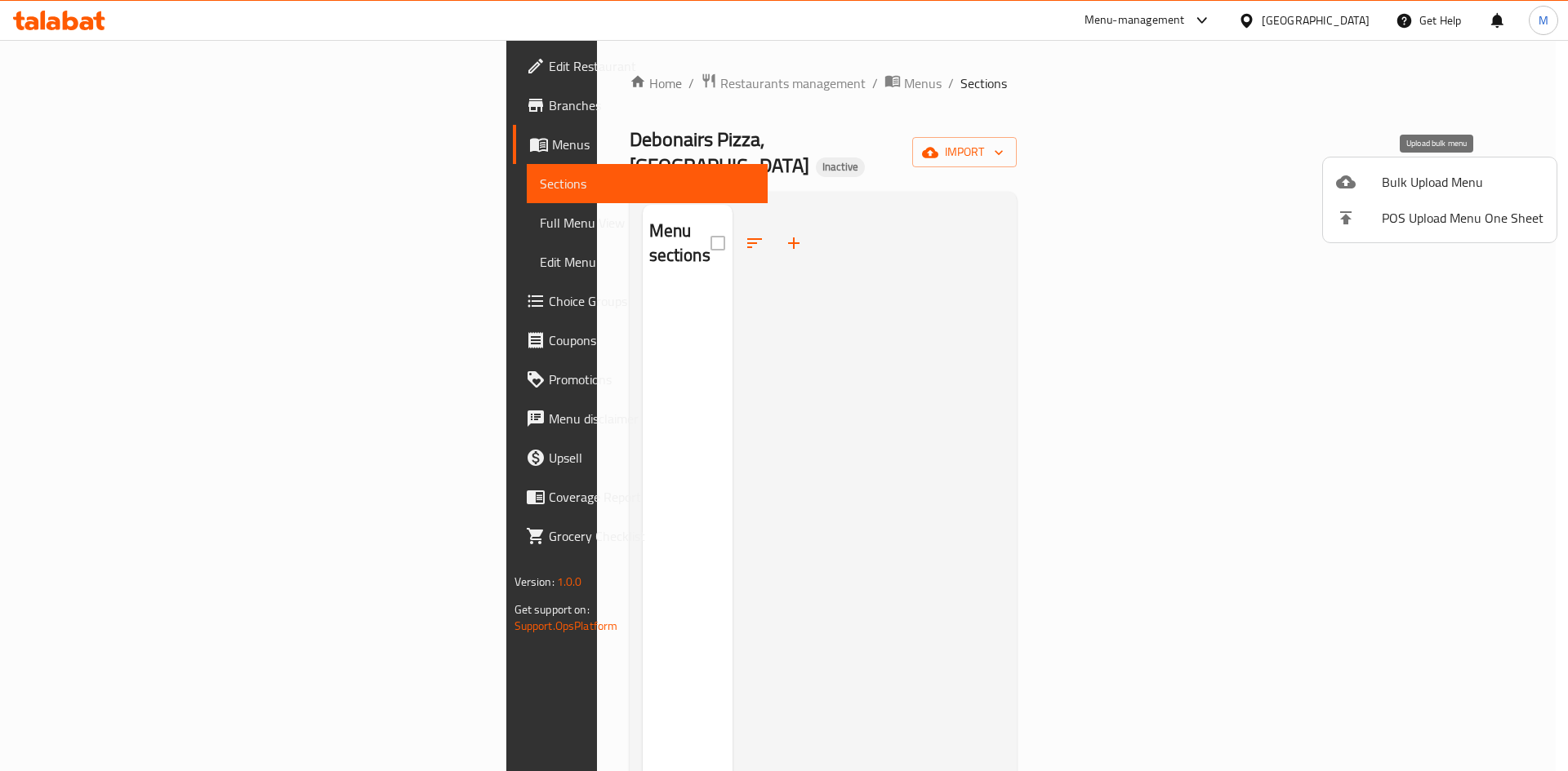
click at [1408, 172] on span "Bulk Upload Menu" at bounding box center [1462, 181] width 162 height 20
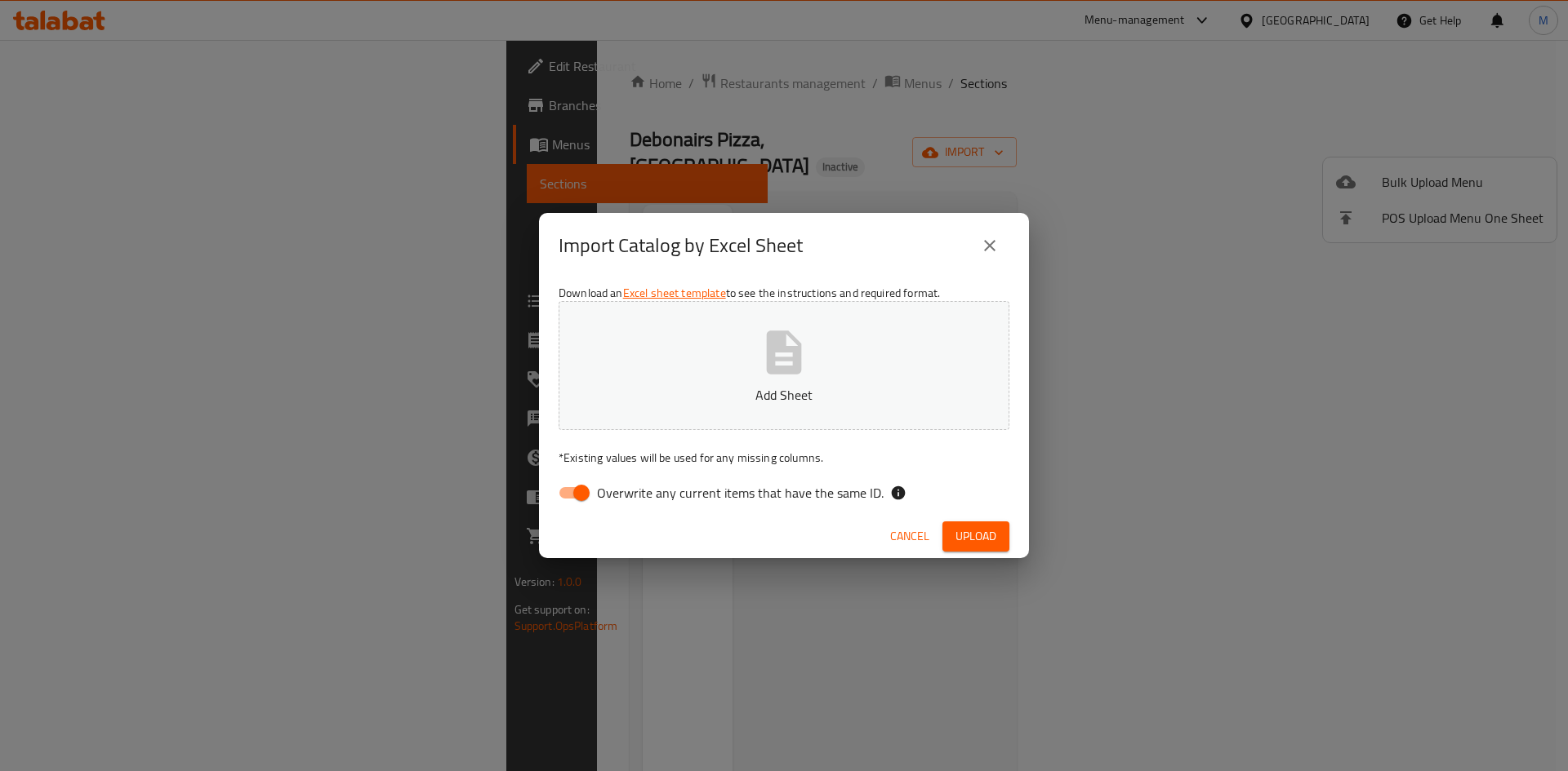
click at [919, 279] on div "Download an Excel sheet template to see the instructions and required format. A…" at bounding box center [784, 397] width 490 height 237
click at [935, 339] on button "Add Sheet" at bounding box center [784, 366] width 451 height 129
click at [716, 514] on div "Download an Excel sheet template to see the instructions and required format. U…" at bounding box center [784, 397] width 490 height 237
click at [736, 494] on span "Overwrite any current items that have the same ID." at bounding box center [740, 492] width 287 height 20
click at [628, 494] on input "Overwrite any current items that have the same ID." at bounding box center [581, 493] width 93 height 31
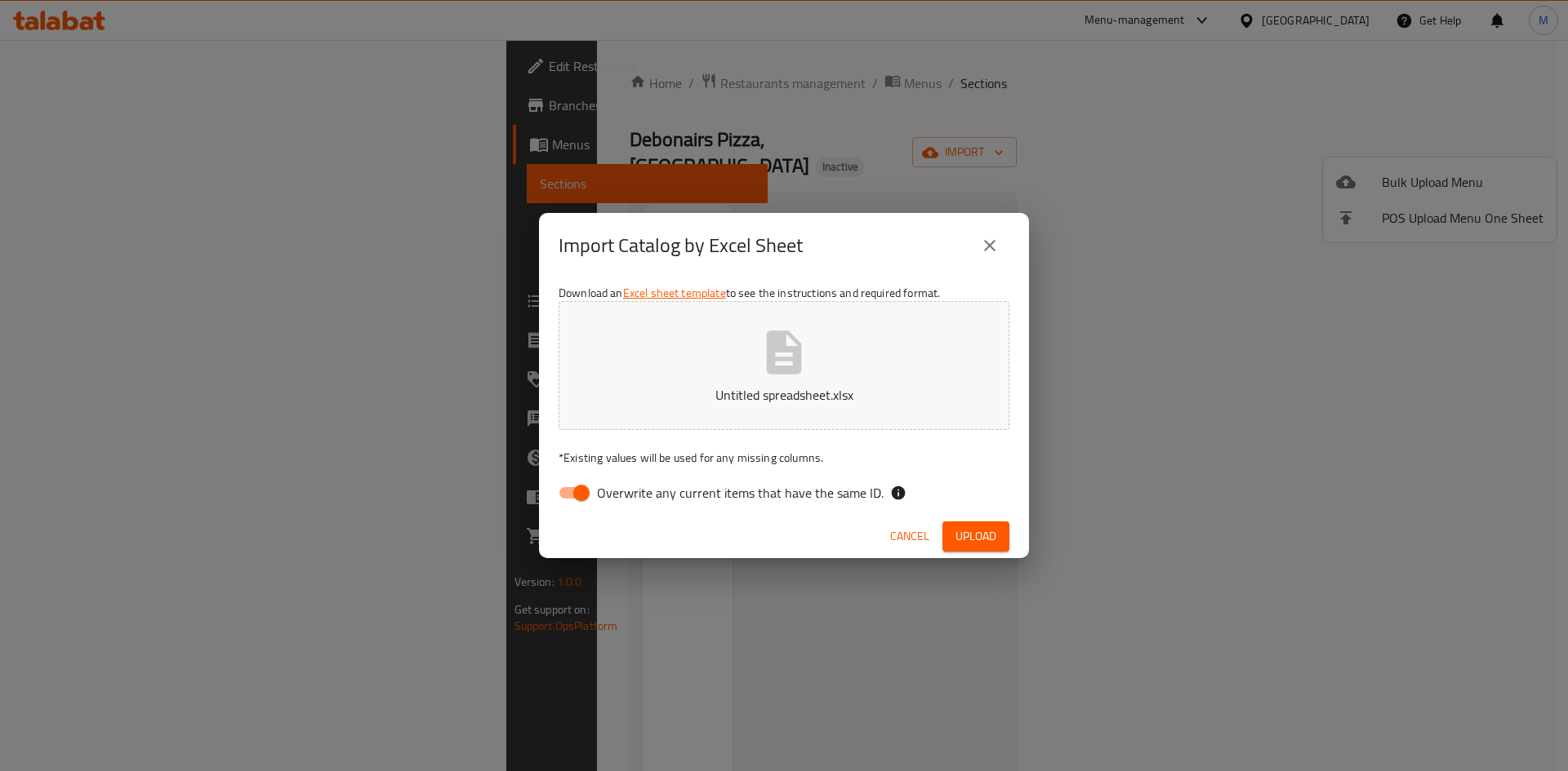
checkbox input "false"
click at [992, 526] on span "Upload" at bounding box center [976, 536] width 41 height 20
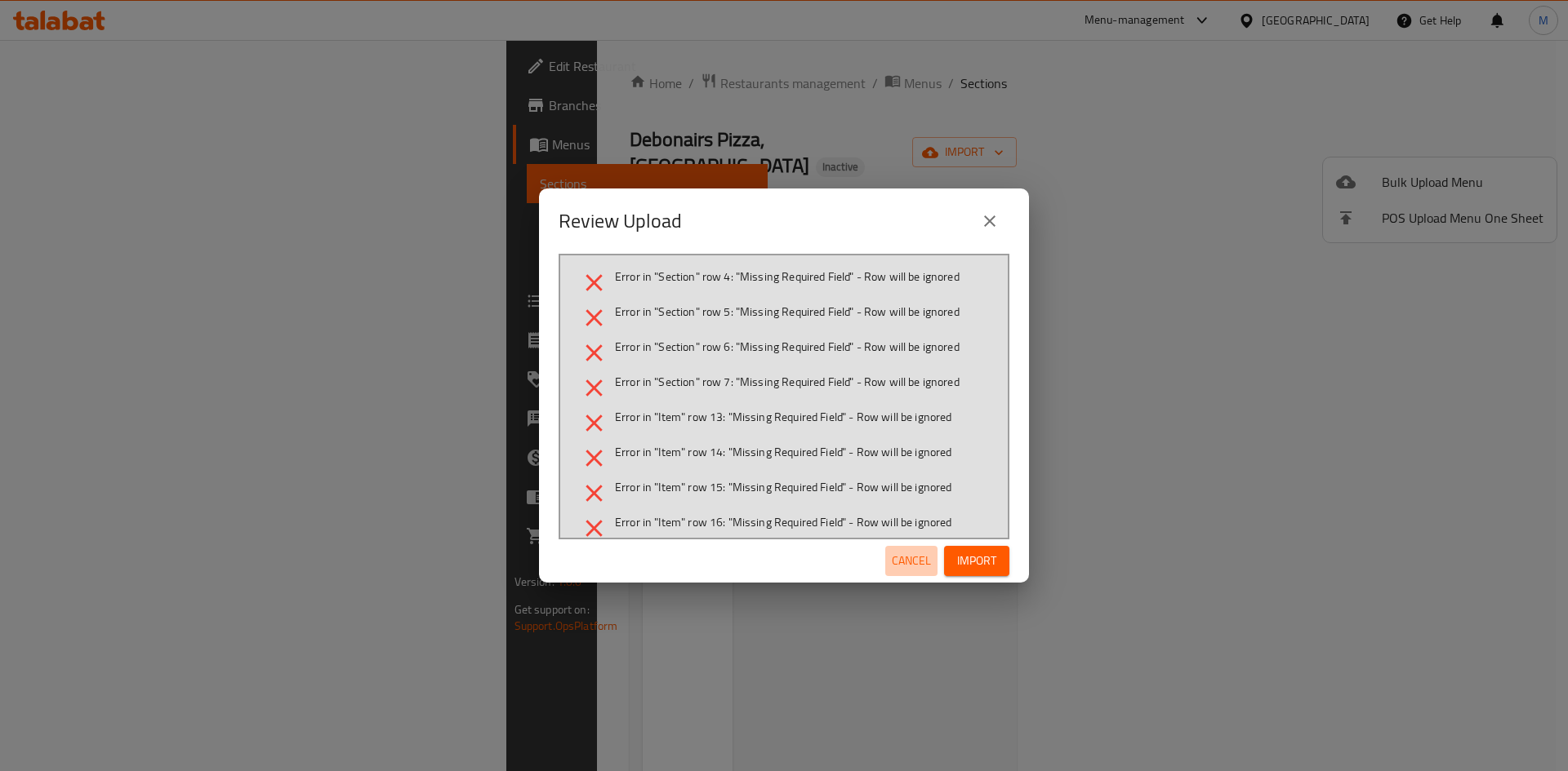
click at [922, 561] on span "Cancel" at bounding box center [910, 560] width 39 height 20
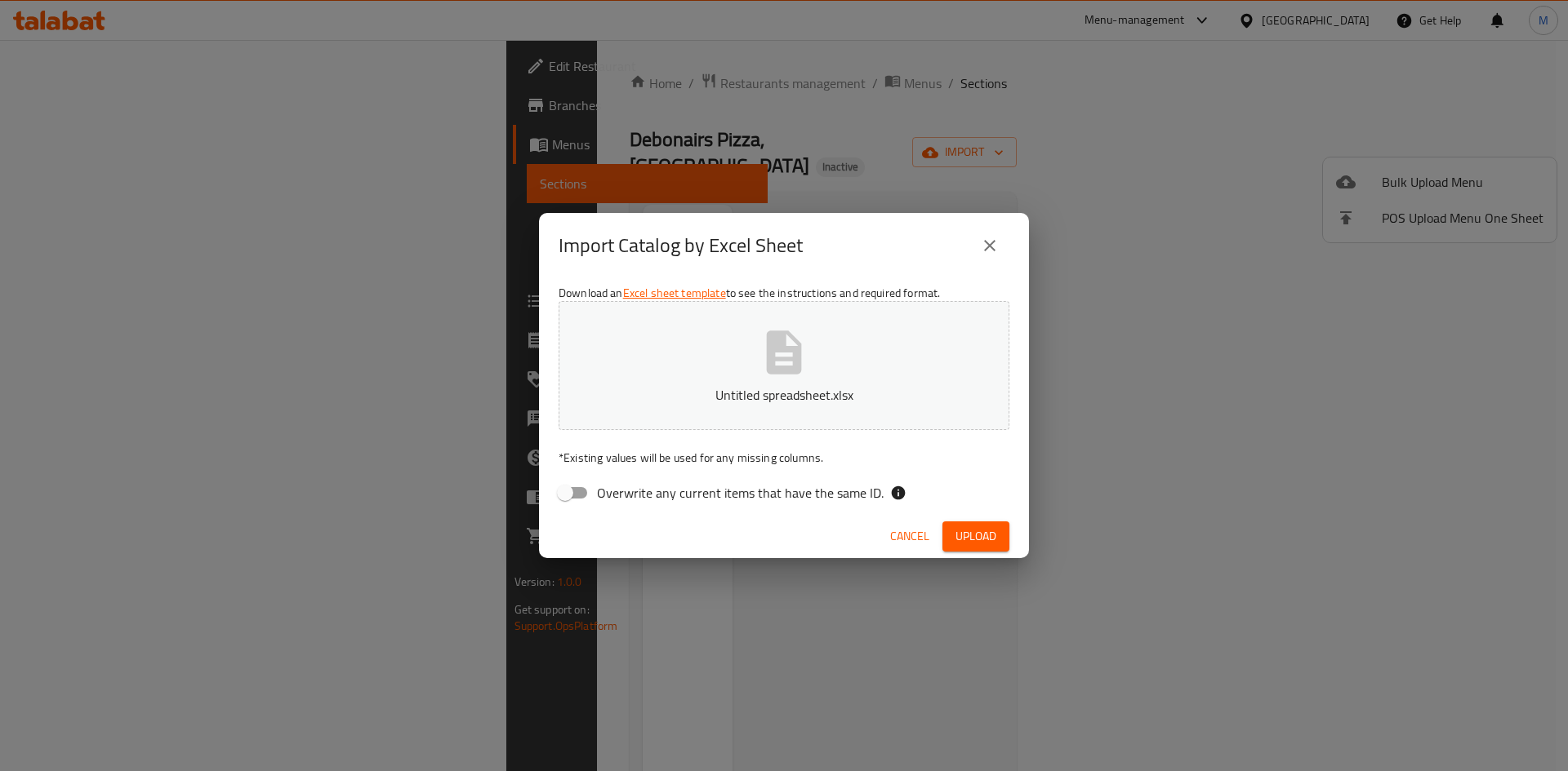
click at [836, 340] on button "Untitled spreadsheet.xlsx" at bounding box center [784, 366] width 451 height 129
click at [992, 529] on span "Upload" at bounding box center [976, 536] width 41 height 20
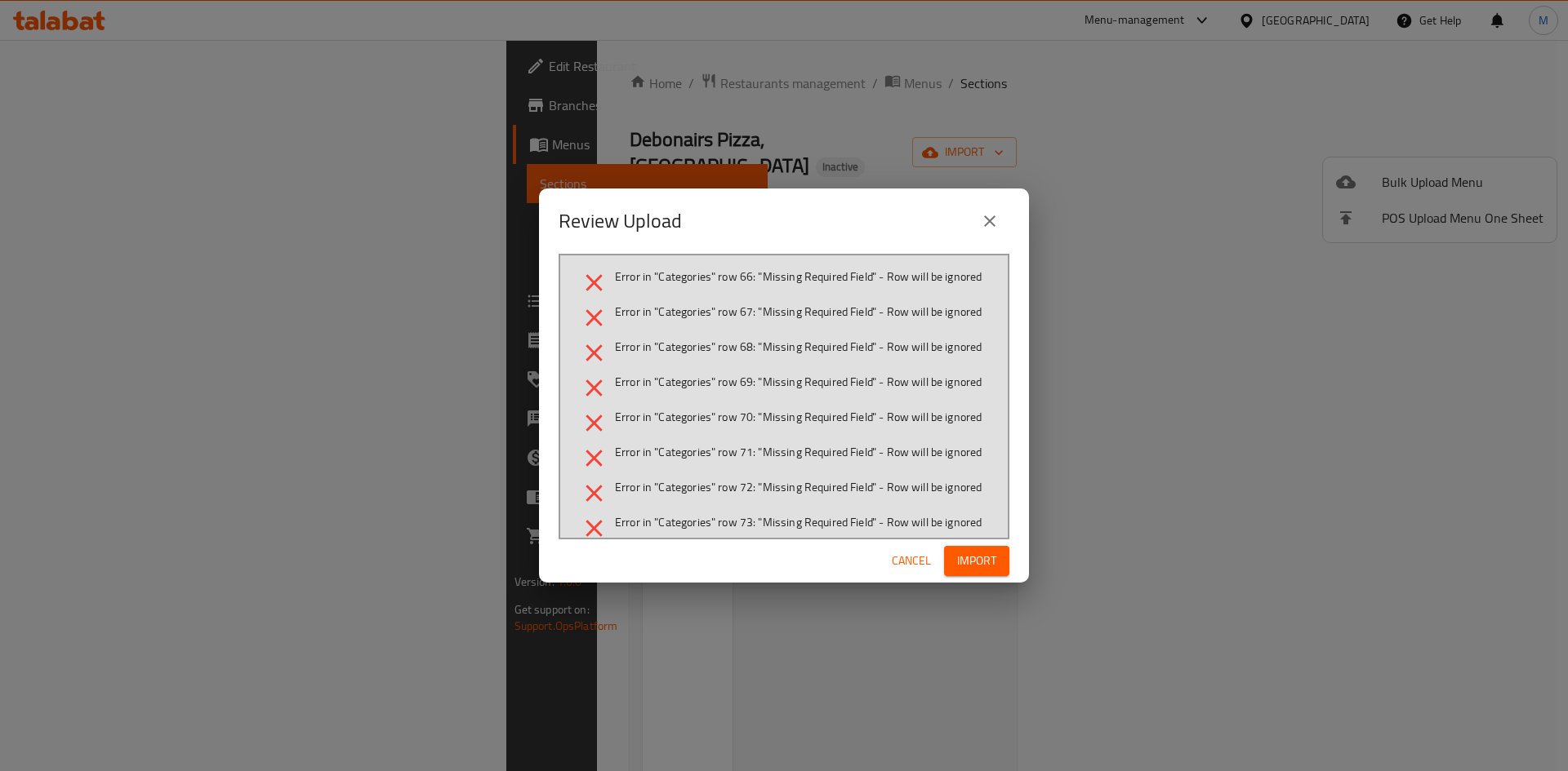
click at [968, 221] on div "Review Upload" at bounding box center [784, 221] width 451 height 39
click at [983, 219] on icon "close" at bounding box center [989, 221] width 20 height 20
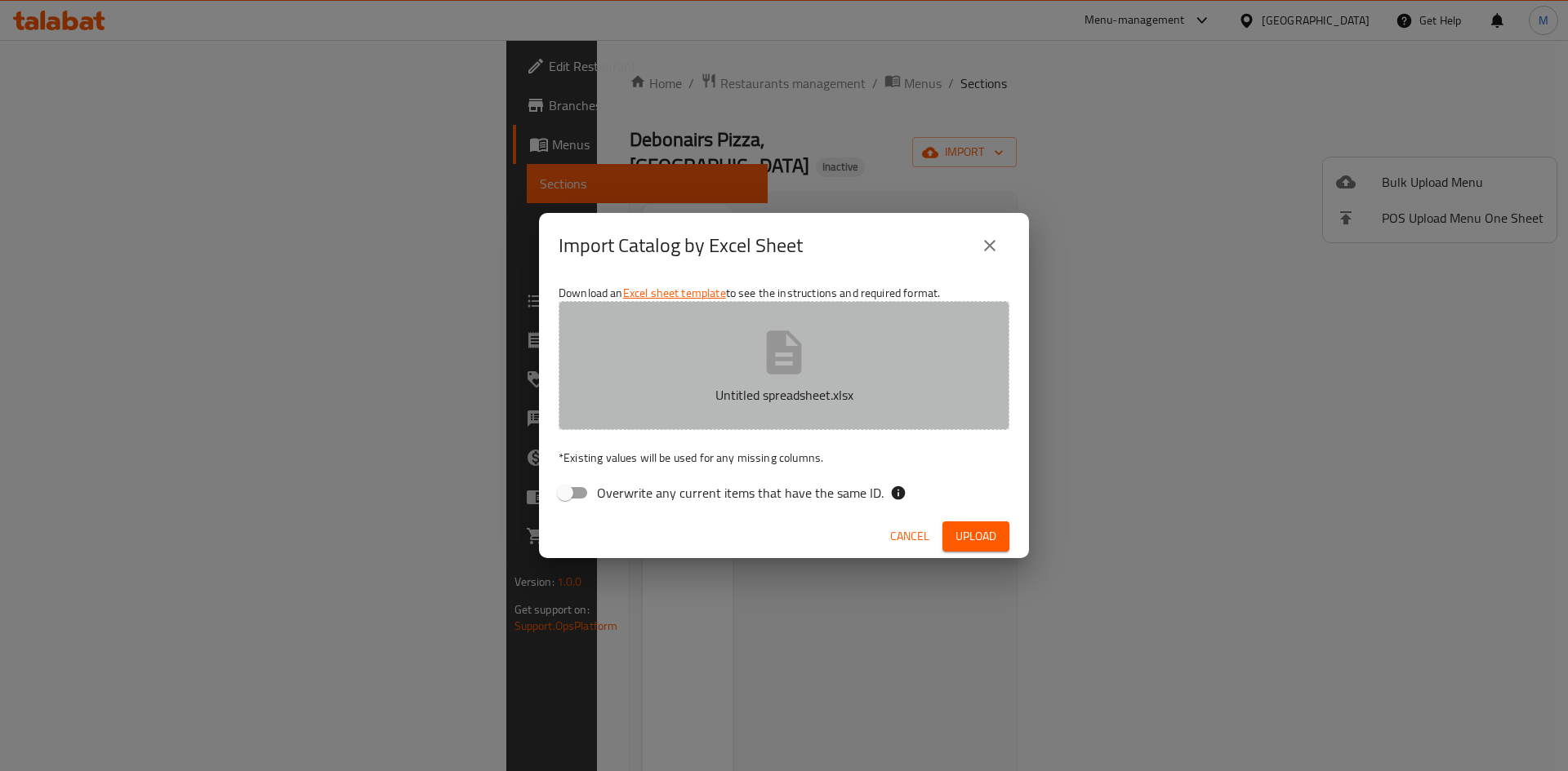
click at [914, 337] on button "Untitled spreadsheet.xlsx" at bounding box center [784, 366] width 451 height 129
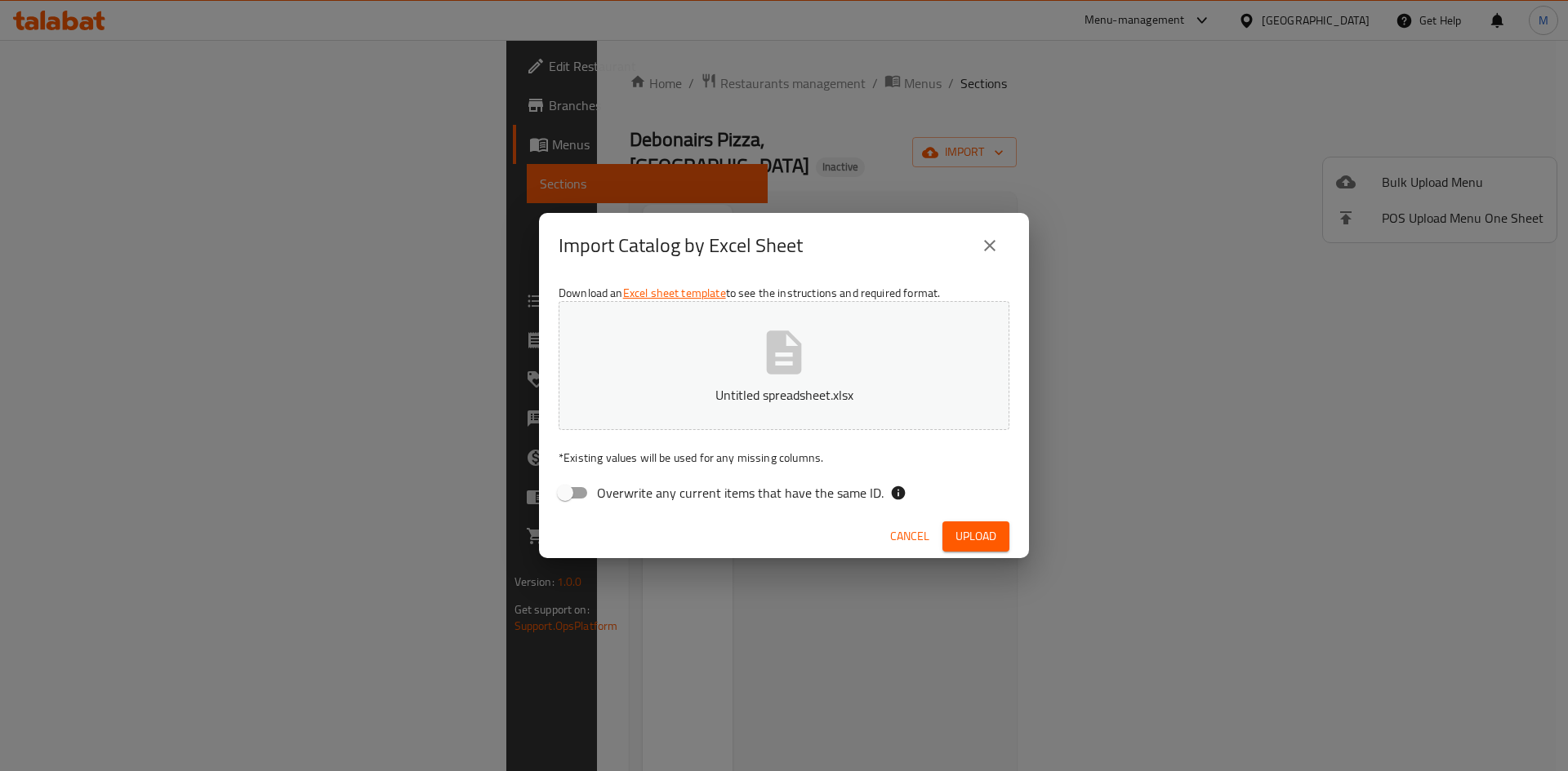
click at [992, 529] on span "Upload" at bounding box center [976, 536] width 41 height 20
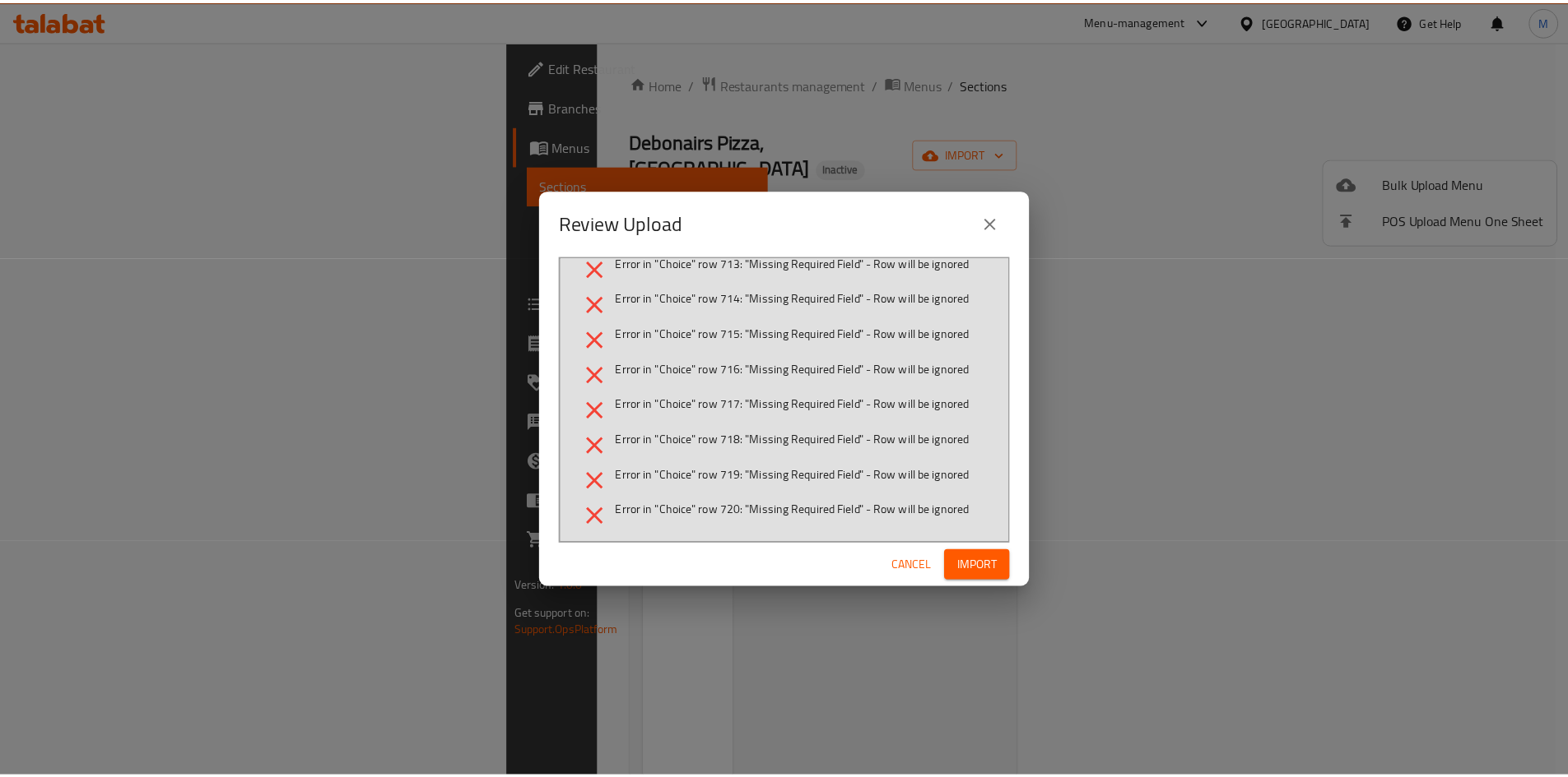
scroll to position [549, 0]
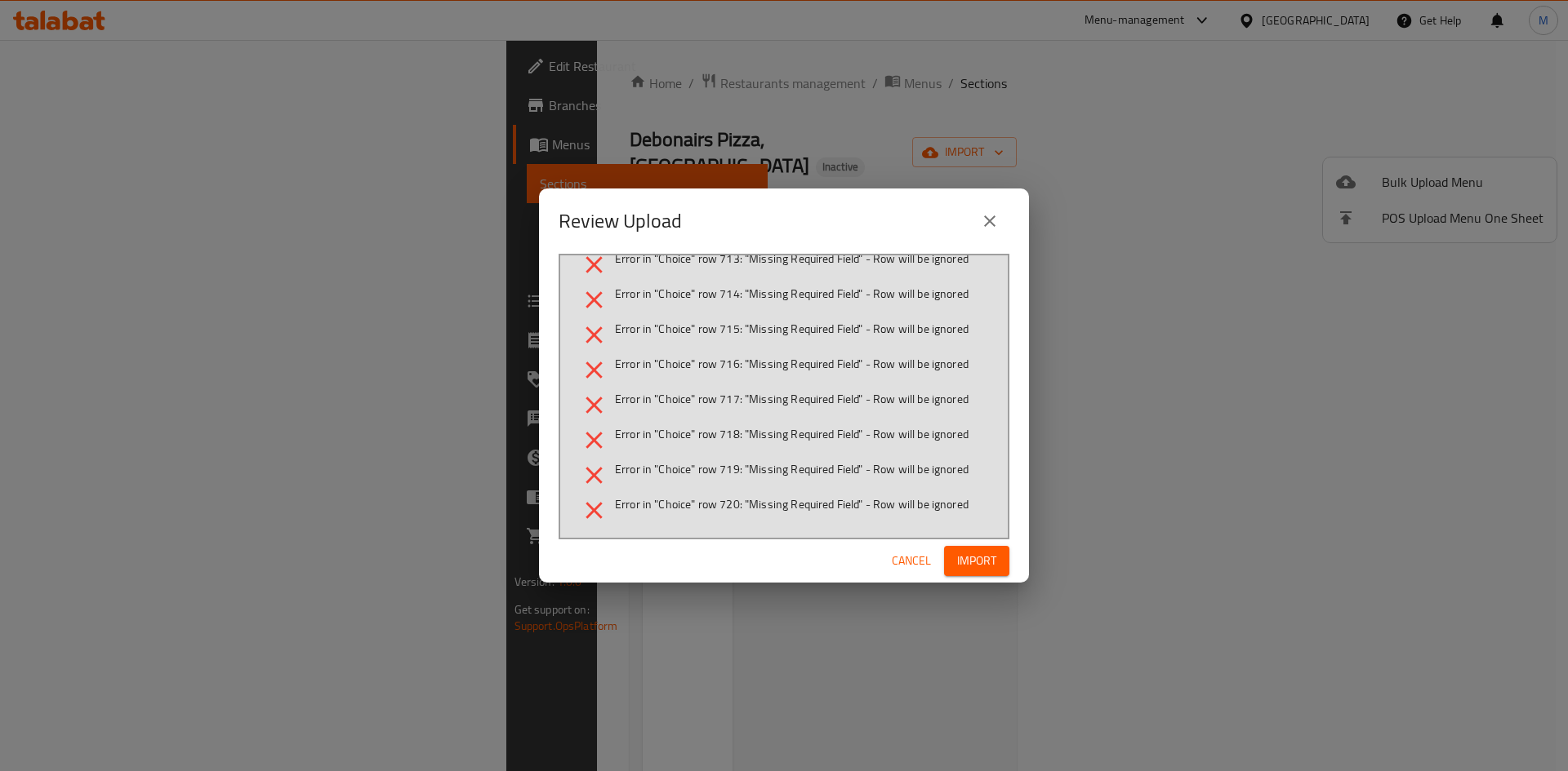
click at [904, 558] on span "Cancel" at bounding box center [910, 560] width 39 height 20
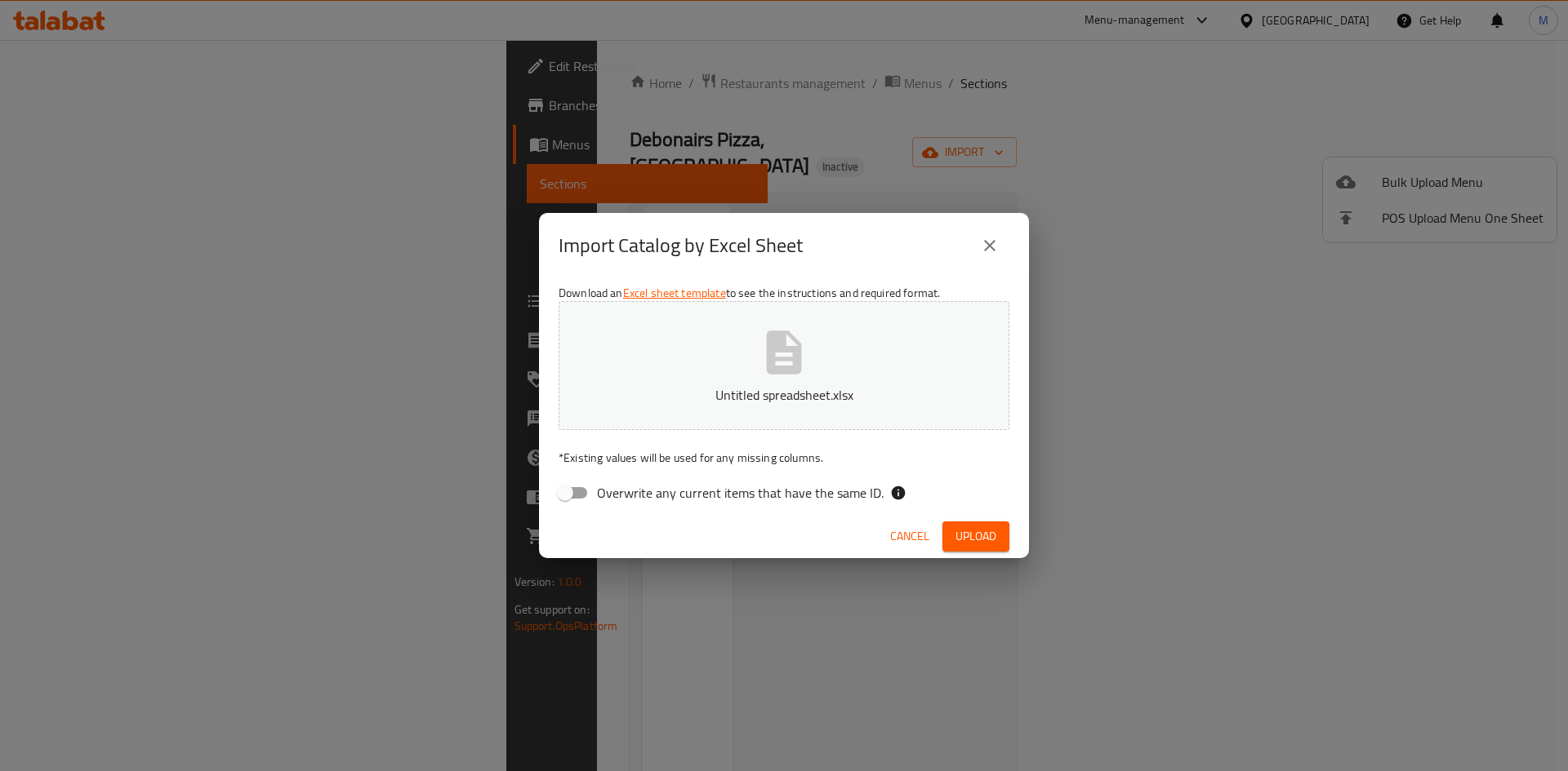
click at [809, 378] on icon "button" at bounding box center [784, 353] width 52 height 52
click at [978, 530] on span "Upload" at bounding box center [976, 536] width 41 height 20
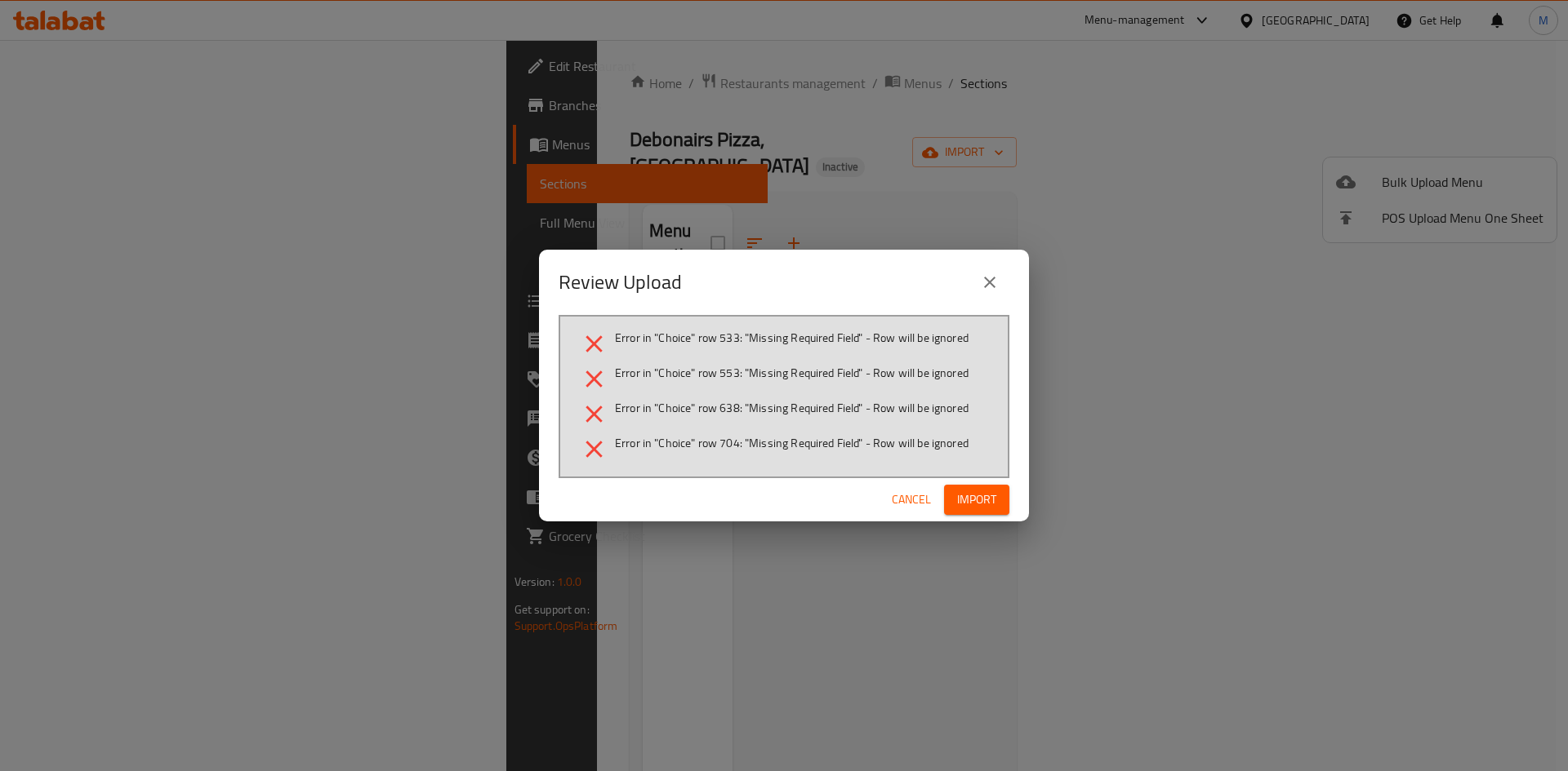
click at [1008, 278] on button "close" at bounding box center [989, 282] width 39 height 39
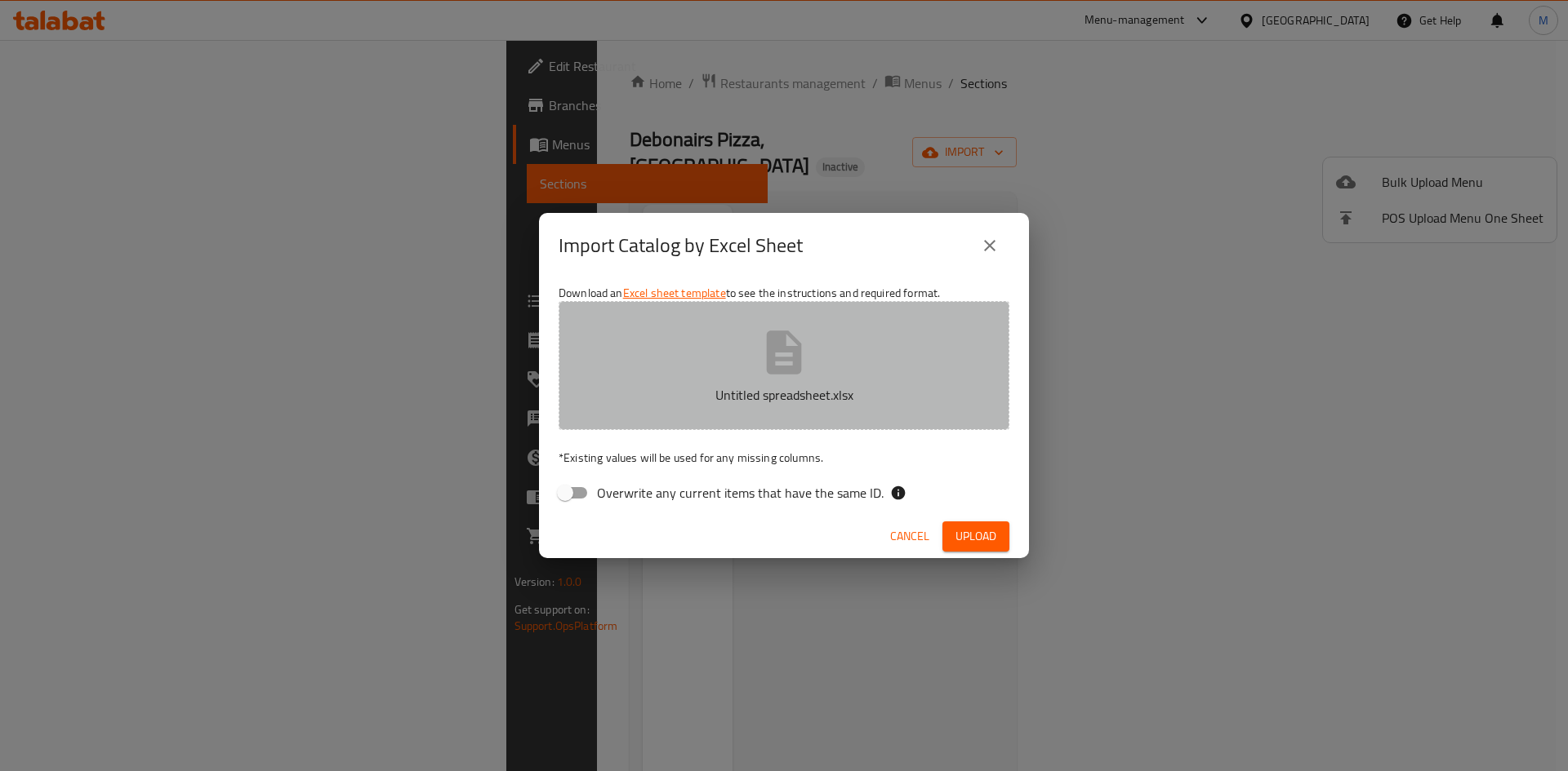
drag, startPoint x: 820, startPoint y: 363, endPoint x: 810, endPoint y: 401, distance: 39.3
click at [820, 363] on button "Untitled spreadsheet.xlsx" at bounding box center [784, 366] width 451 height 129
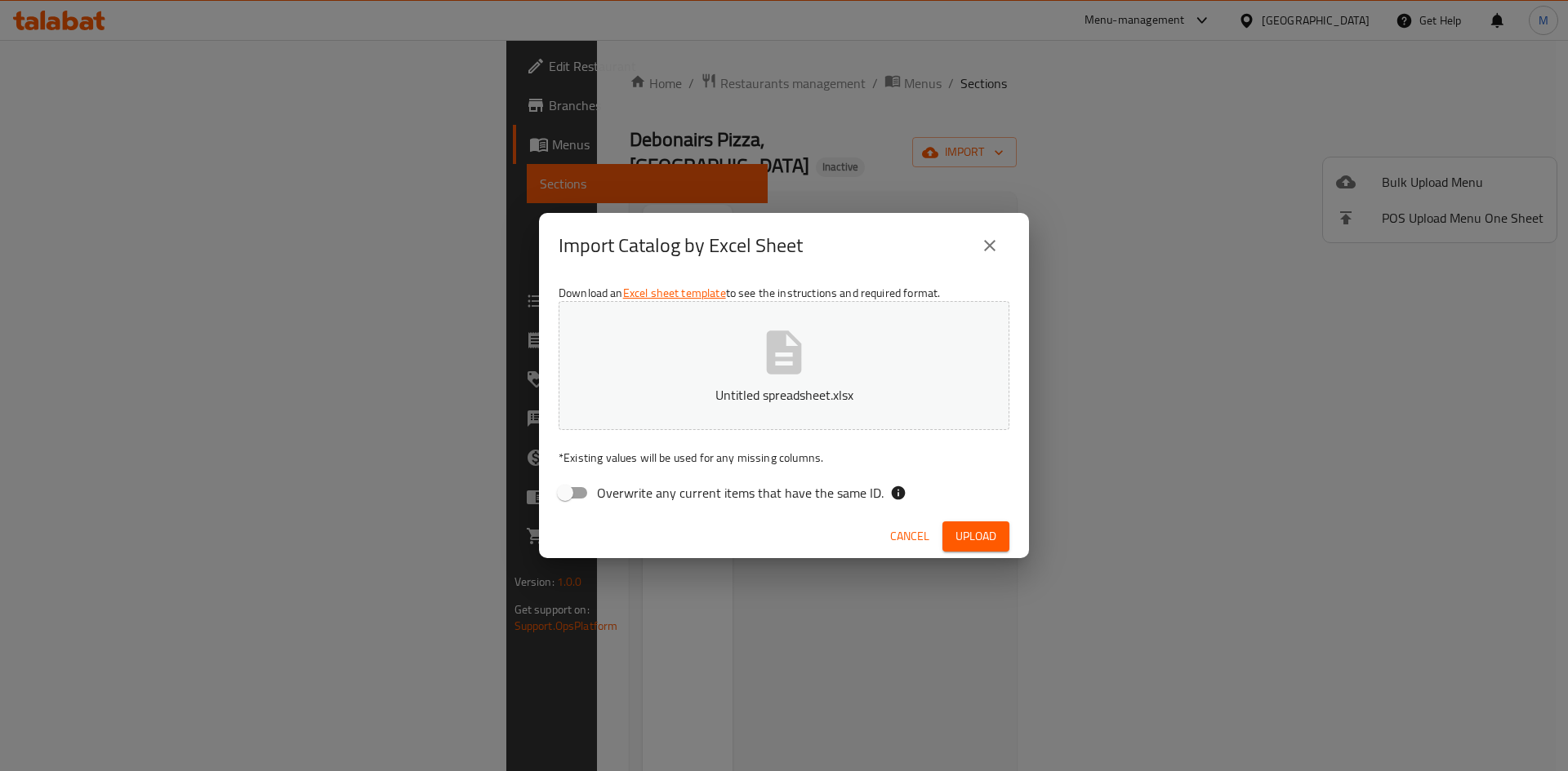
click at [979, 530] on span "Upload" at bounding box center [976, 536] width 41 height 20
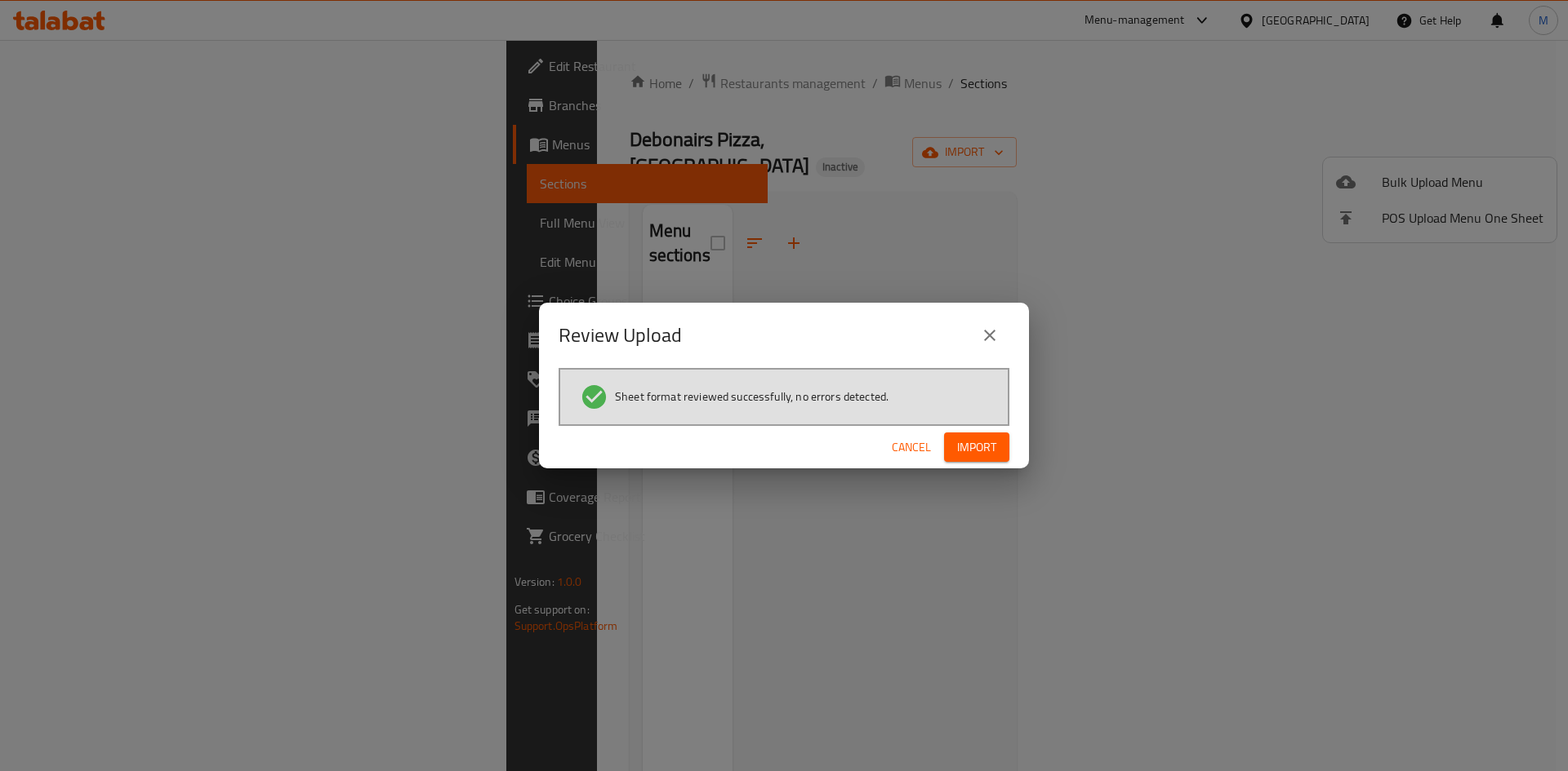
click at [994, 442] on span "Import" at bounding box center [976, 447] width 39 height 20
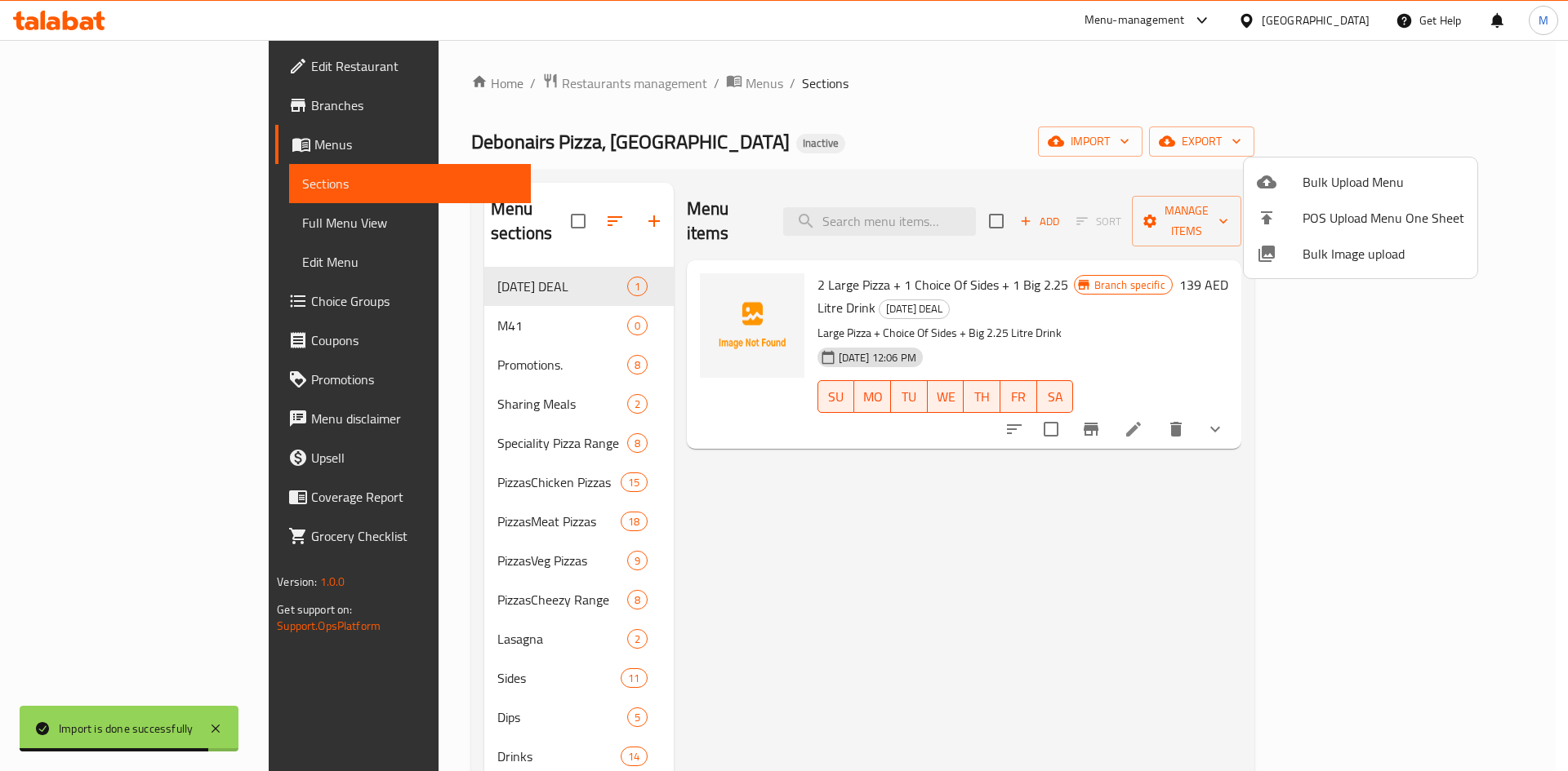
click at [28, 109] on div at bounding box center [784, 386] width 1568 height 771
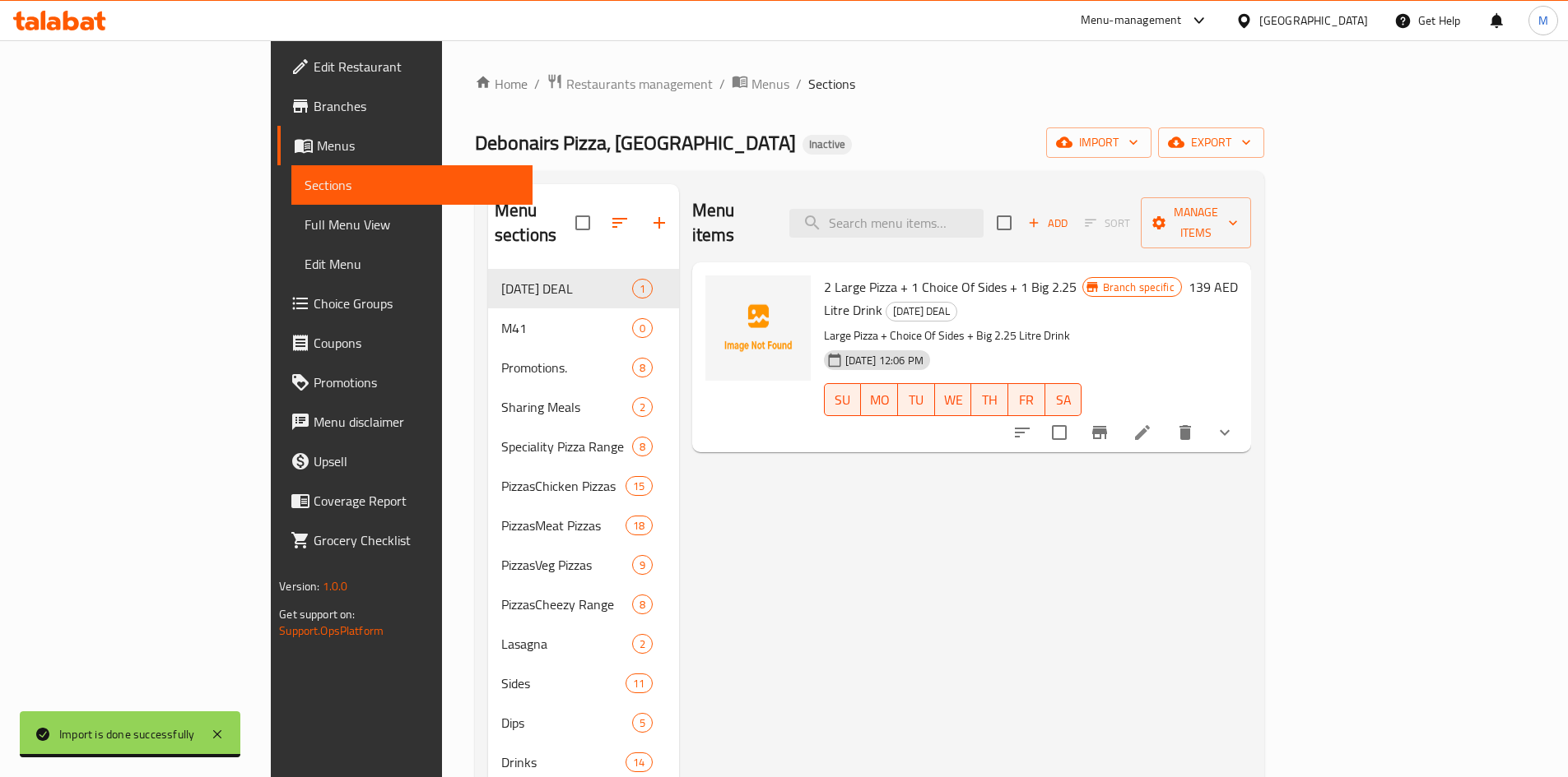
click at [291, 110] on icon at bounding box center [300, 106] width 20 height 20
